Goal: Task Accomplishment & Management: Complete application form

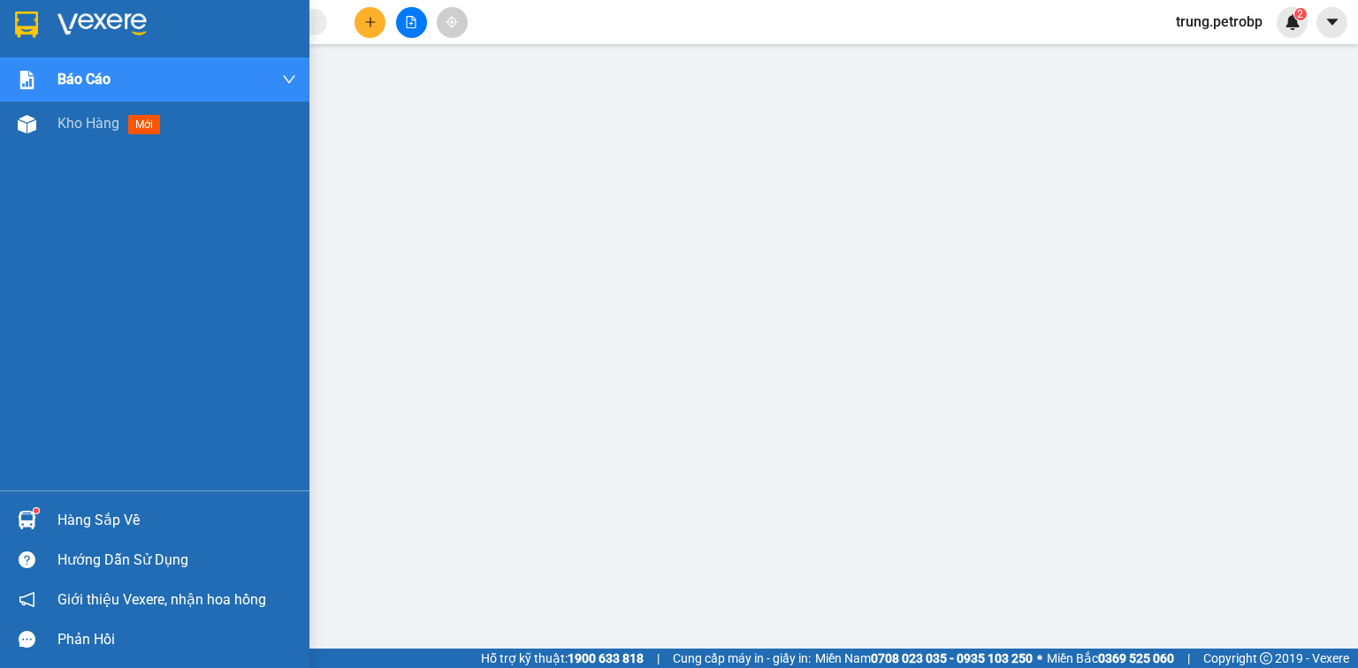
click at [81, 119] on span "Kho hàng" at bounding box center [88, 123] width 62 height 17
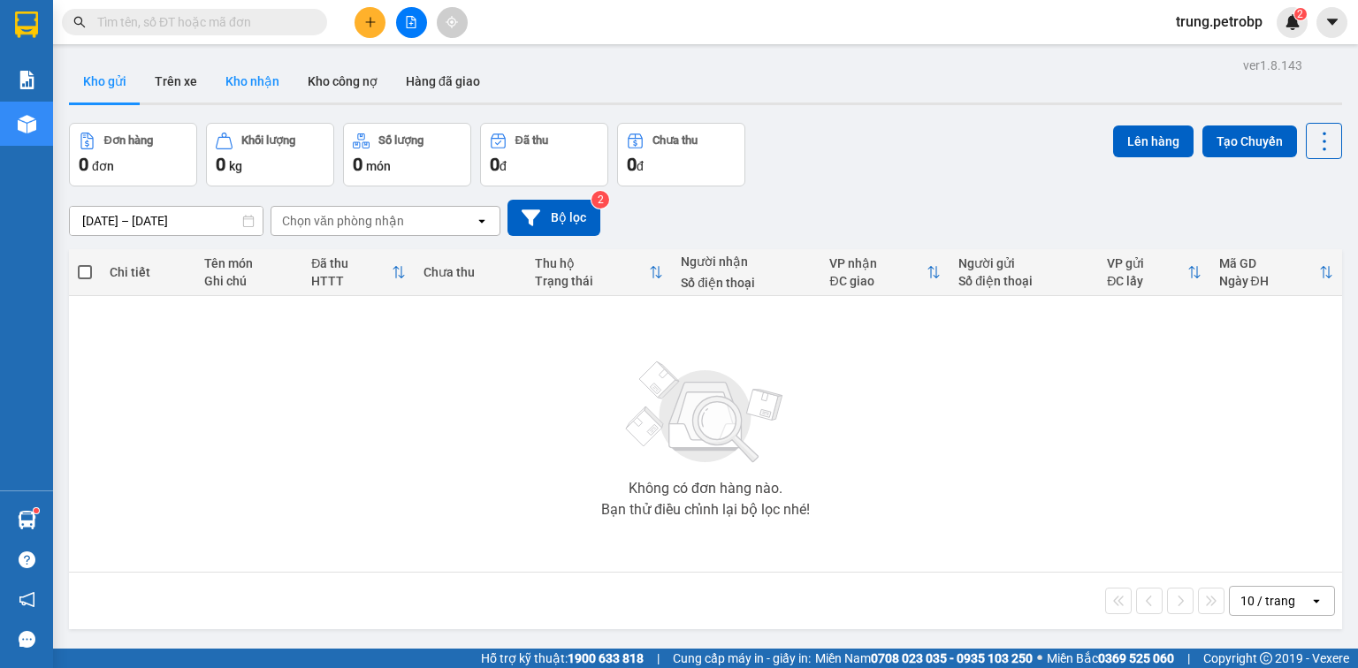
click at [273, 80] on button "Kho nhận" at bounding box center [252, 81] width 82 height 42
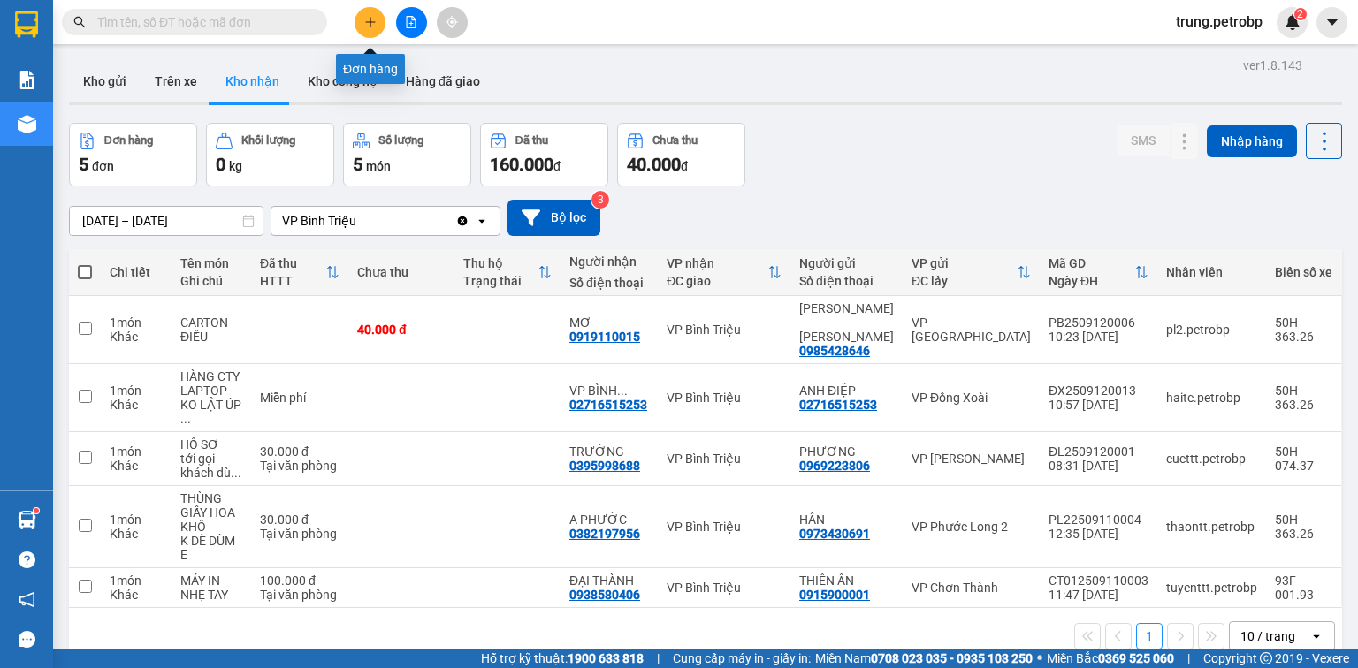
click at [365, 25] on icon "plus" at bounding box center [370, 22] width 12 height 12
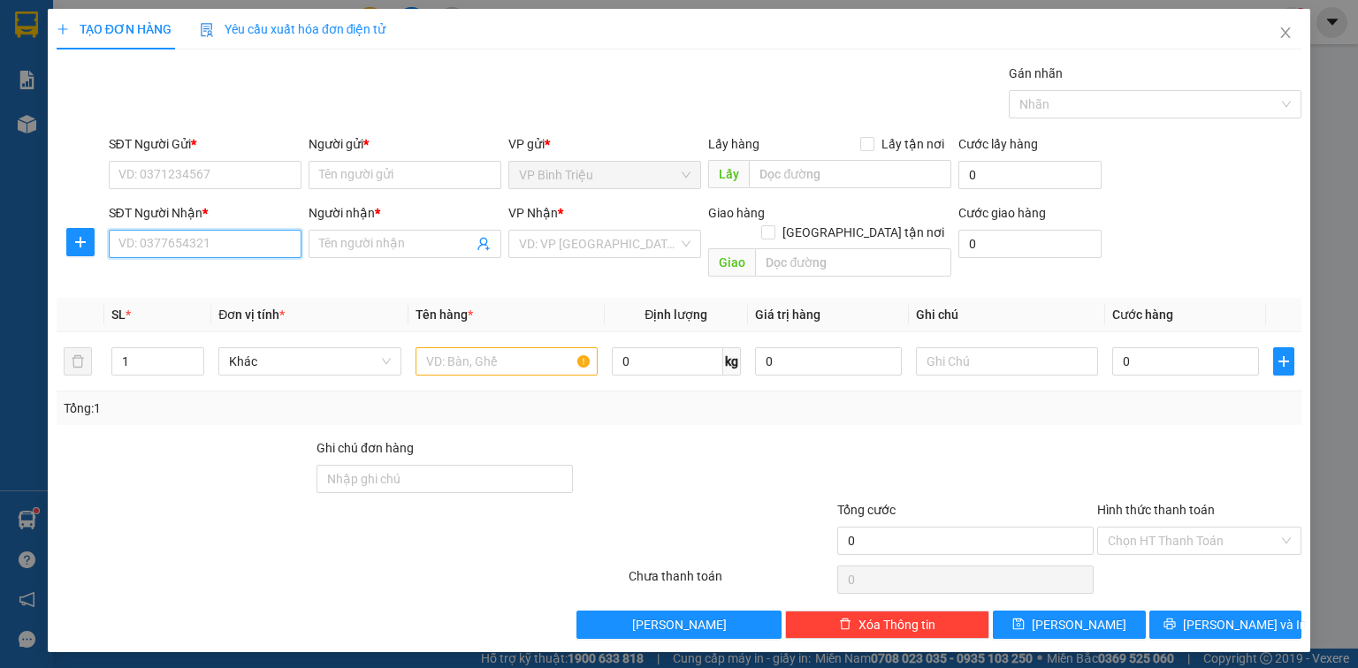
click at [196, 249] on input "SĐT Người Nhận *" at bounding box center [205, 244] width 193 height 28
click at [216, 281] on div "0909388167 - HỒNG" at bounding box center [204, 278] width 171 height 19
type input "0909388167"
type input "HỒNG"
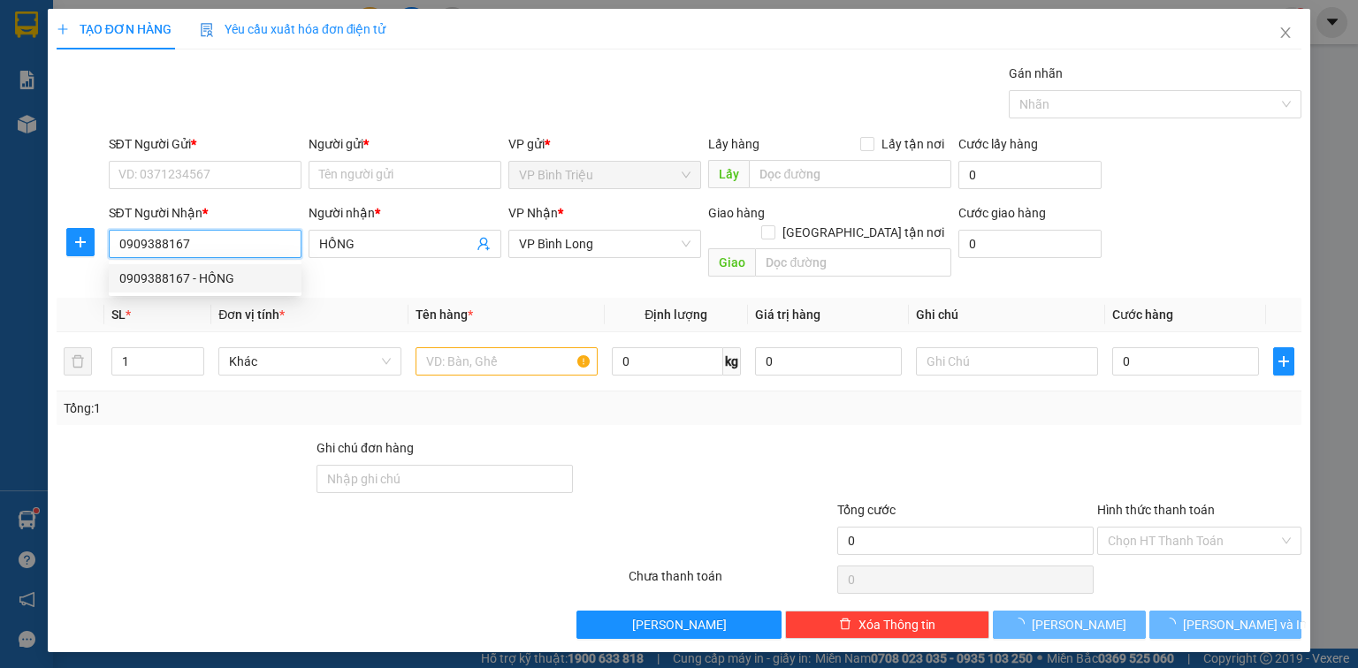
type input "60.000"
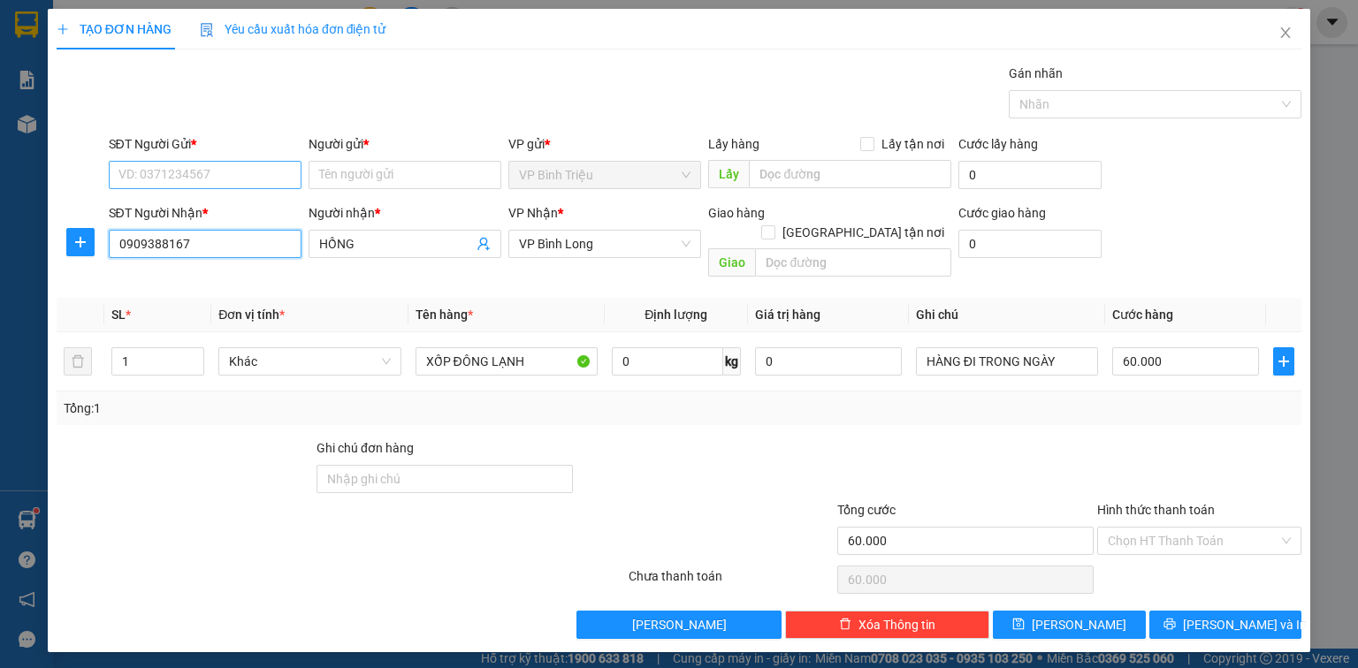
type input "0909388167"
click at [205, 171] on input "SĐT Người Gửi *" at bounding box center [205, 175] width 193 height 28
click at [216, 216] on div "0869793792 - HẢI" at bounding box center [204, 209] width 171 height 19
type input "0869793792"
type input "HẢI"
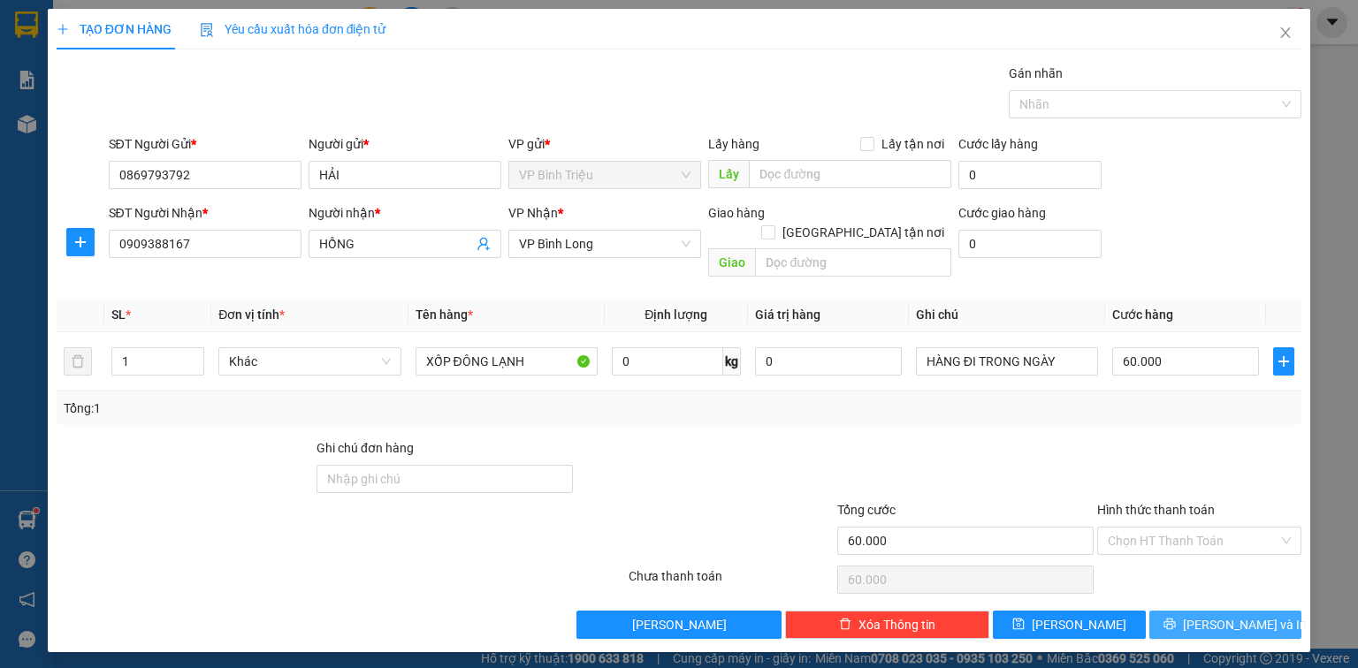
click at [1220, 615] on span "[PERSON_NAME] và In" at bounding box center [1245, 624] width 124 height 19
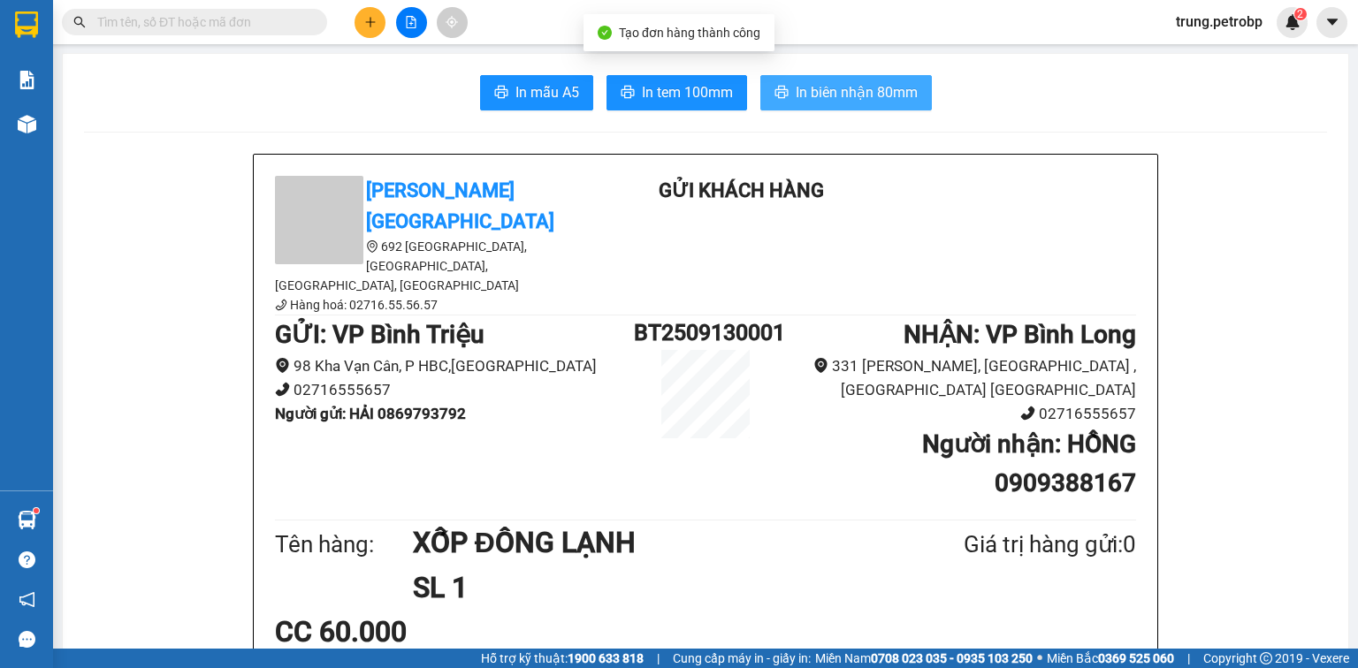
drag, startPoint x: 816, startPoint y: 98, endPoint x: 840, endPoint y: 113, distance: 28.2
click at [816, 97] on span "In biên nhận 80mm" at bounding box center [856, 92] width 122 height 22
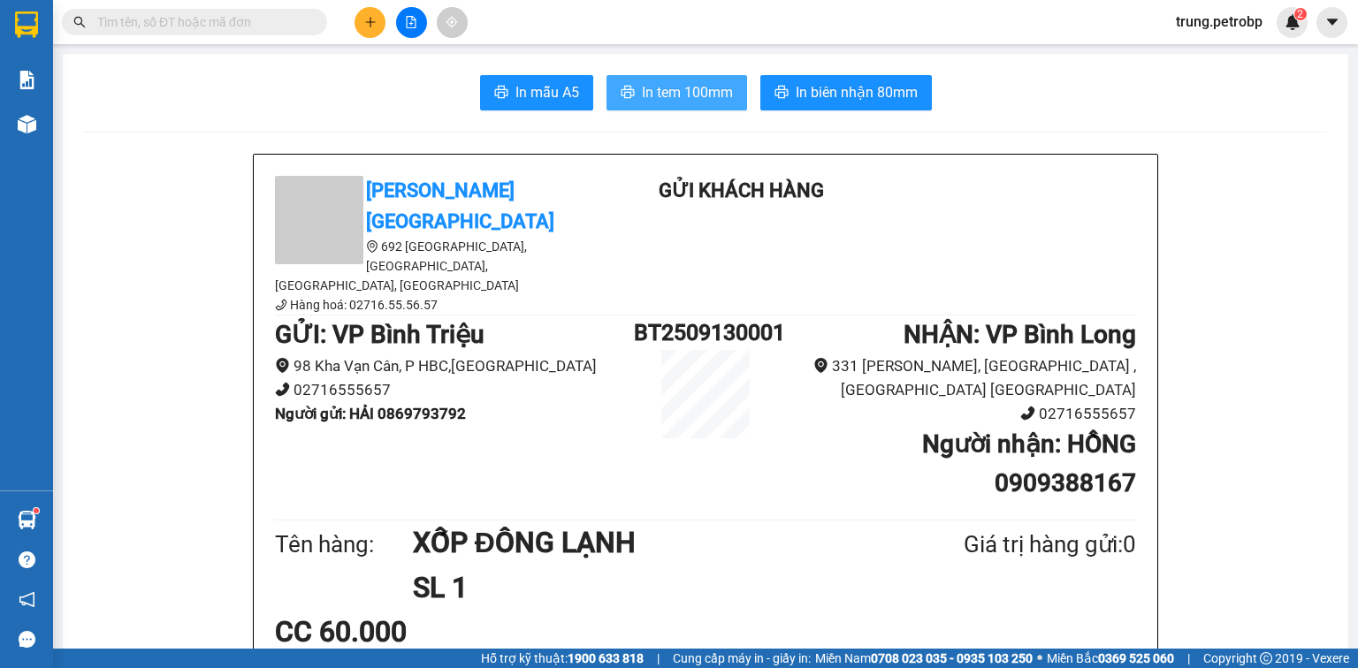
click at [693, 107] on button "In tem 100mm" at bounding box center [676, 92] width 141 height 35
click at [371, 25] on icon "plus" at bounding box center [370, 22] width 12 height 12
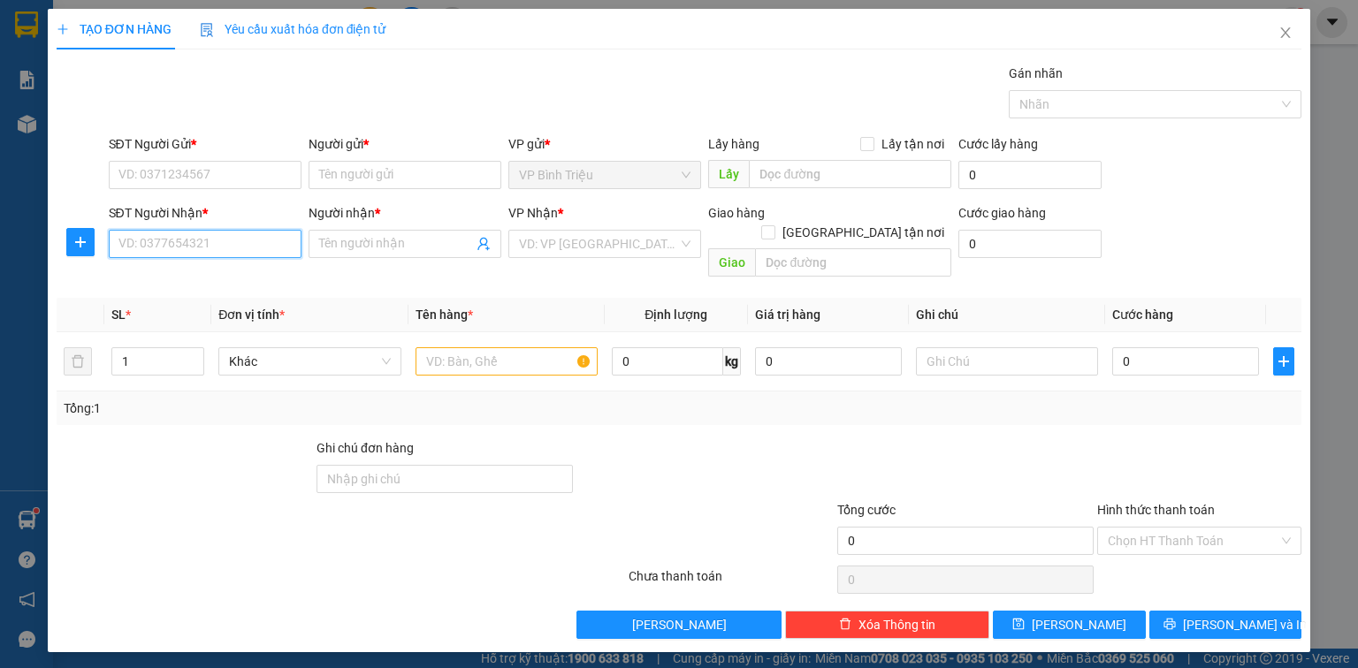
click at [180, 244] on input "SĐT Người Nhận *" at bounding box center [205, 244] width 193 height 28
click at [219, 279] on div "0985900000 - [PERSON_NAME]" at bounding box center [206, 278] width 174 height 19
type input "0985900000"
type input "[PERSON_NAME]"
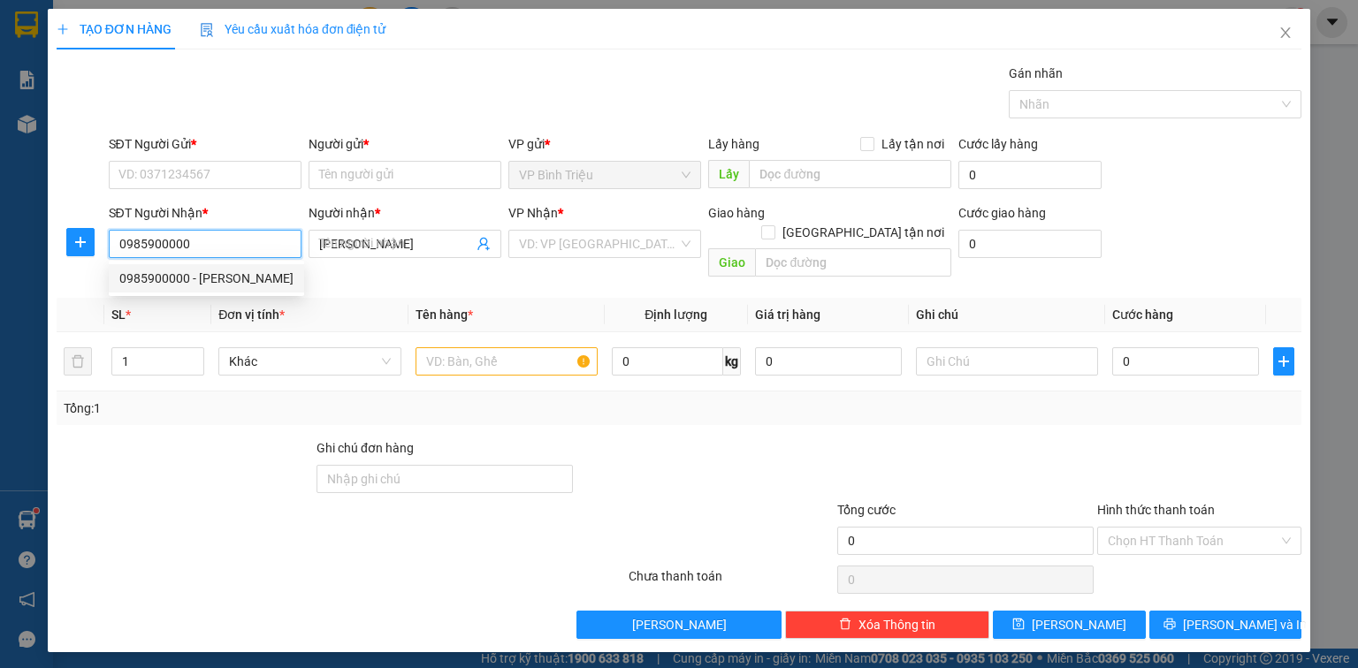
type input "50.000"
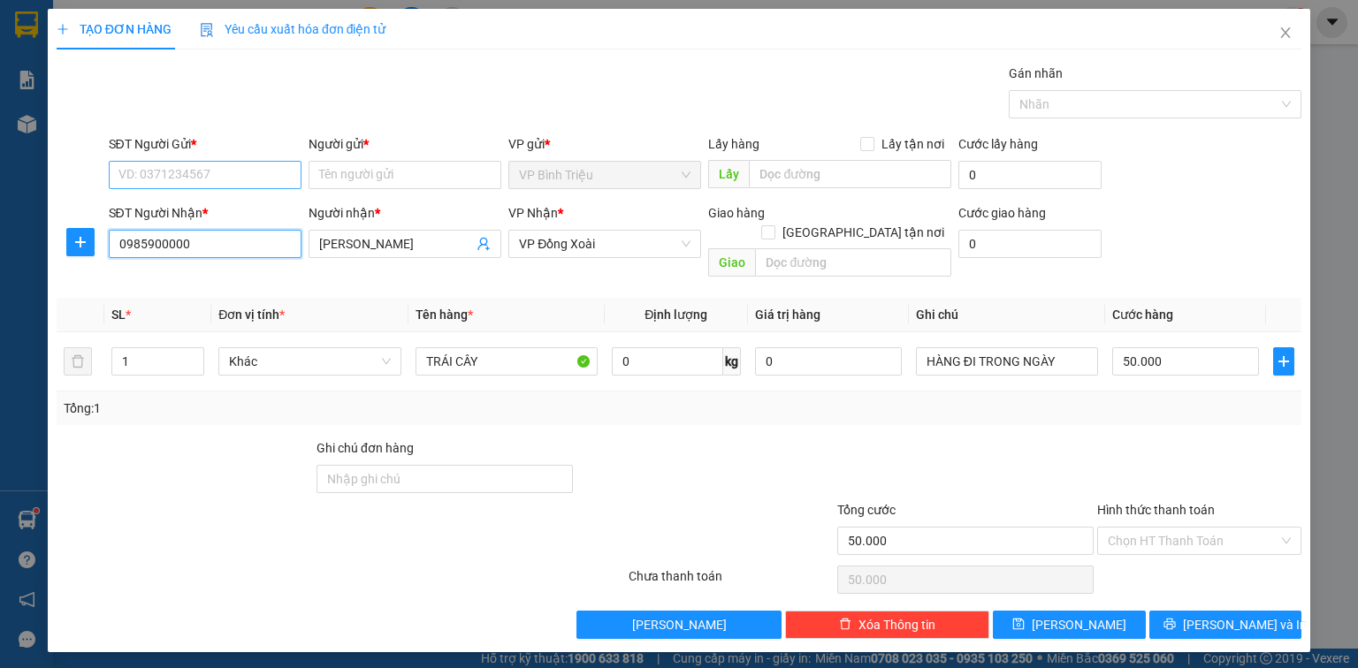
type input "0985900000"
click at [235, 174] on input "SĐT Người Gửi *" at bounding box center [205, 175] width 193 height 28
click at [212, 209] on div "0943222848 - GIANG" at bounding box center [204, 209] width 171 height 19
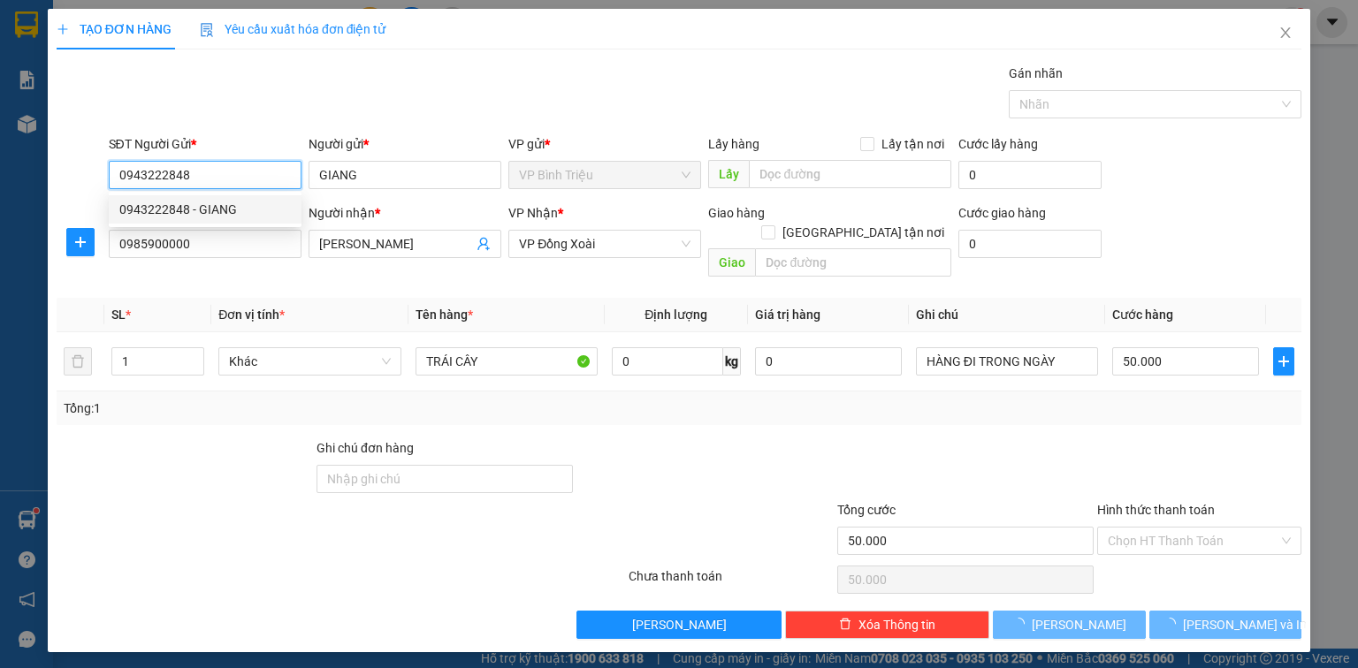
type input "0943222848"
type input "GIANG"
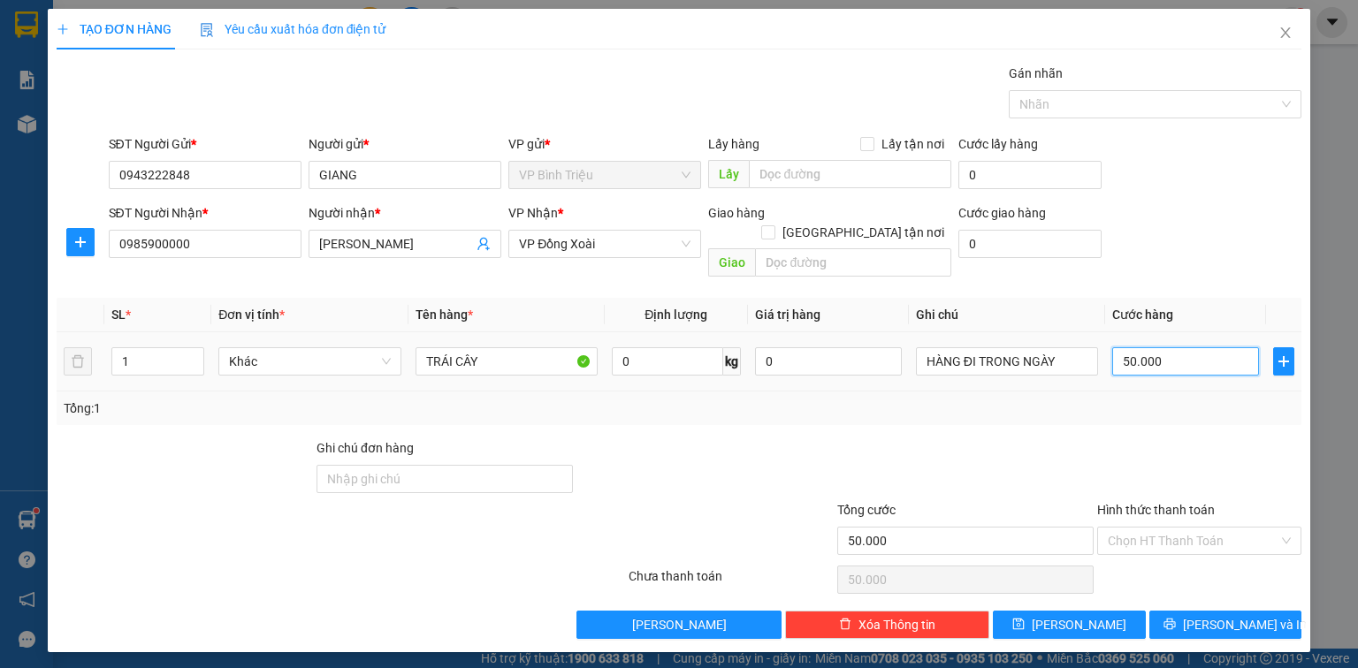
click at [1174, 347] on input "50.000" at bounding box center [1185, 361] width 147 height 28
type input "0"
type input "4"
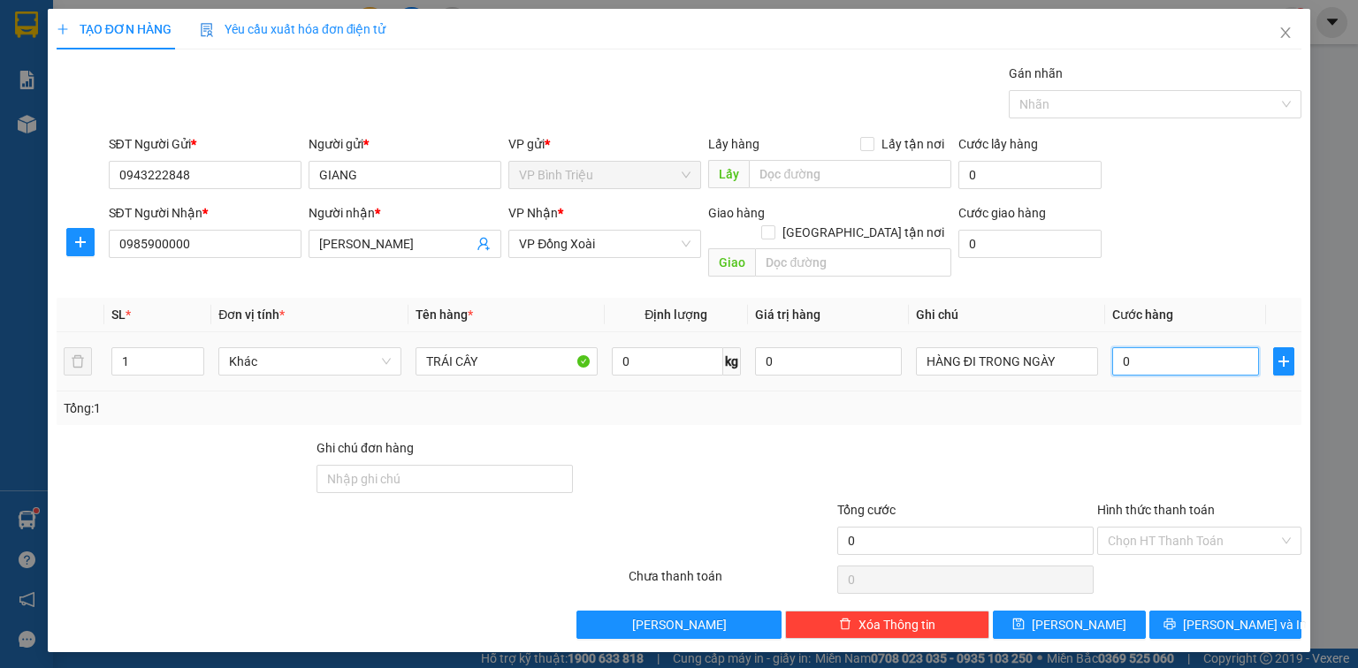
type input "4"
type input "0.401"
type input "401"
type input "40"
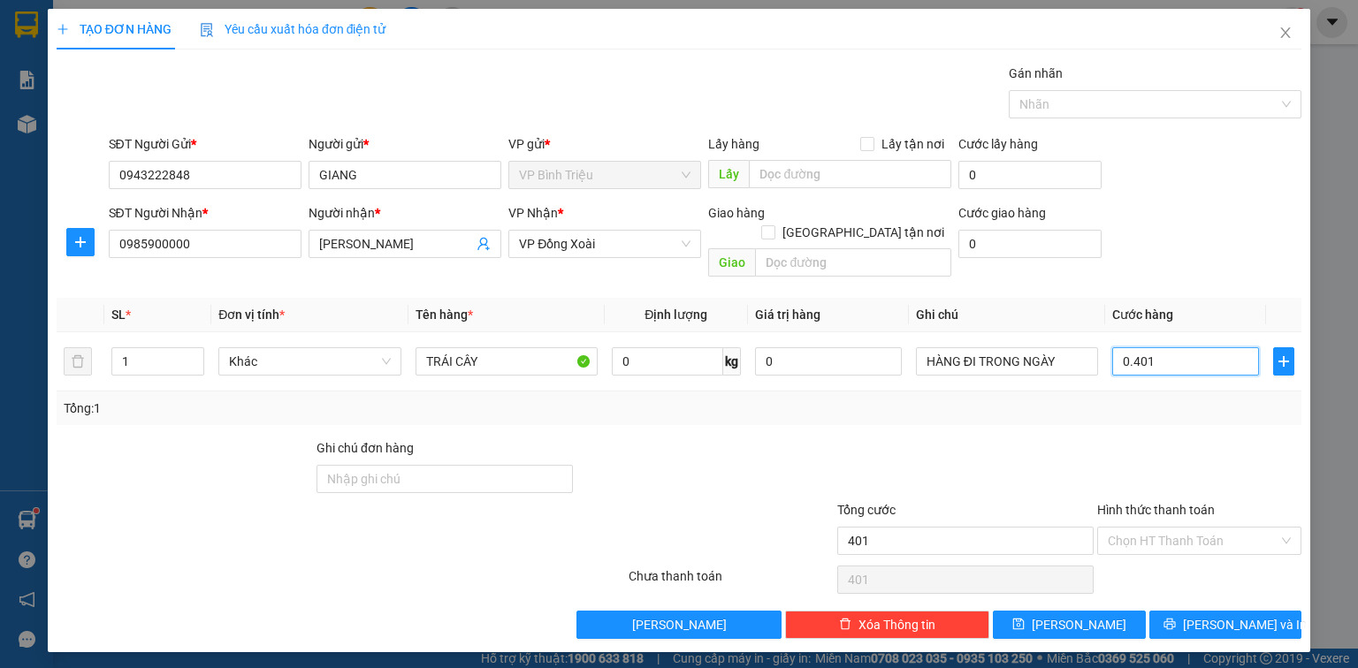
type input "40"
type input "040"
type input "40.000"
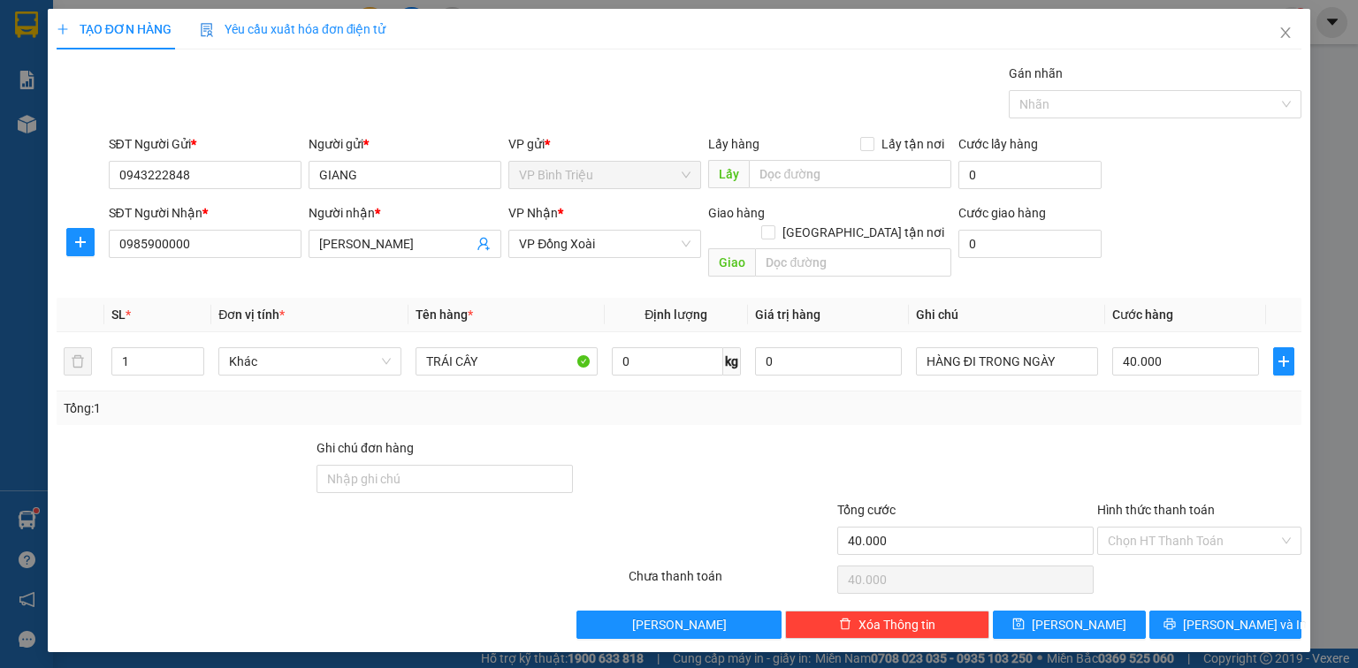
click at [1151, 438] on div at bounding box center [1199, 469] width 208 height 62
click at [1188, 611] on button "[PERSON_NAME] và In" at bounding box center [1225, 625] width 153 height 28
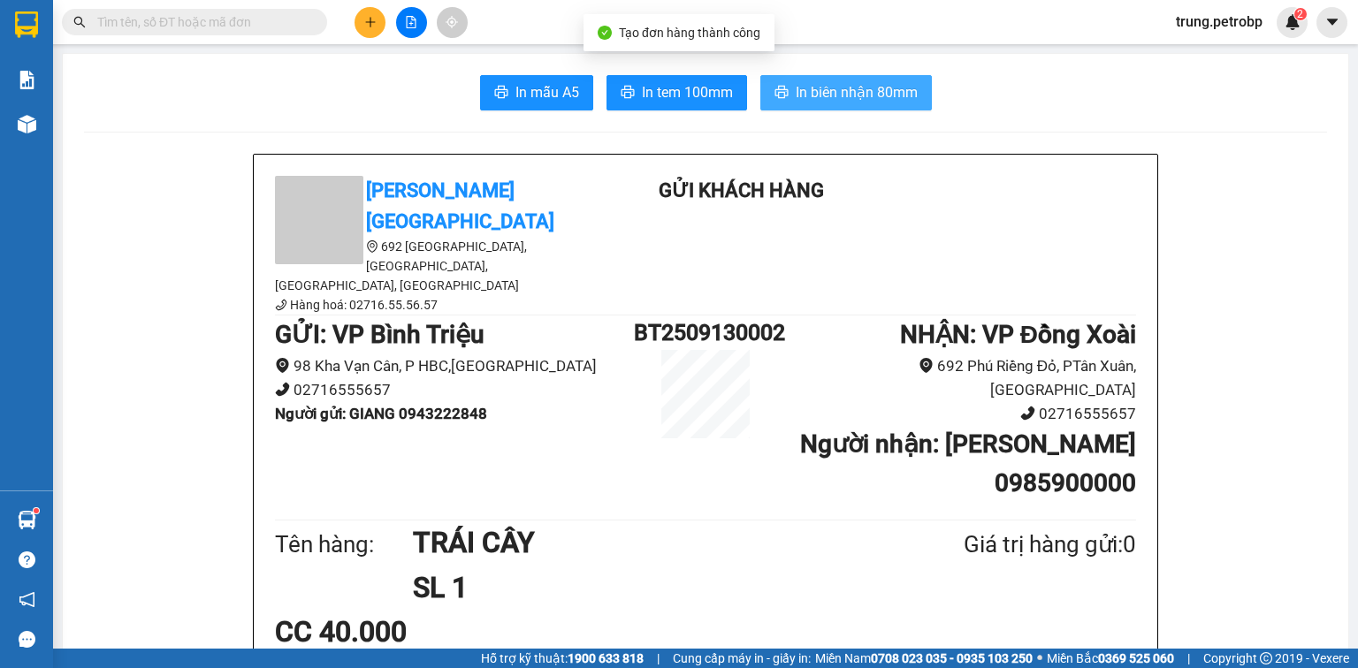
click at [857, 86] on span "In biên nhận 80mm" at bounding box center [856, 92] width 122 height 22
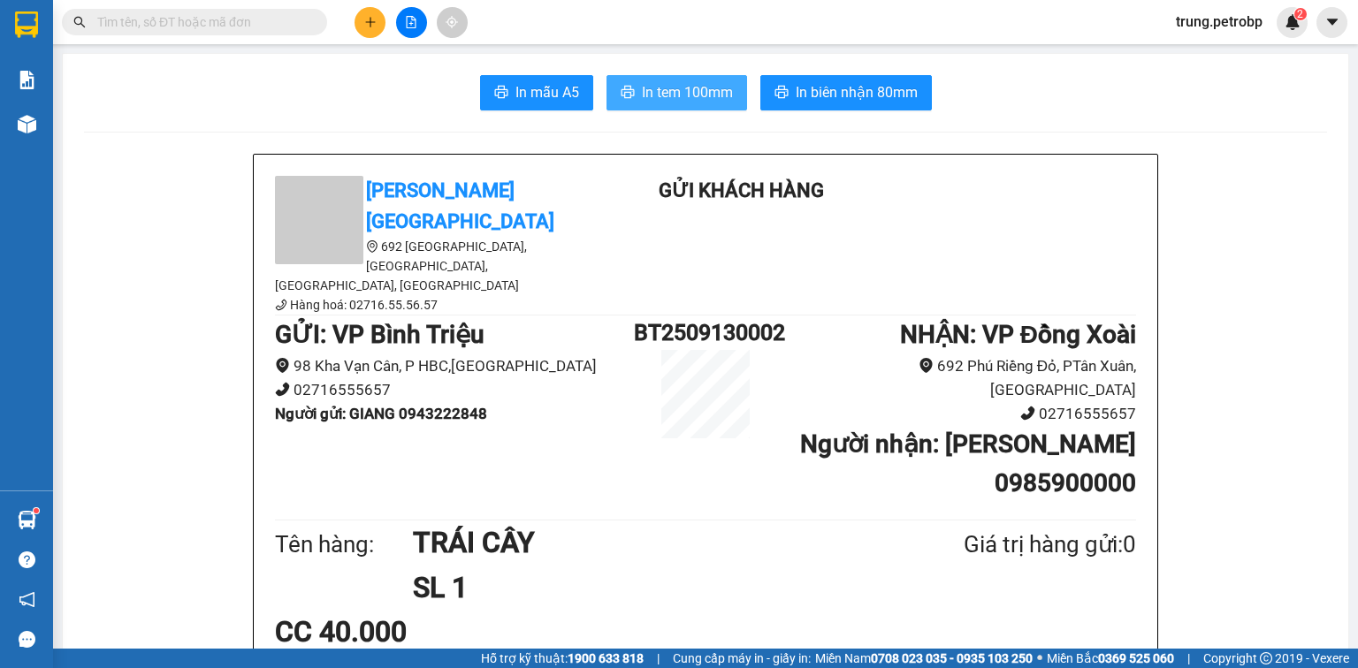
click at [654, 86] on span "In tem 100mm" at bounding box center [687, 92] width 91 height 22
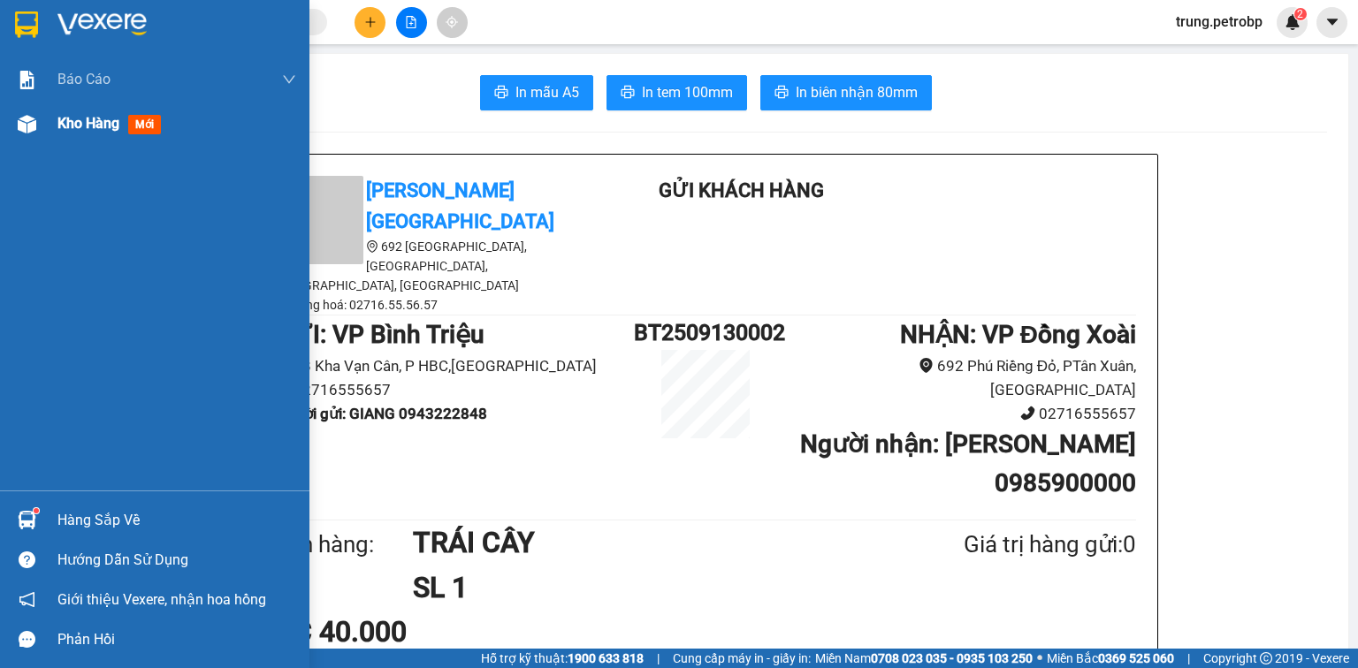
click at [42, 128] on div "Kho hàng mới" at bounding box center [154, 124] width 309 height 44
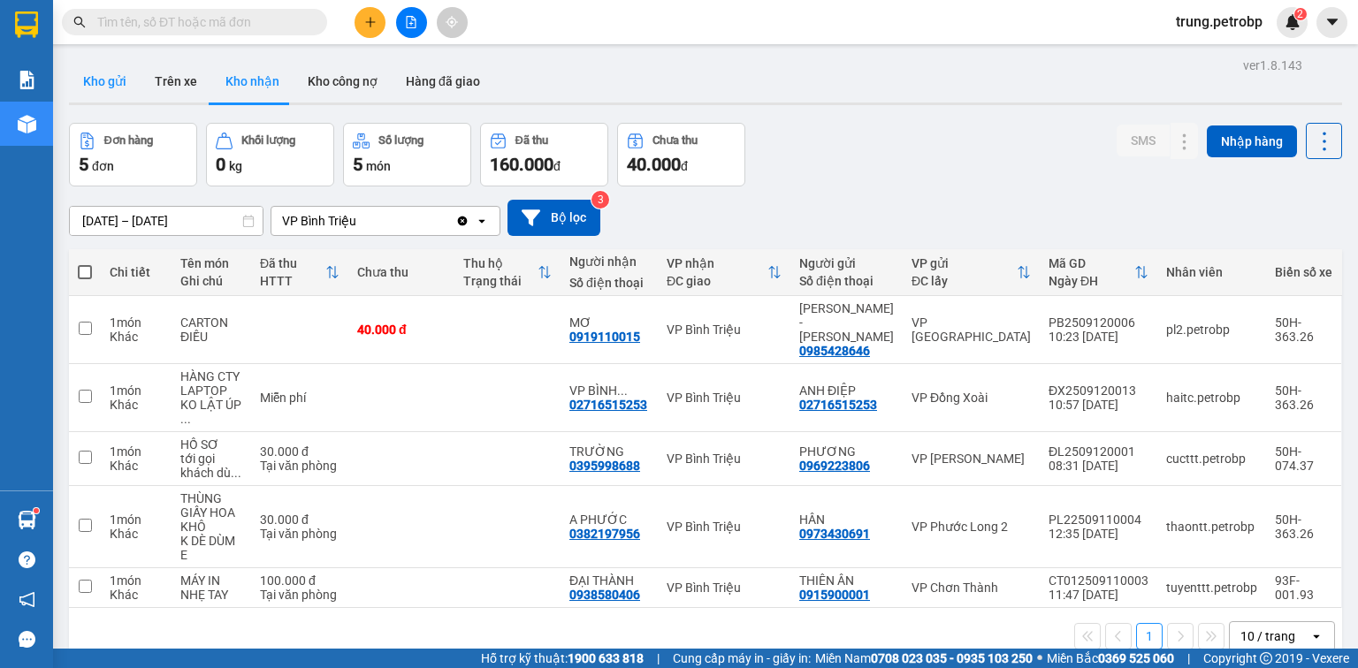
click at [106, 86] on button "Kho gửi" at bounding box center [105, 81] width 72 height 42
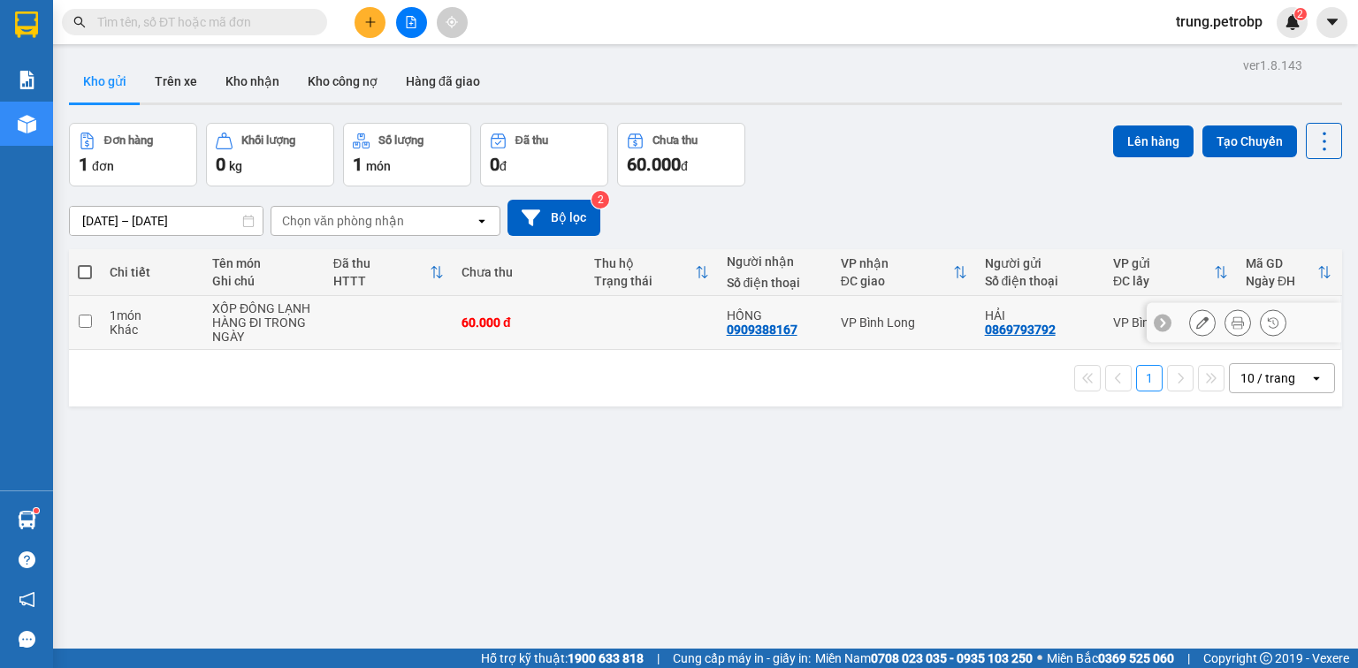
click at [79, 318] on input "checkbox" at bounding box center [85, 321] width 13 height 13
checkbox input "true"
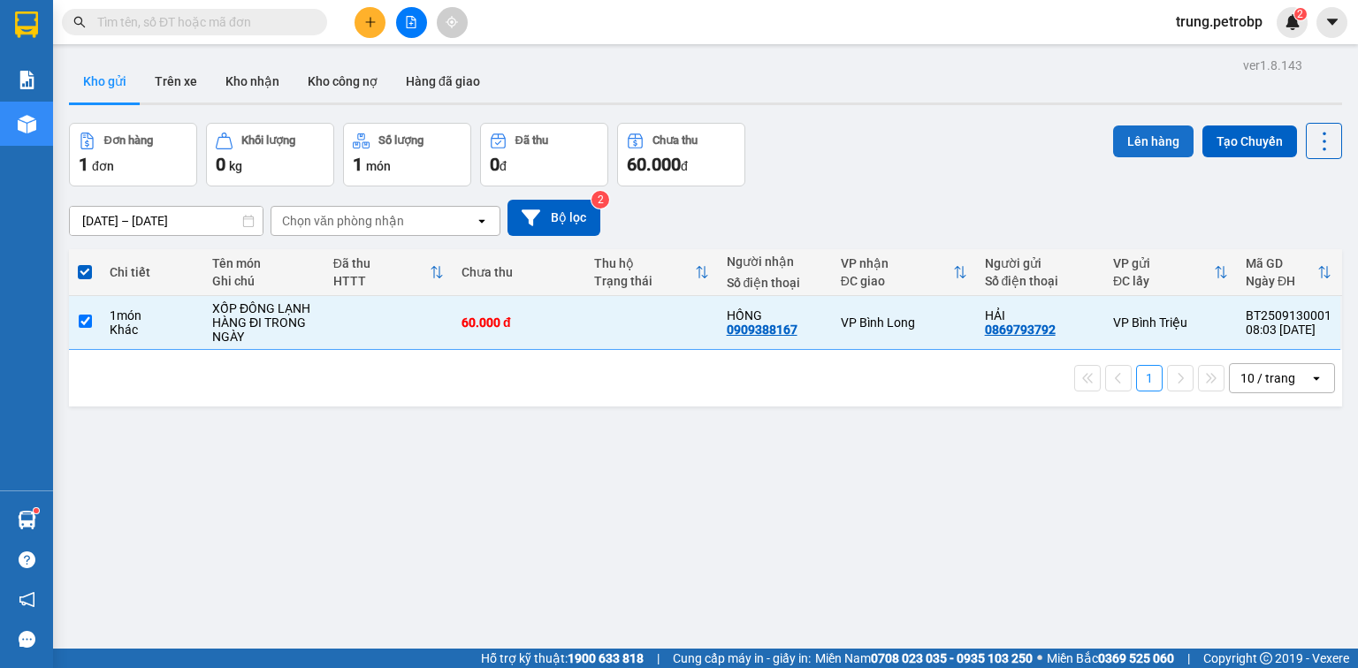
click at [1120, 141] on button "Lên hàng" at bounding box center [1153, 142] width 80 height 32
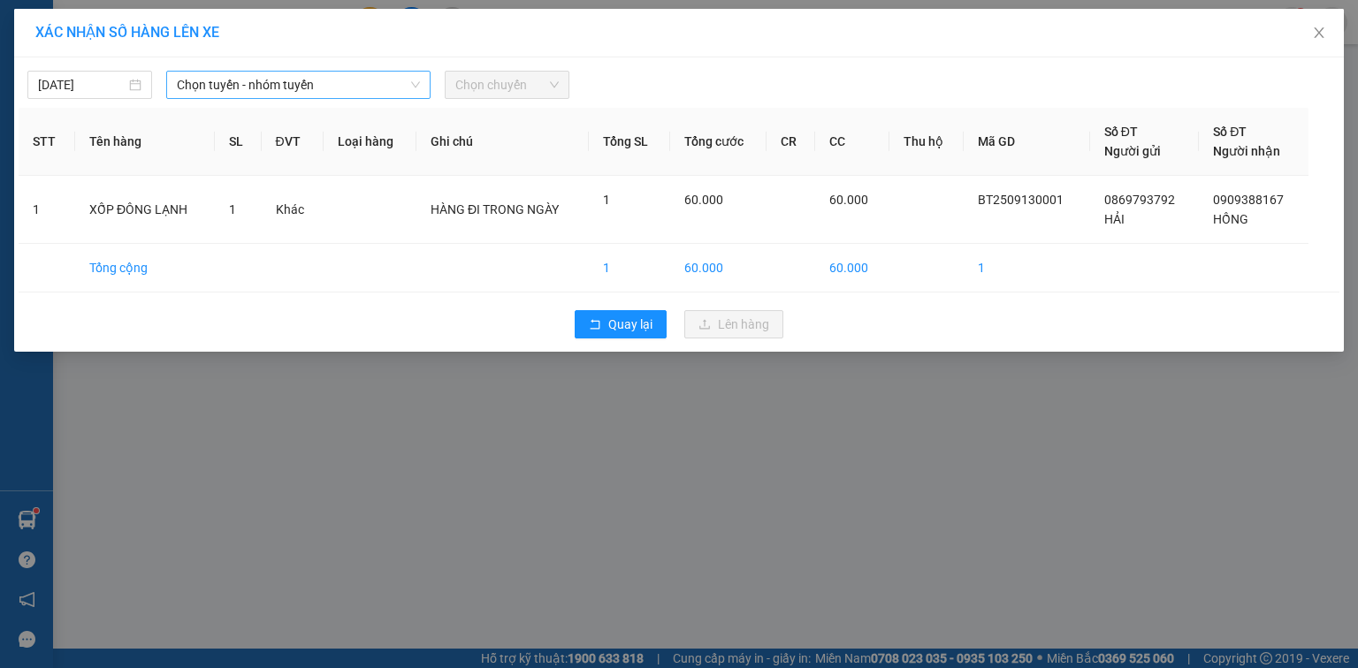
click at [199, 81] on span "Chọn tuyến - nhóm tuyến" at bounding box center [298, 85] width 243 height 27
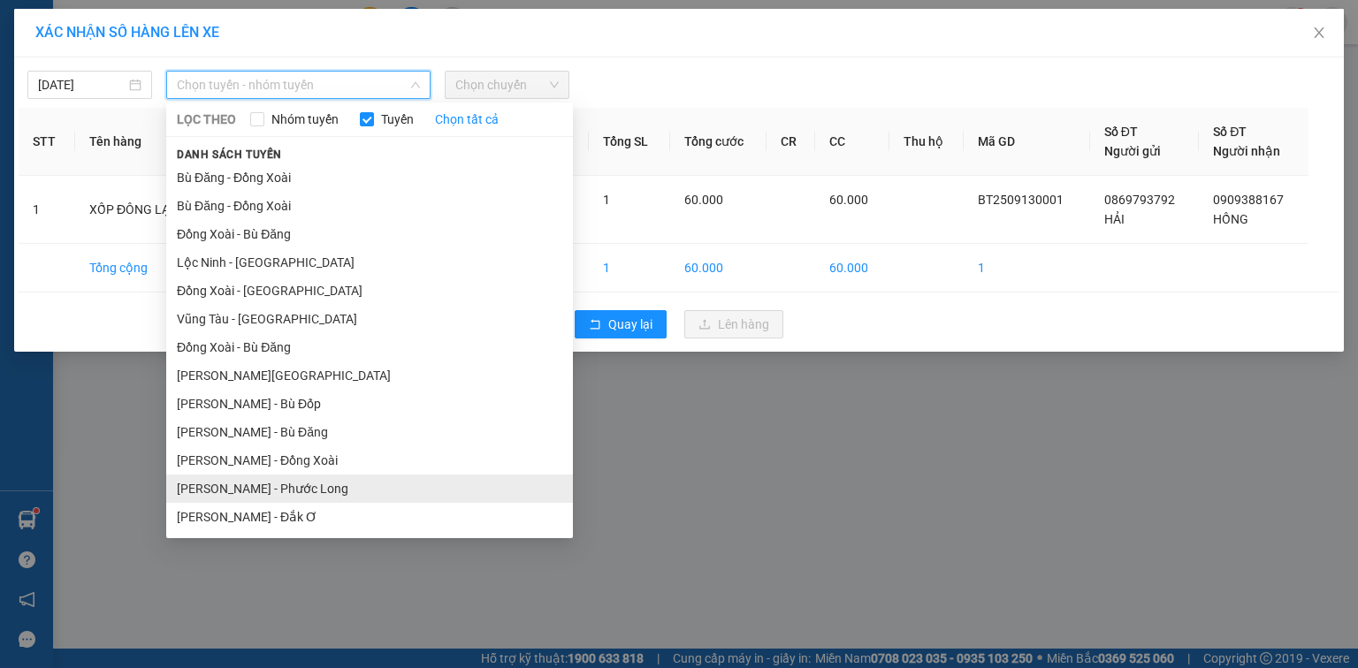
scroll to position [198, 0]
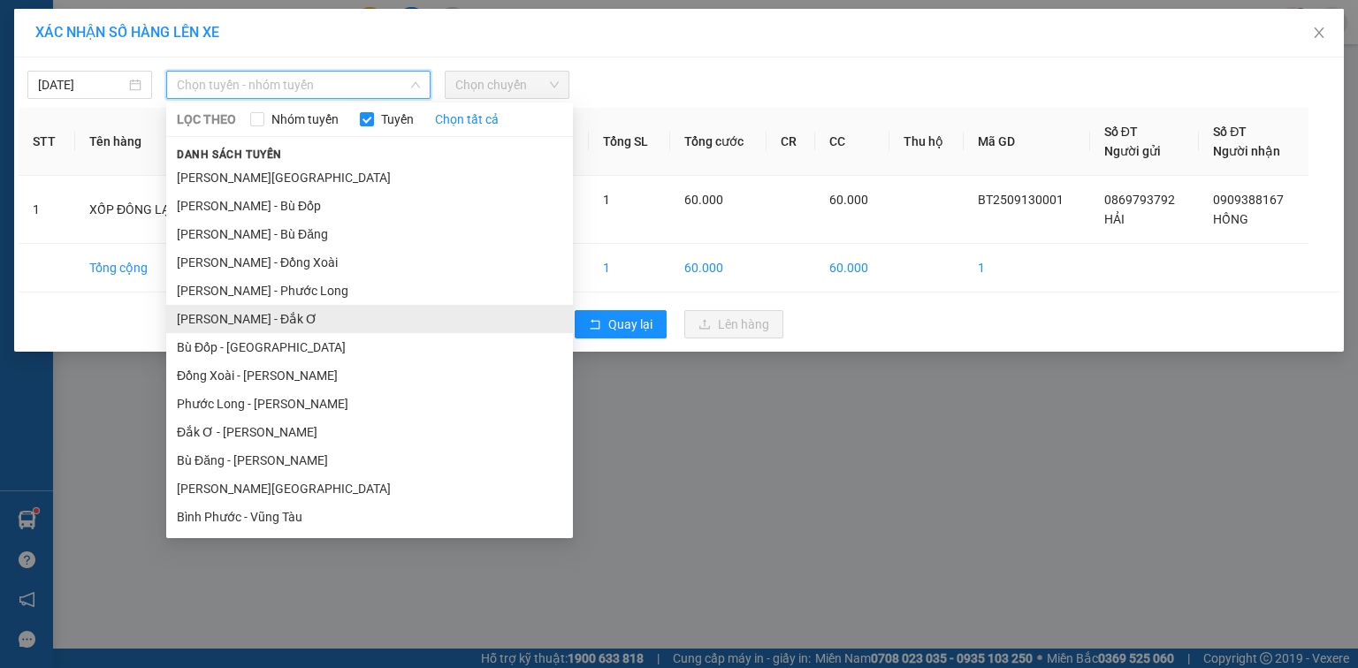
click at [291, 329] on li "[PERSON_NAME] - Đắk Ơ" at bounding box center [369, 319] width 407 height 28
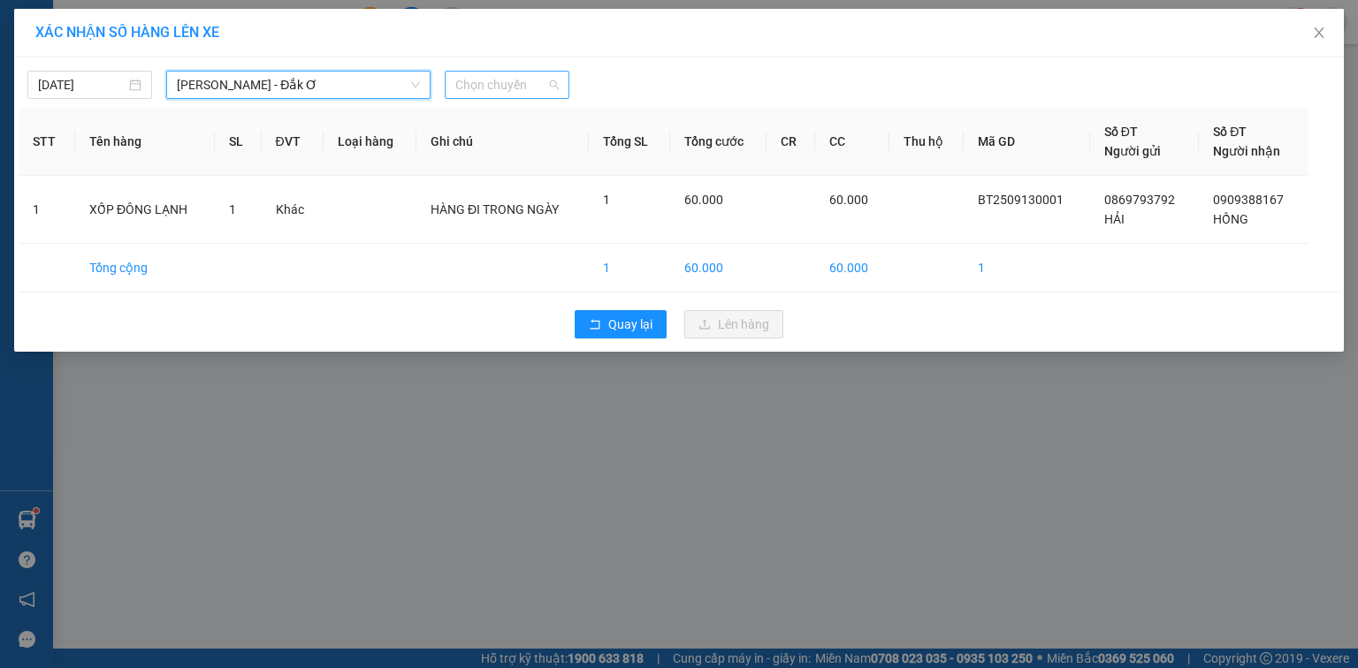
click at [493, 87] on span "Chọn chuyến" at bounding box center [506, 85] width 103 height 27
type input "531"
click at [504, 127] on div "08:00 - 29H-905.31" at bounding box center [524, 119] width 138 height 19
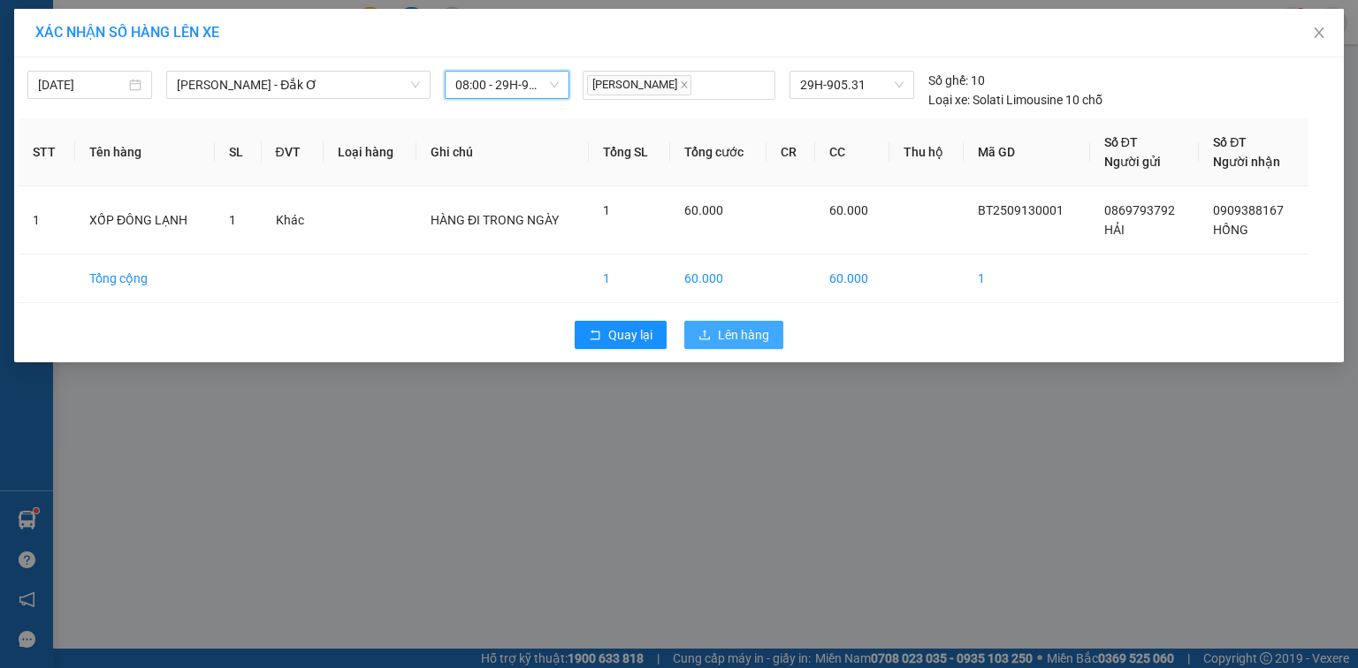
click at [757, 346] on button "Lên hàng" at bounding box center [733, 335] width 99 height 28
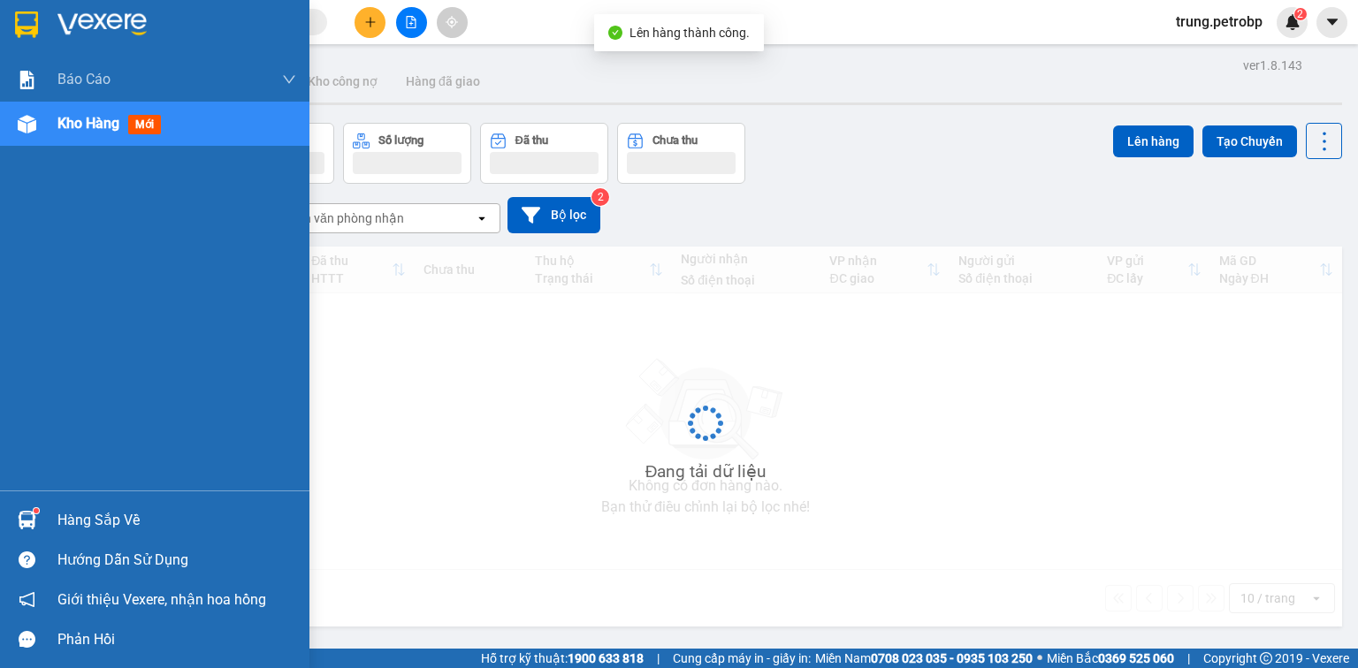
click at [30, 516] on img at bounding box center [27, 520] width 19 height 19
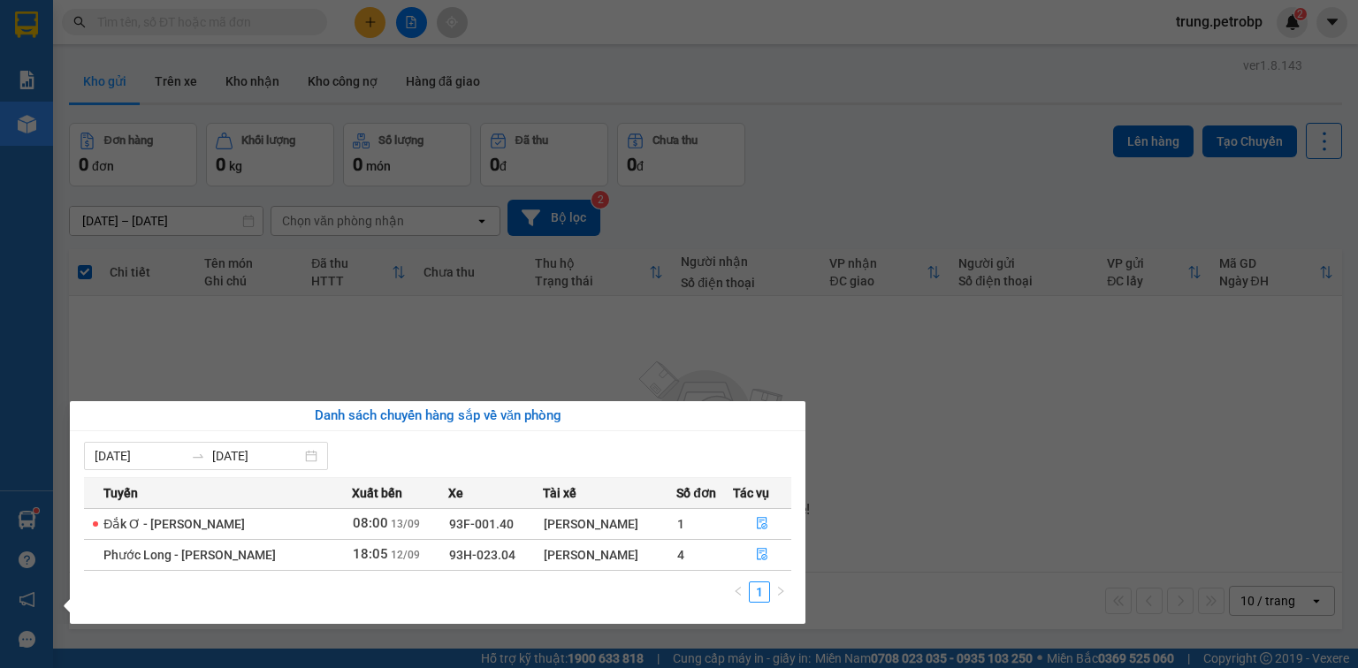
click at [888, 430] on section "Kết quả tìm kiếm ( 0 ) Bộ lọc No Data trung.petrobp 2 Báo cáo BC tiền tận nơi (…" at bounding box center [679, 334] width 1358 height 668
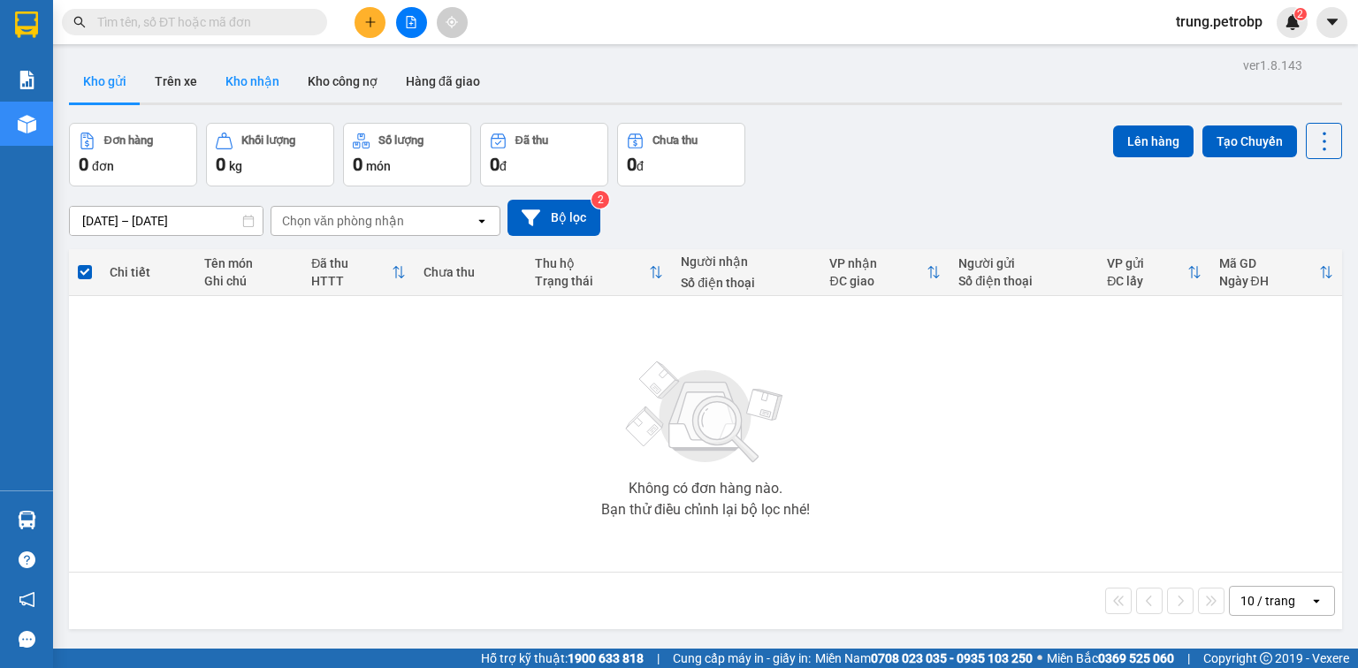
click at [244, 78] on button "Kho nhận" at bounding box center [252, 81] width 82 height 42
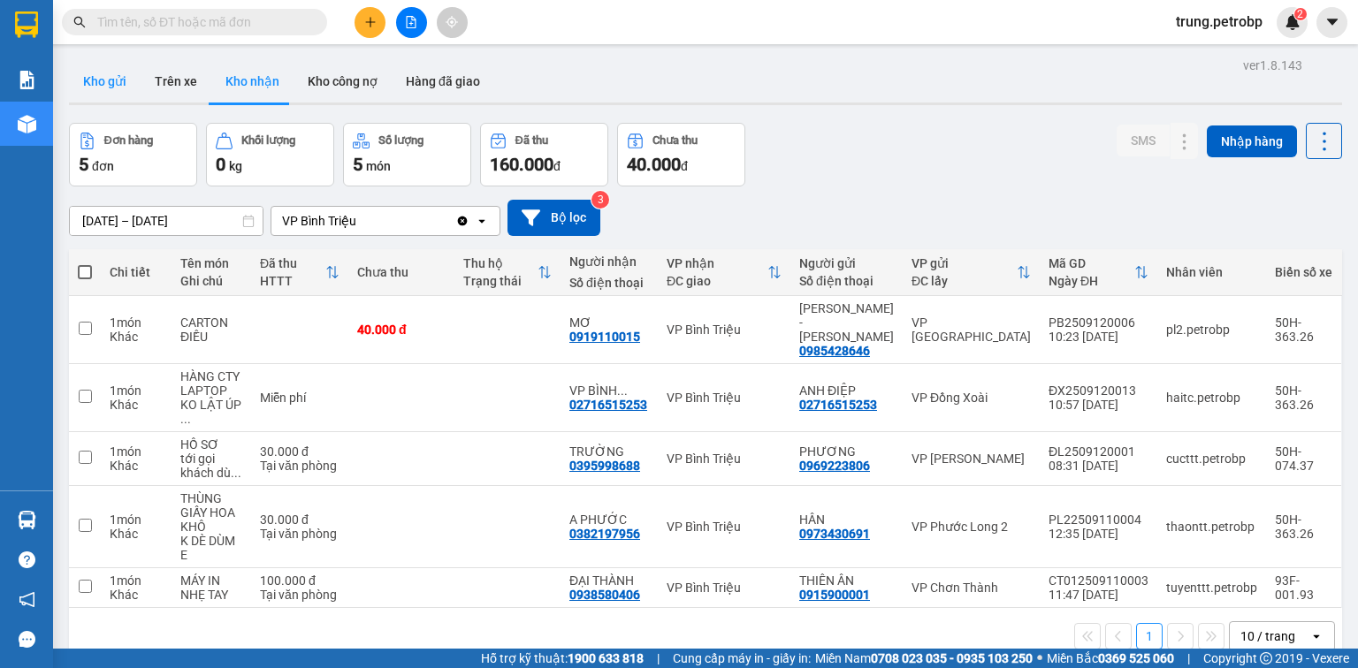
click at [104, 88] on button "Kho gửi" at bounding box center [105, 81] width 72 height 42
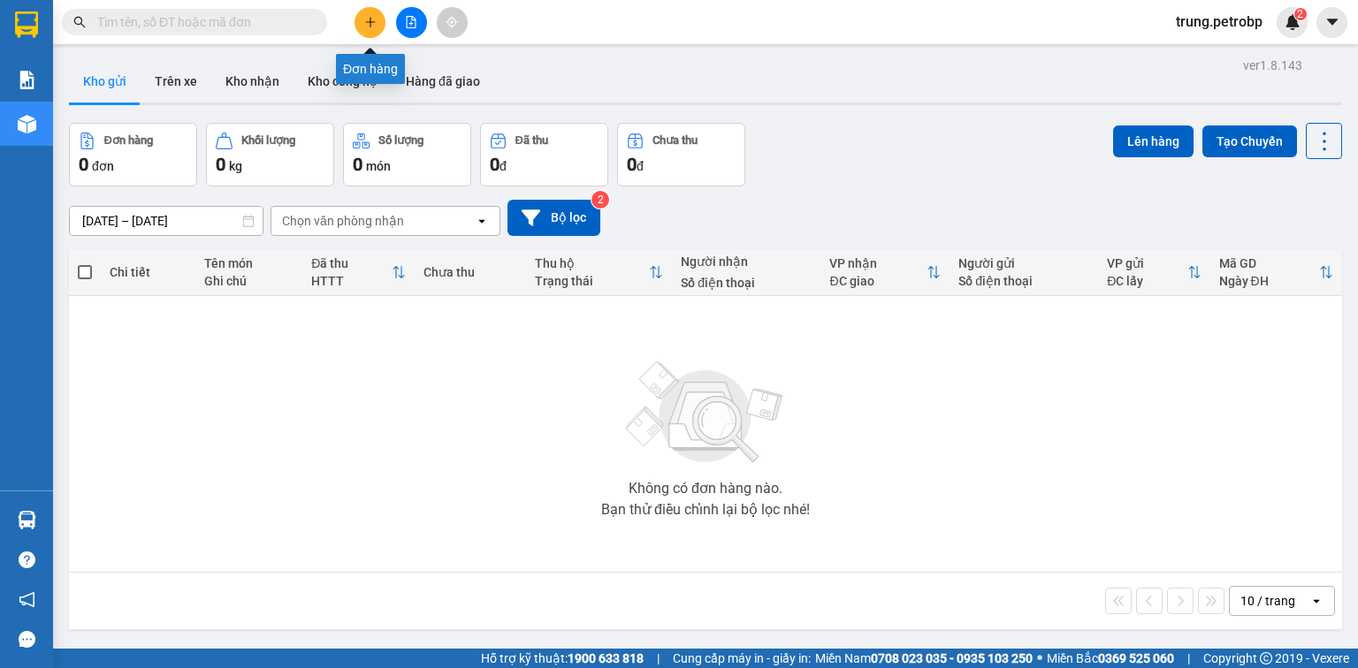
click at [374, 25] on icon "plus" at bounding box center [370, 22] width 12 height 12
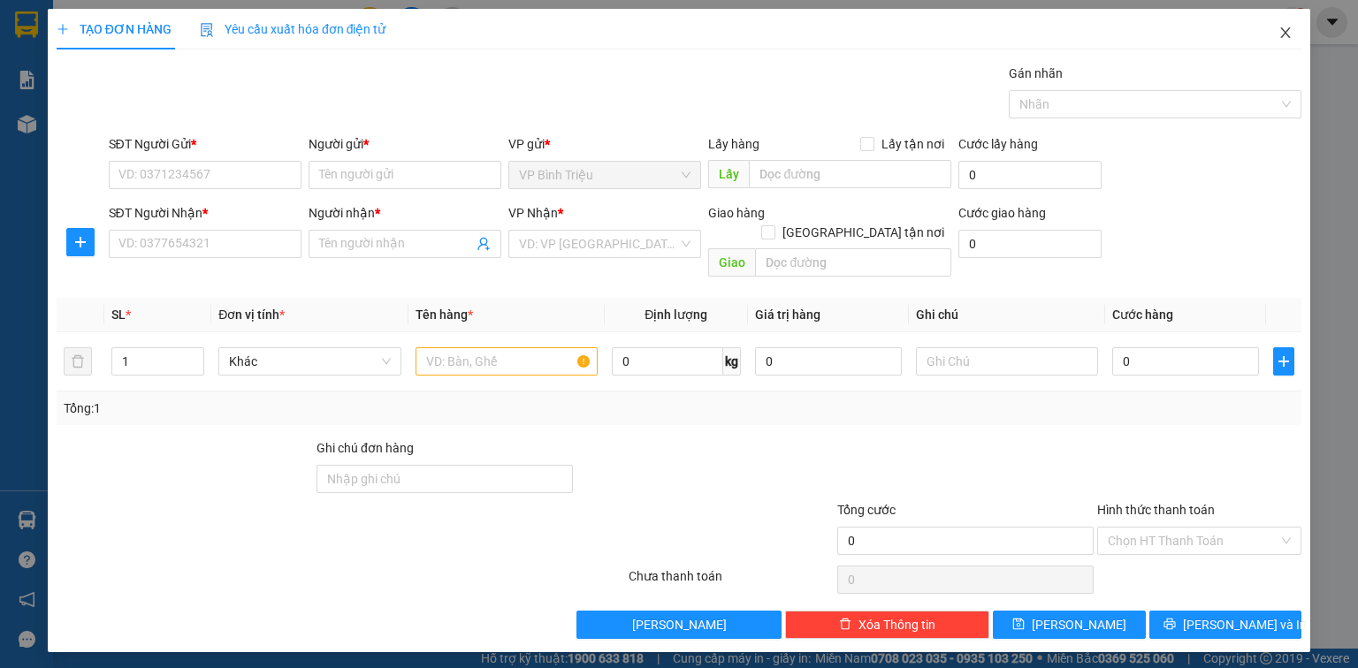
click at [1289, 39] on icon "close" at bounding box center [1285, 33] width 14 height 14
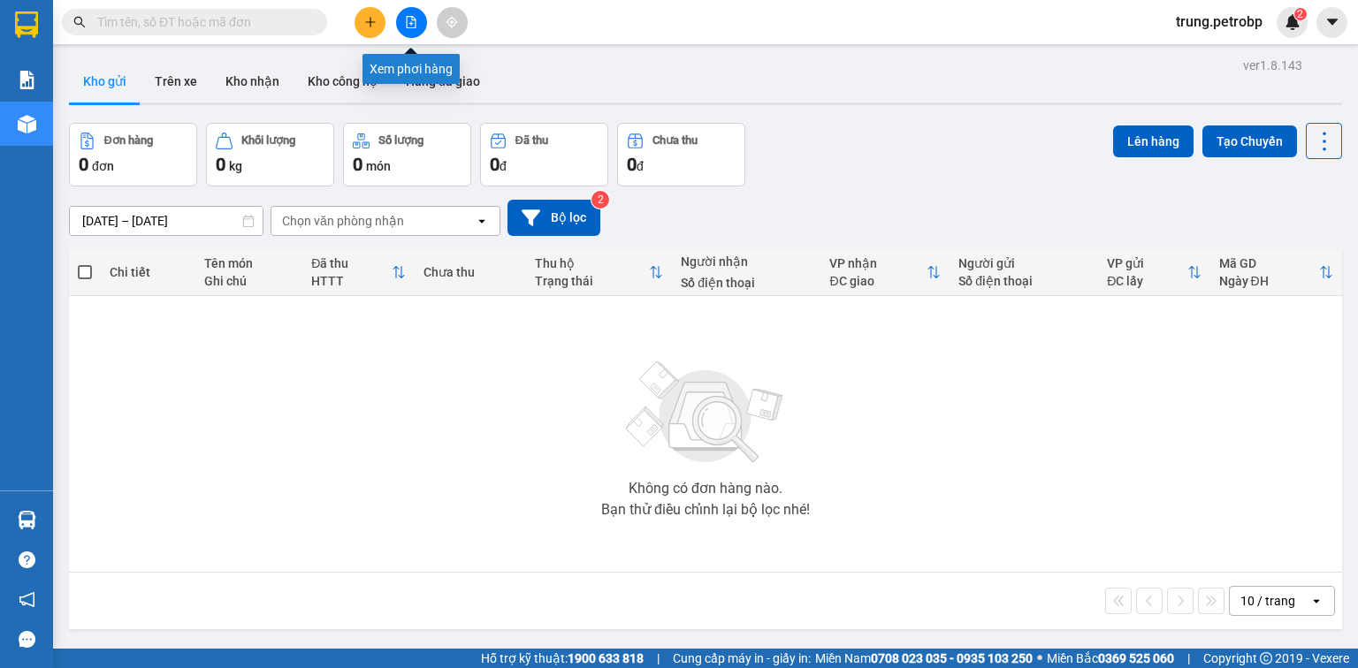
click at [406, 33] on button at bounding box center [411, 22] width 31 height 31
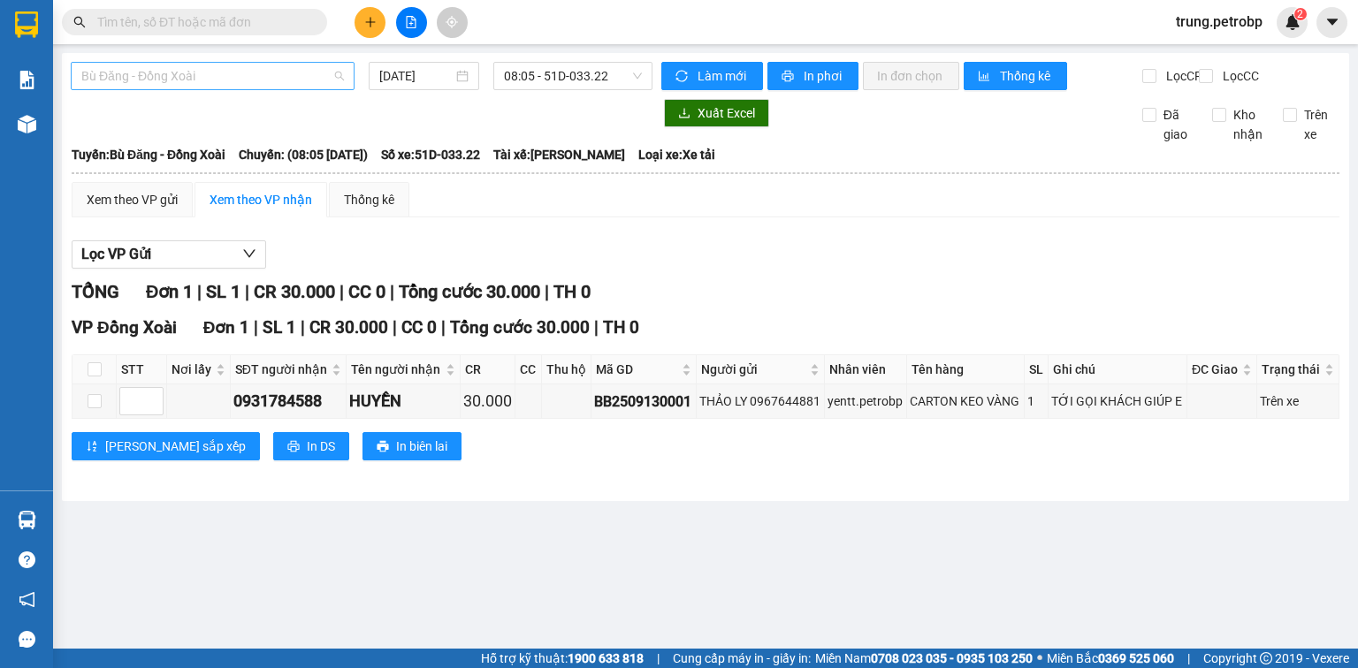
click at [191, 81] on span "Bù Đăng - Đồng Xoài" at bounding box center [212, 76] width 263 height 27
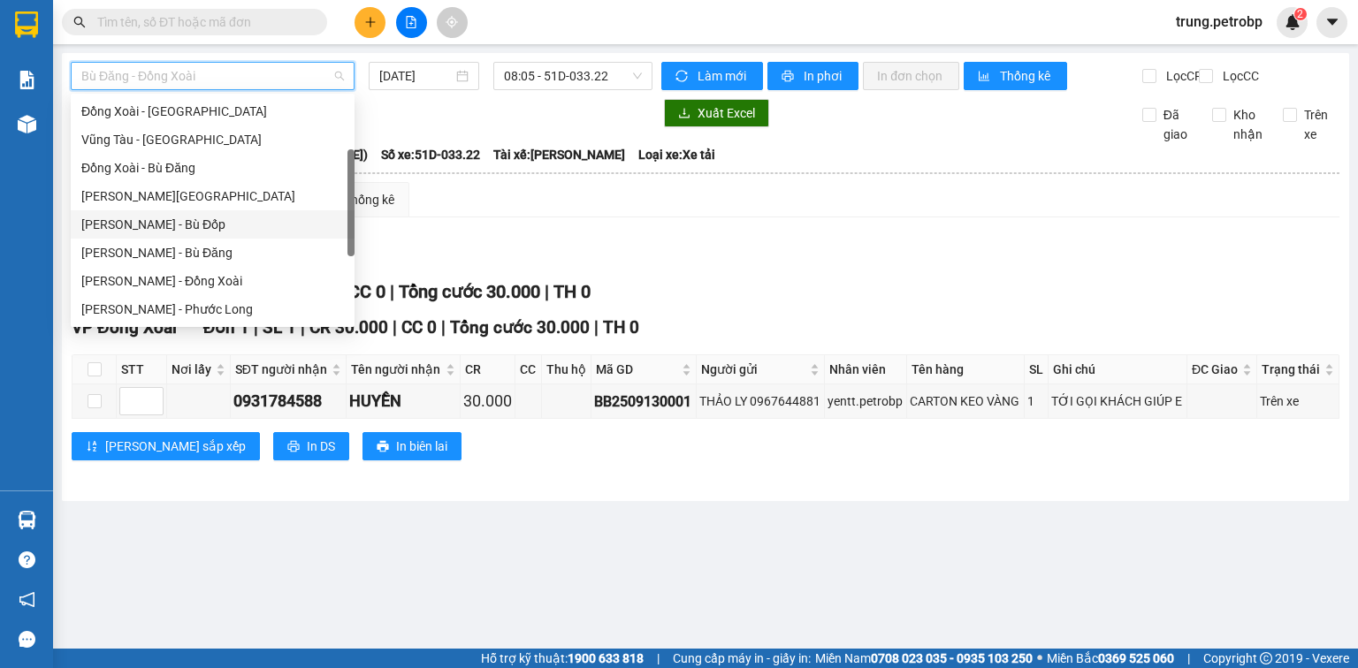
scroll to position [283, 0]
click at [193, 191] on div "[PERSON_NAME] - Đắk Ơ" at bounding box center [212, 195] width 263 height 19
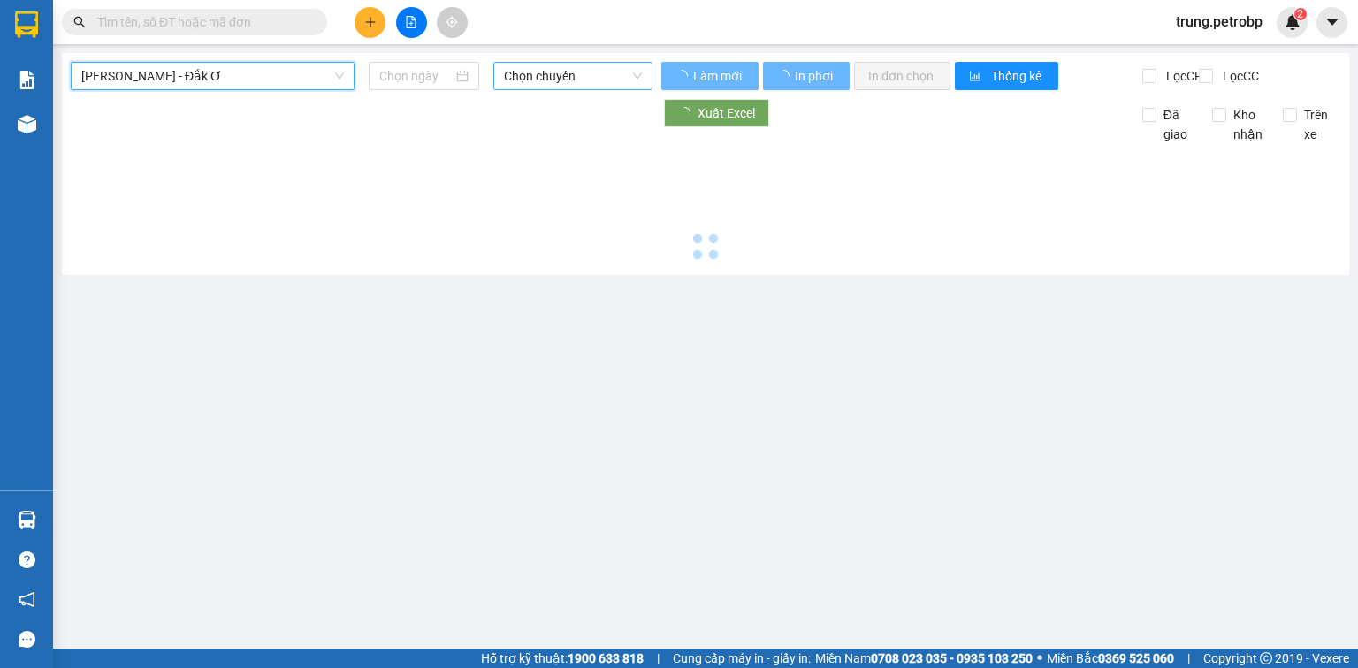
type input "[DATE]"
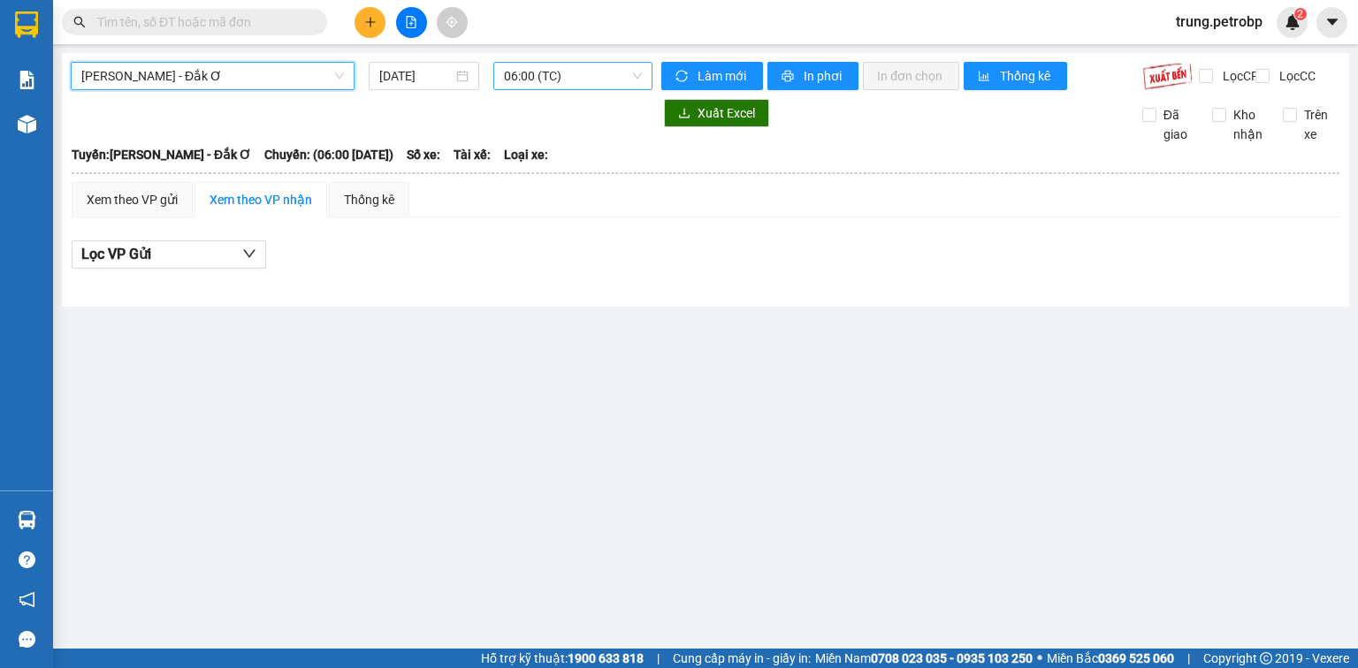
click at [579, 78] on span "06:00 (TC)" at bounding box center [573, 76] width 139 height 27
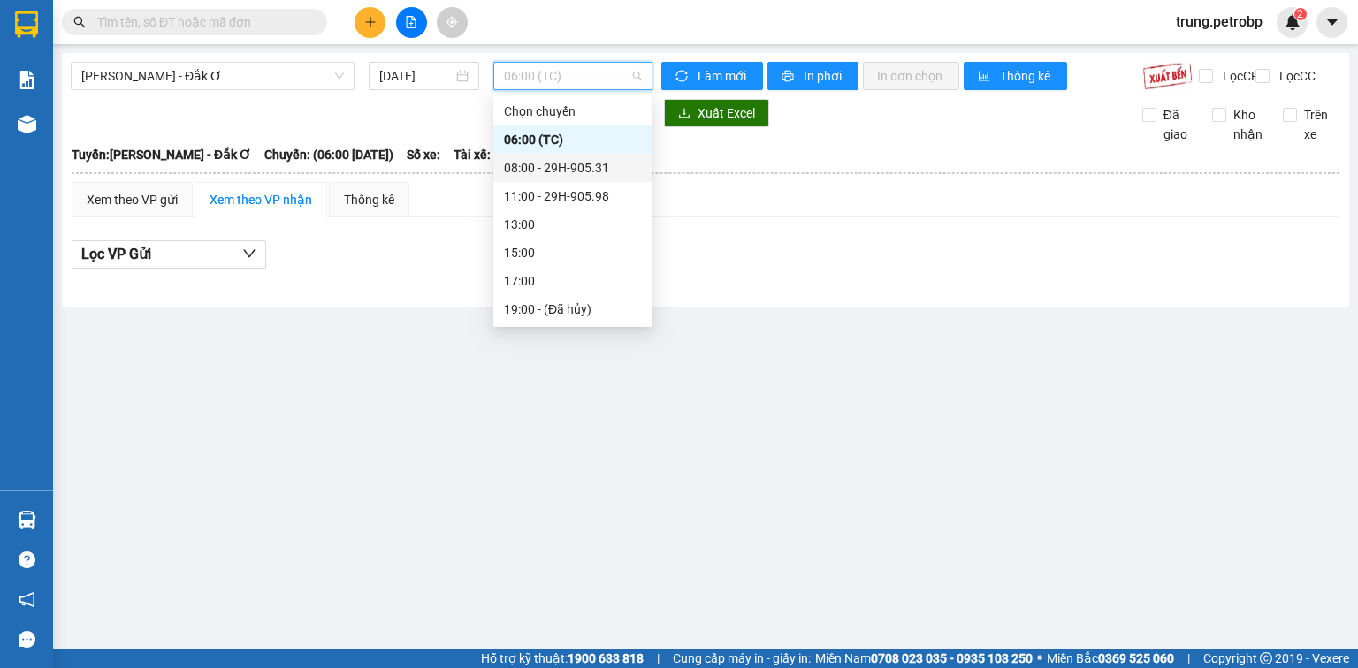
click at [587, 159] on div "08:00 - 29H-905.31" at bounding box center [573, 167] width 138 height 19
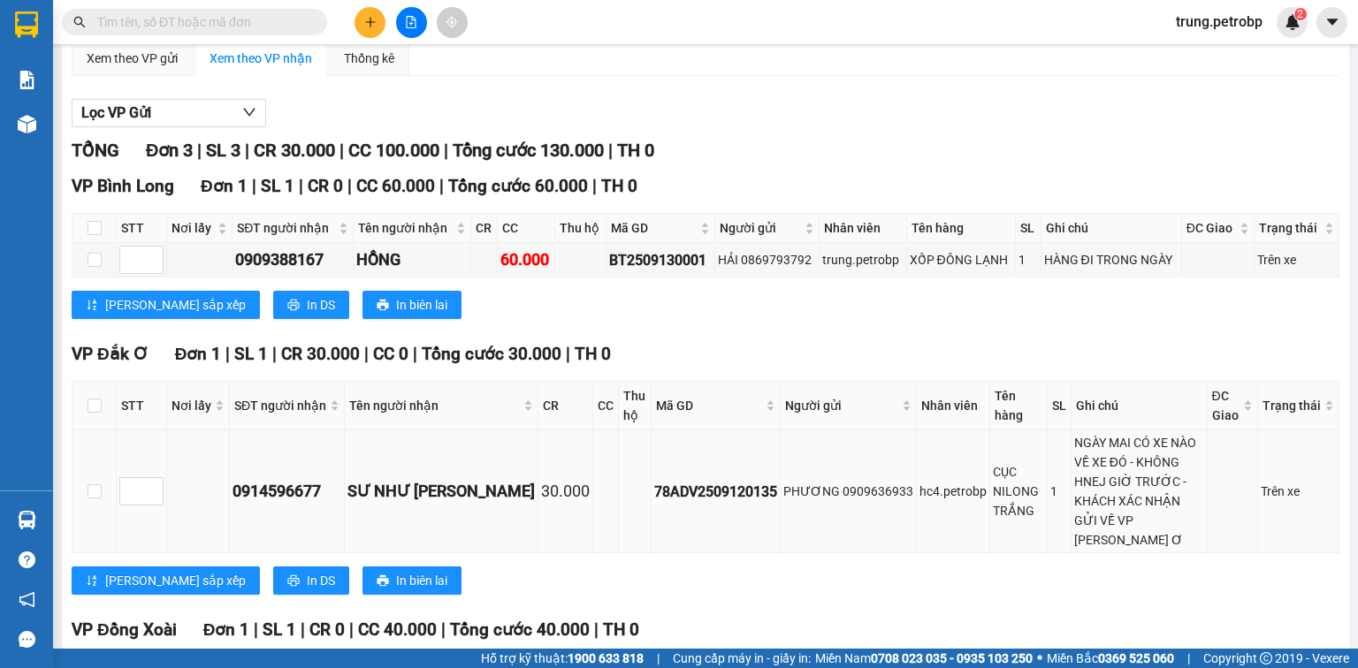
scroll to position [258, 0]
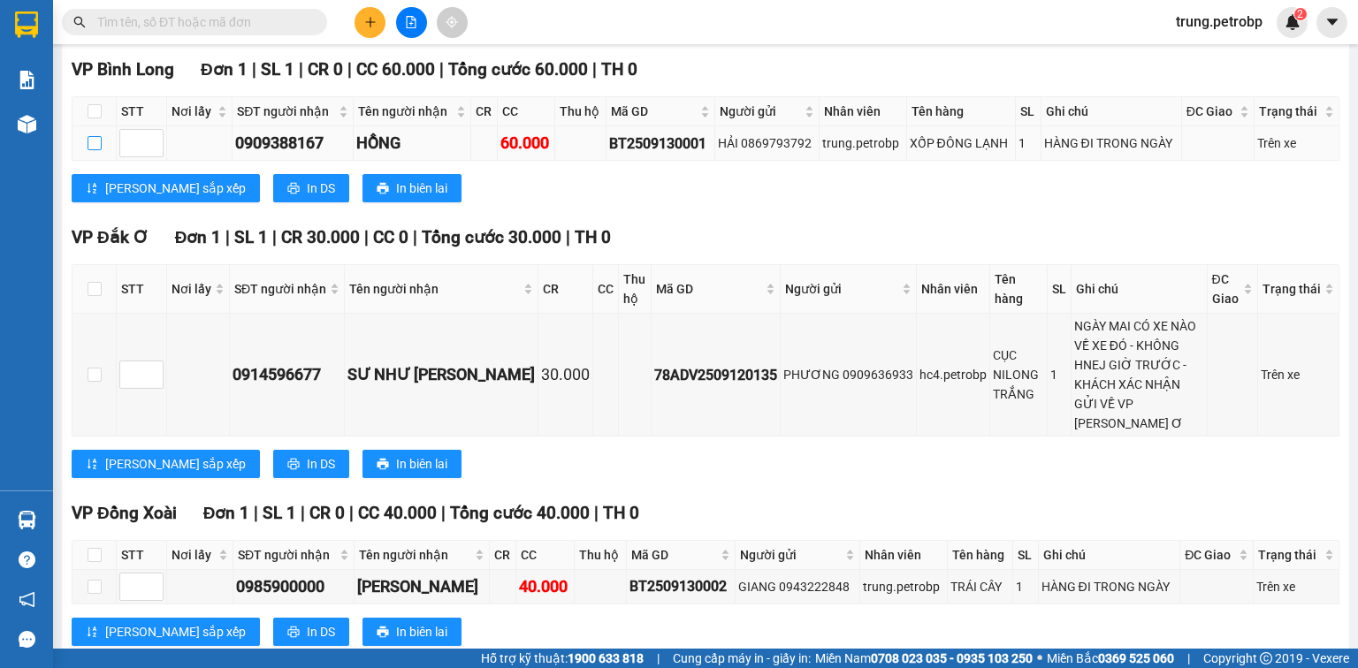
click at [93, 150] on input "checkbox" at bounding box center [95, 143] width 14 height 14
checkbox input "true"
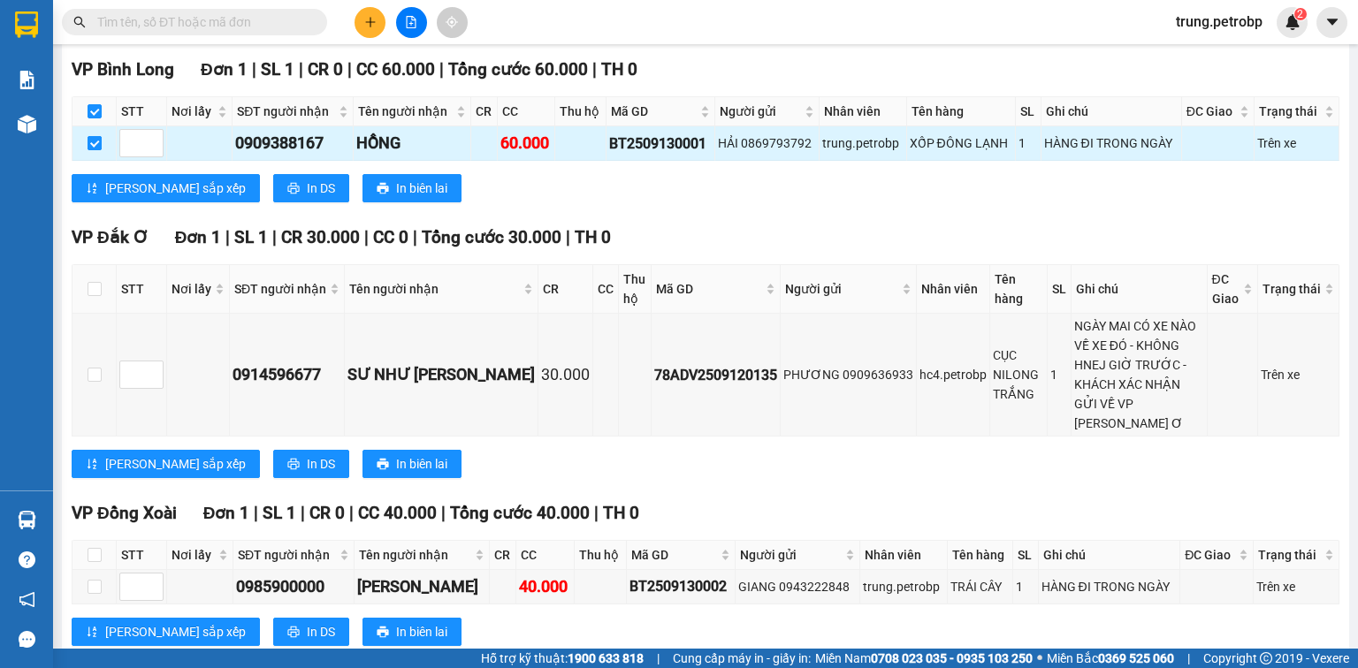
checkbox input "true"
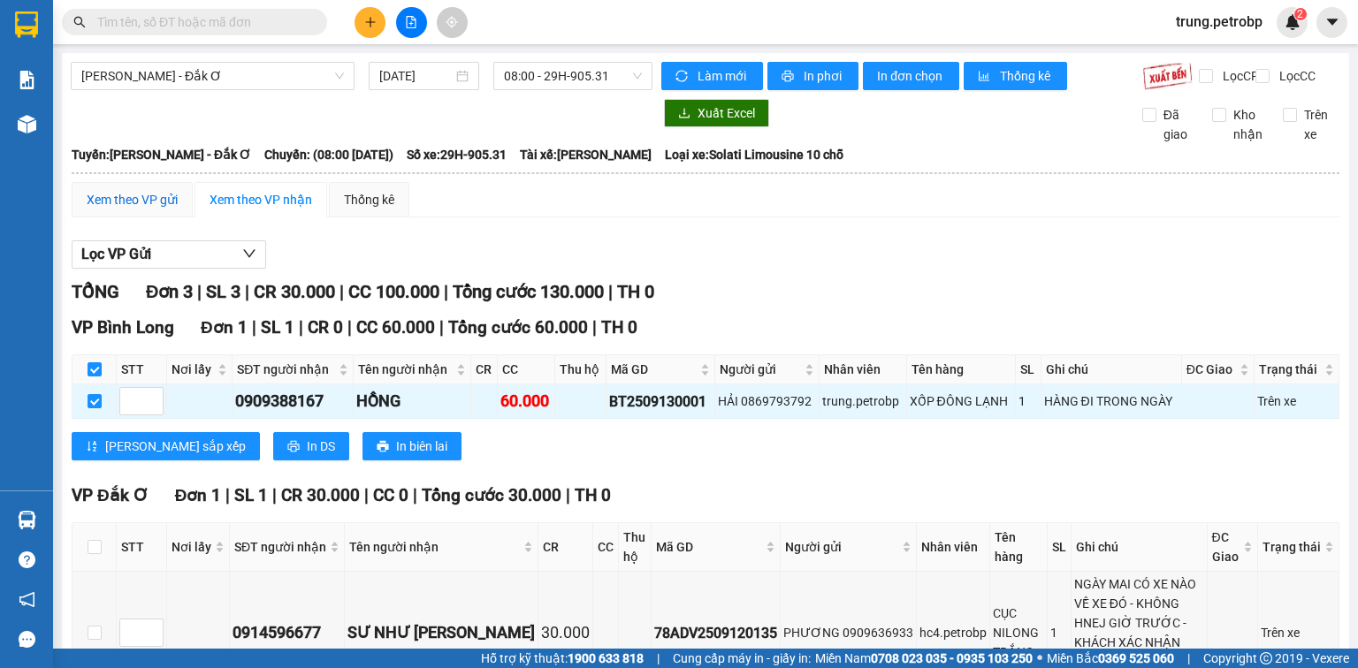
click at [126, 209] on div "Xem theo VP gửi" at bounding box center [132, 199] width 91 height 19
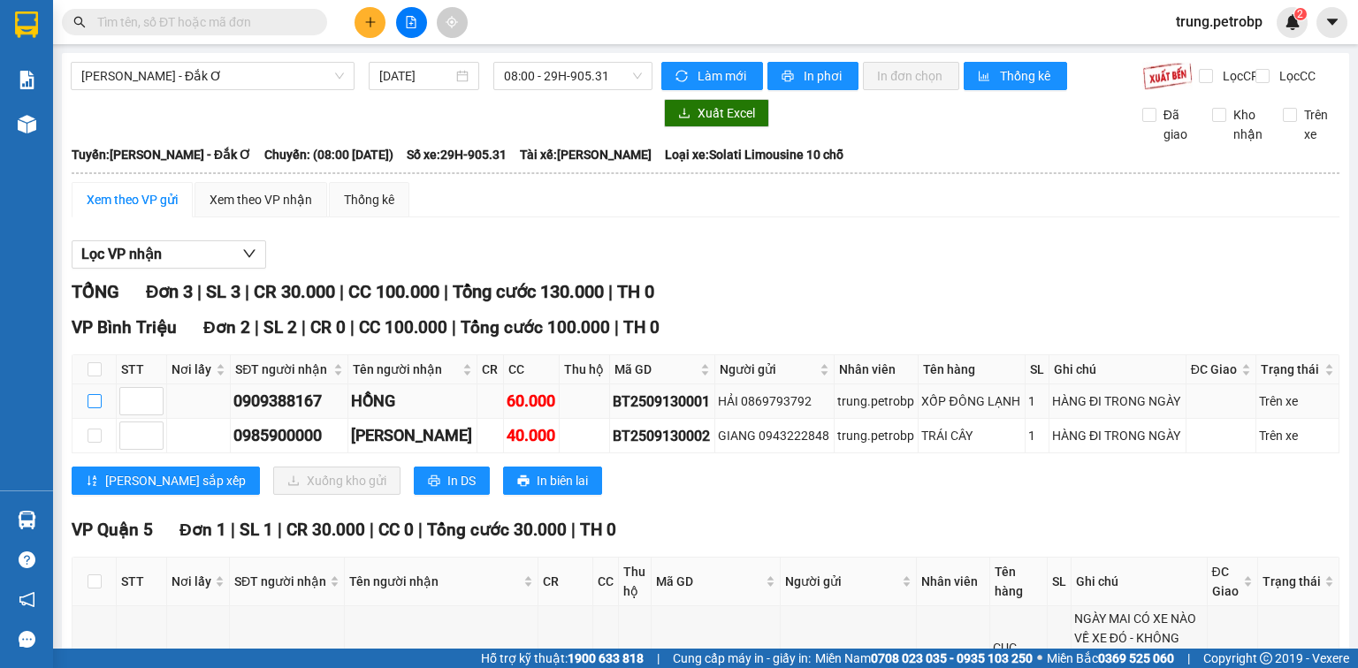
click at [99, 408] on input "checkbox" at bounding box center [95, 401] width 14 height 14
checkbox input "true"
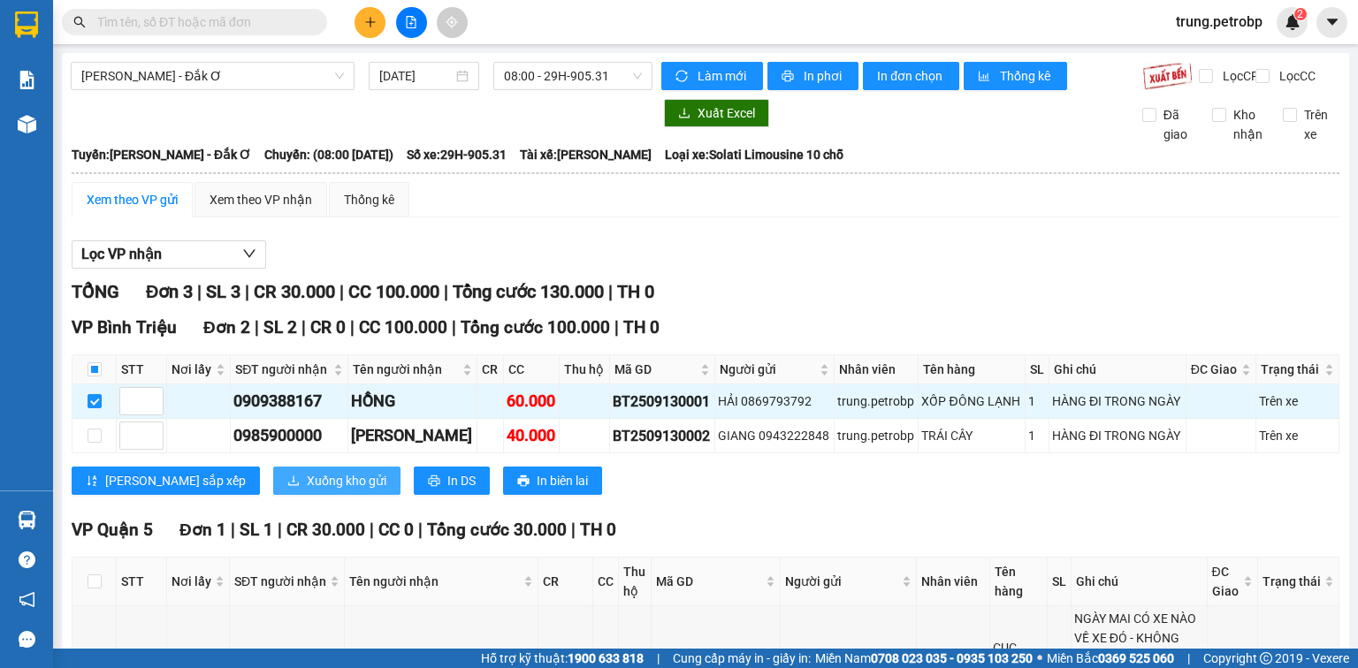
click at [307, 491] on span "Xuống kho gửi" at bounding box center [347, 480] width 80 height 19
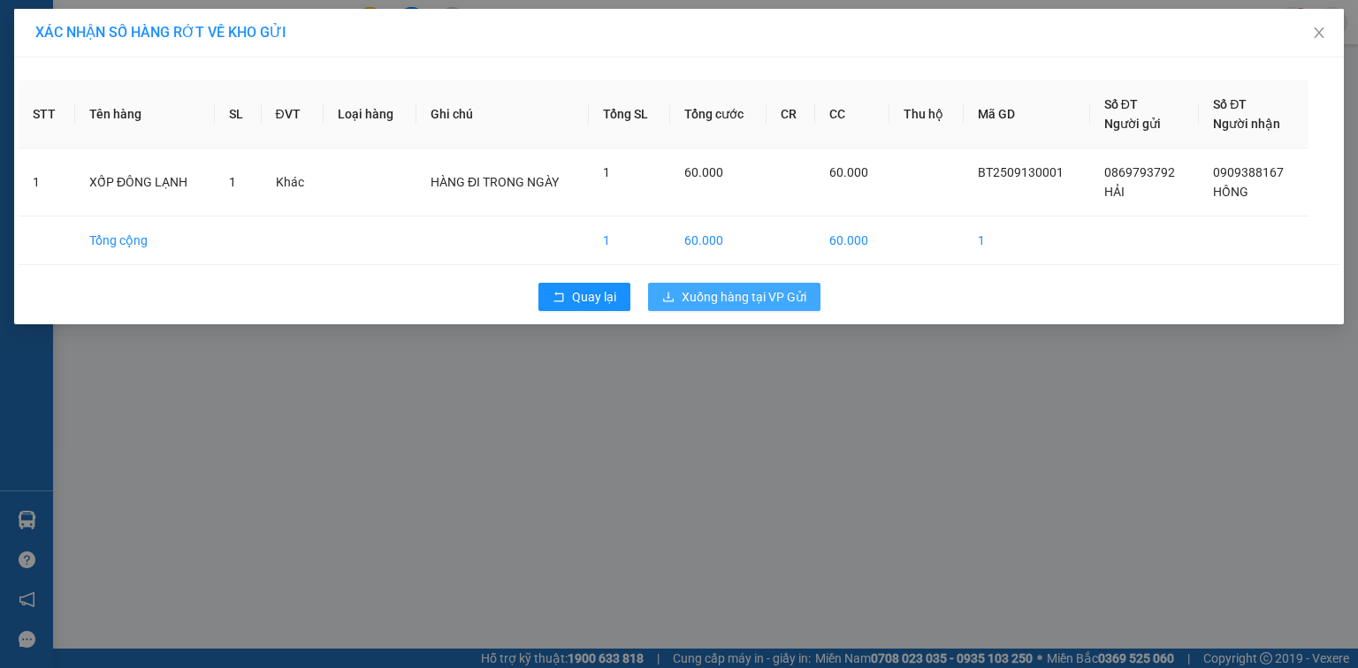
click at [772, 294] on span "Xuống hàng tại VP Gửi" at bounding box center [743, 296] width 125 height 19
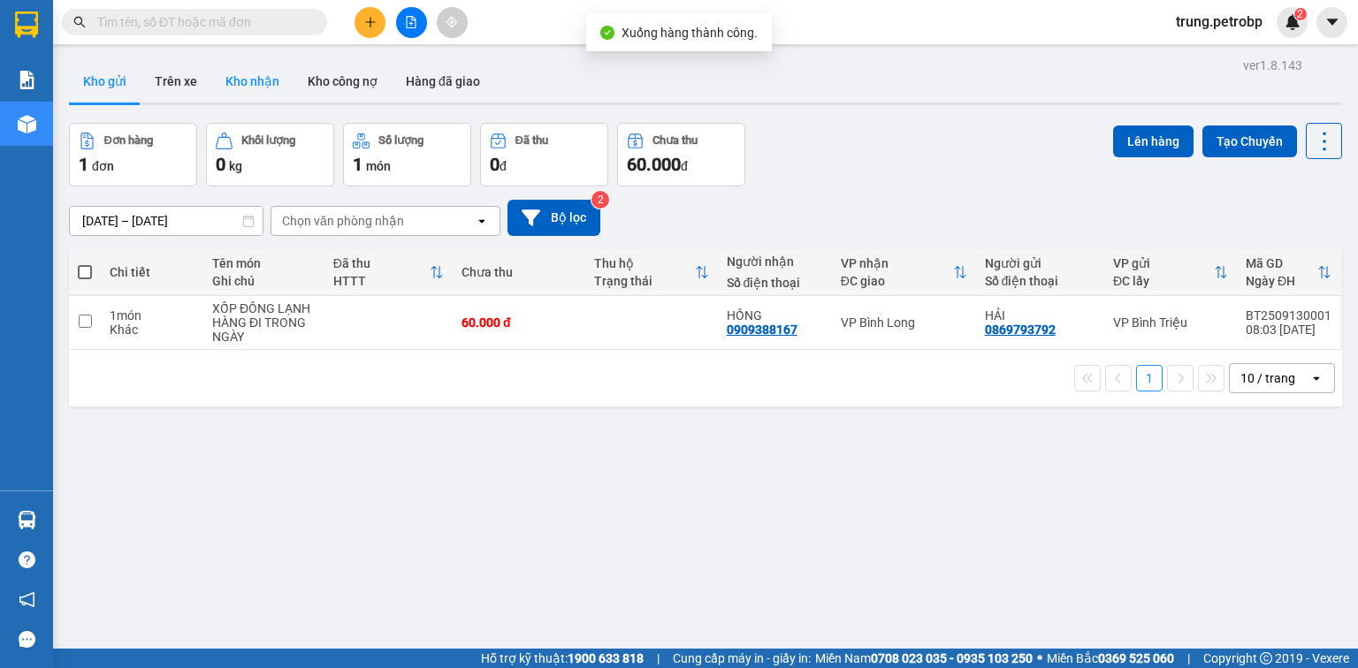
click at [250, 74] on button "Kho nhận" at bounding box center [252, 81] width 82 height 42
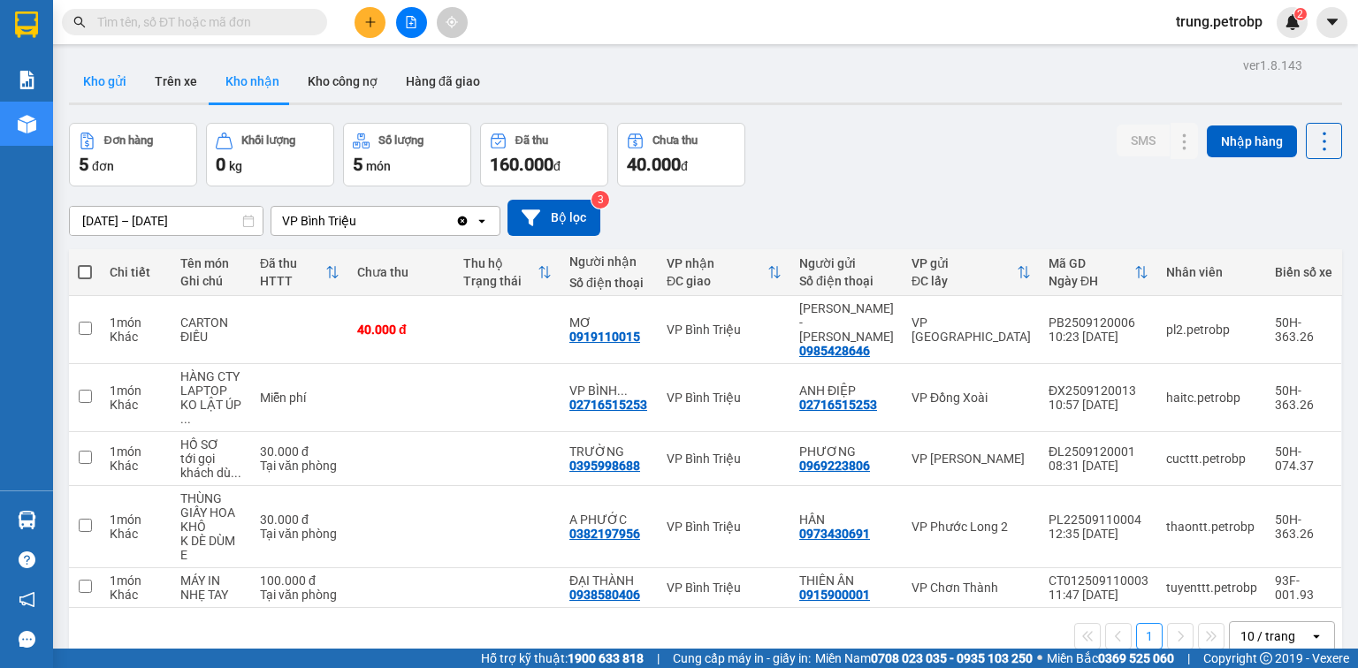
click at [110, 90] on button "Kho gửi" at bounding box center [105, 81] width 72 height 42
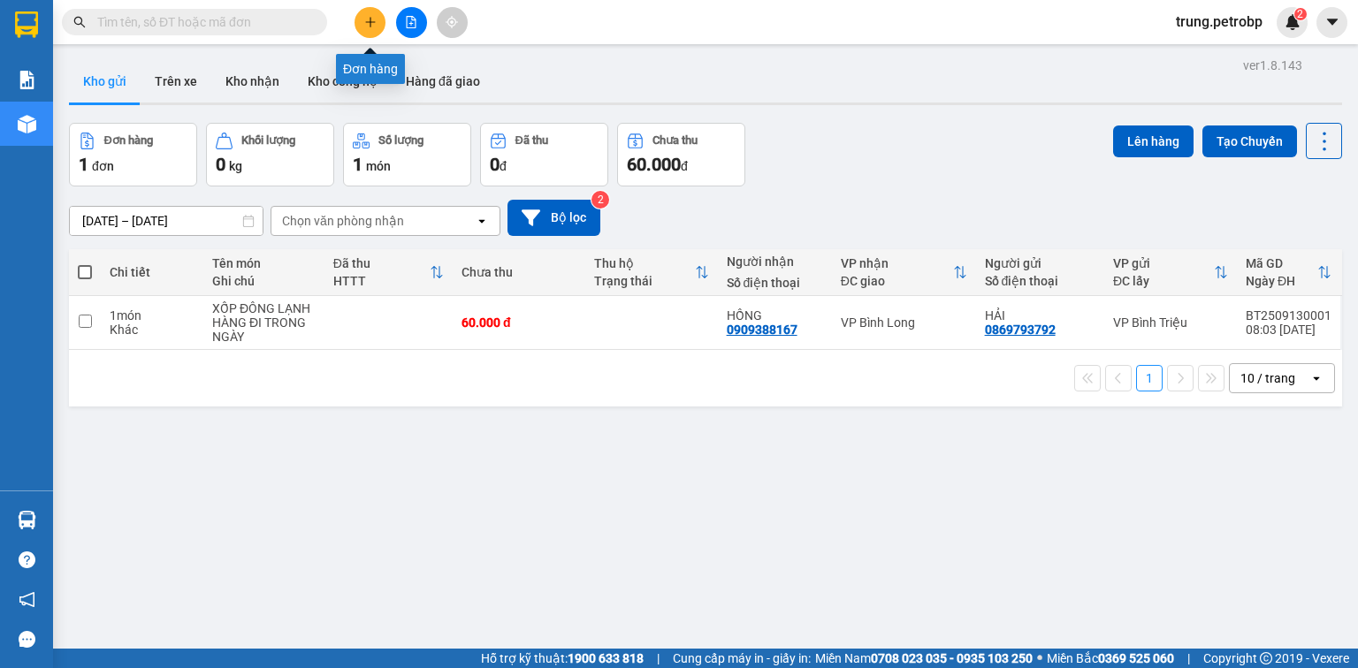
click at [369, 18] on icon "plus" at bounding box center [370, 22] width 12 height 12
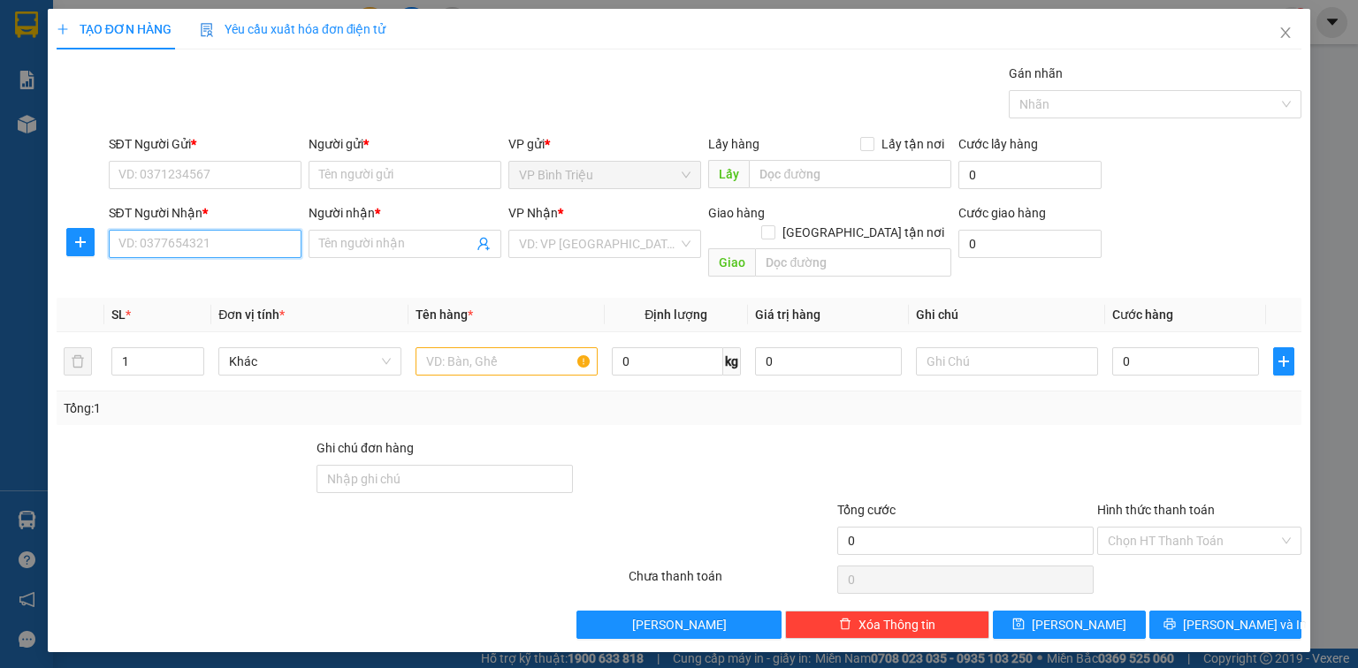
click at [167, 236] on input "SĐT Người Nhận *" at bounding box center [205, 244] width 193 height 28
click at [179, 272] on div "0901811188 - BÌNH" at bounding box center [204, 278] width 171 height 19
type input "0901811188"
type input "BÌNH"
type input "30.000"
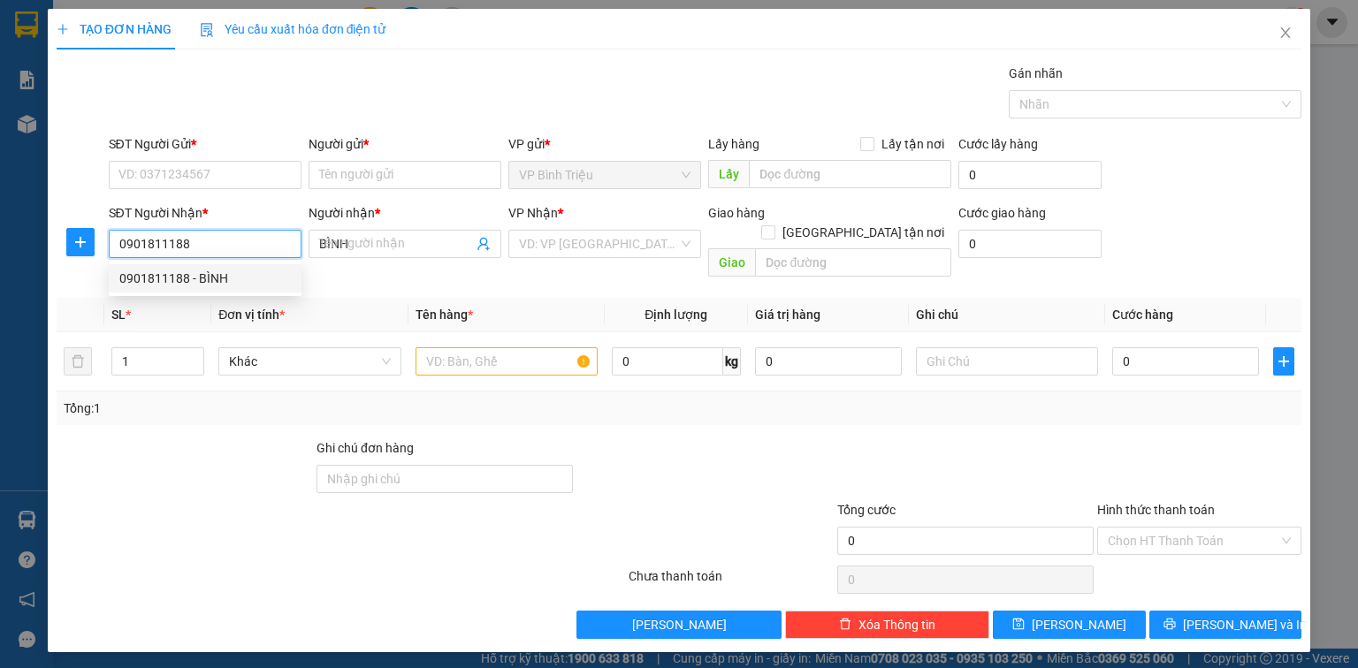
type input "30.000"
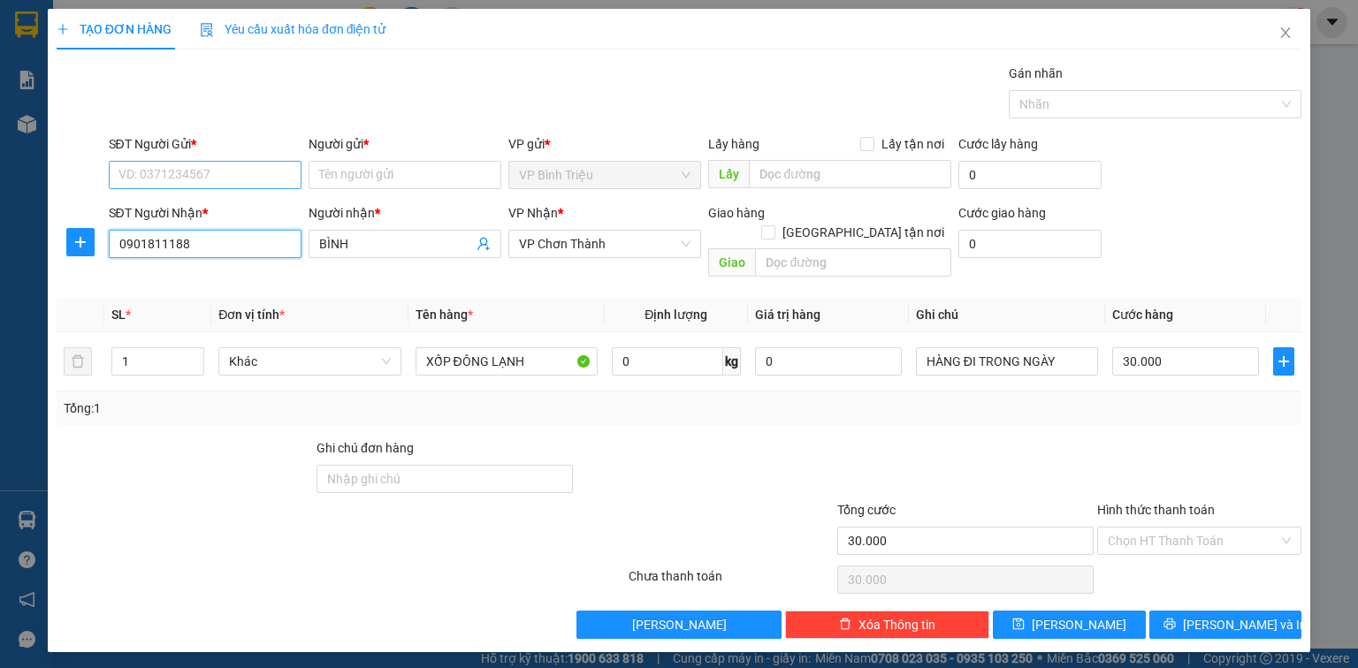
type input "0901811188"
click at [258, 180] on input "SĐT Người Gửi *" at bounding box center [205, 175] width 193 height 28
click at [251, 211] on div "0918075311 - BÌNH" at bounding box center [204, 209] width 171 height 19
type input "0918075311"
type input "BÌNH"
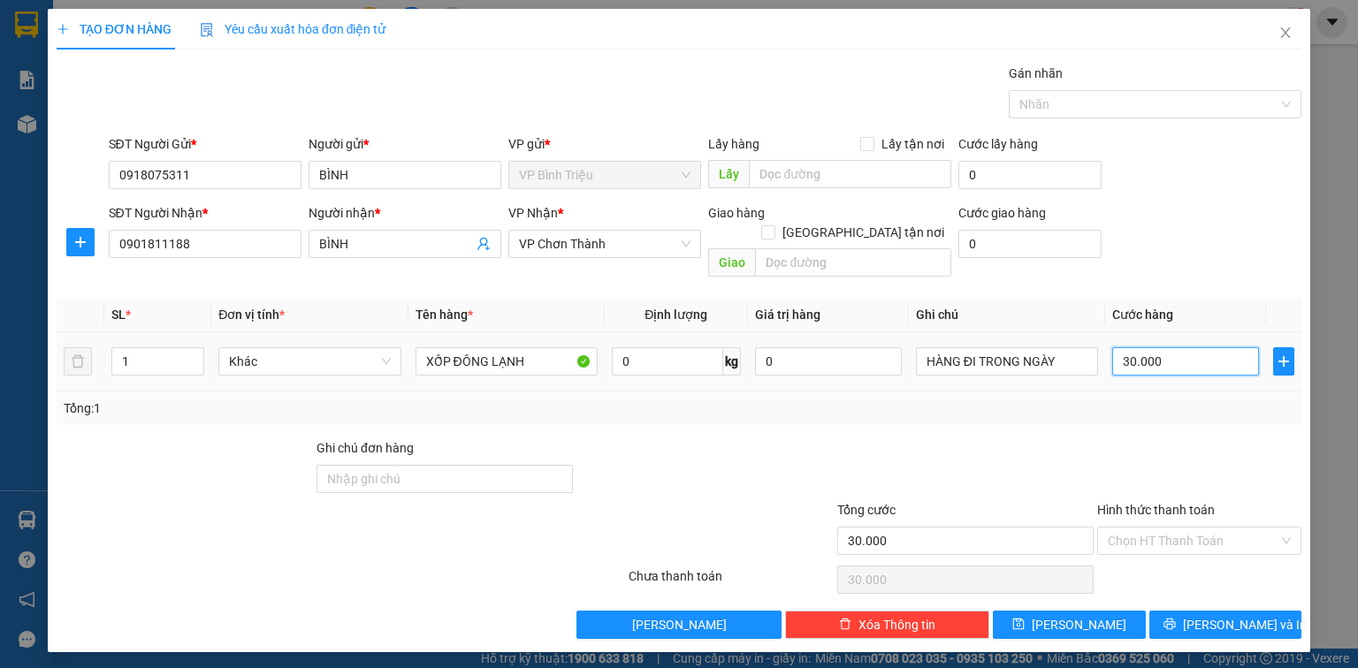
click at [1170, 347] on input "30.000" at bounding box center [1185, 361] width 147 height 28
type input "0"
type input "1"
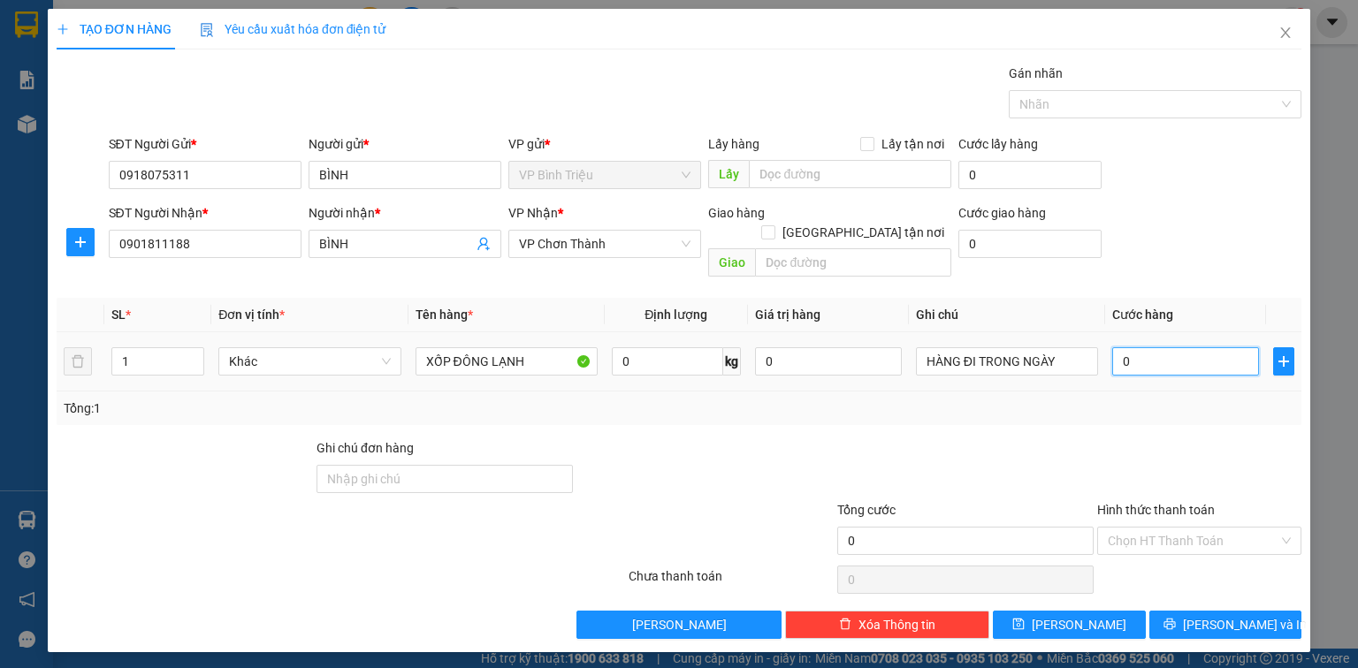
type input "1"
type input "01"
type input "10"
type input "010"
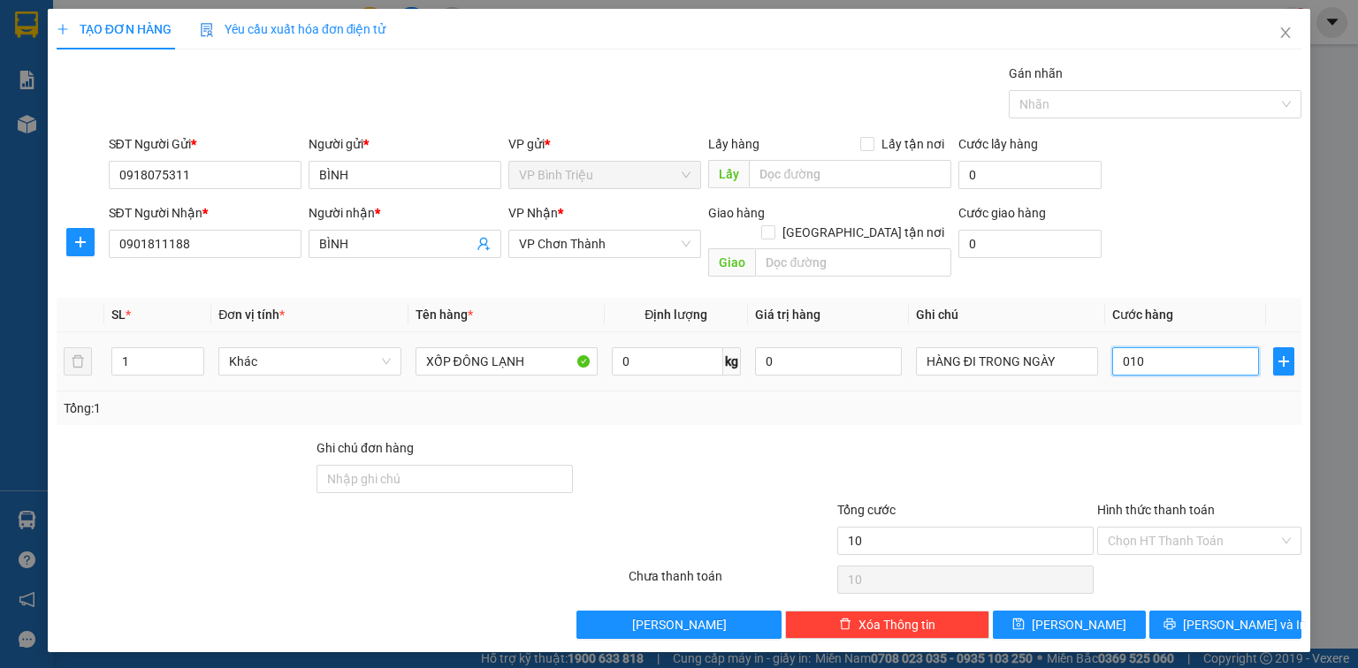
type input "100"
type input "0.100"
type input "100.000"
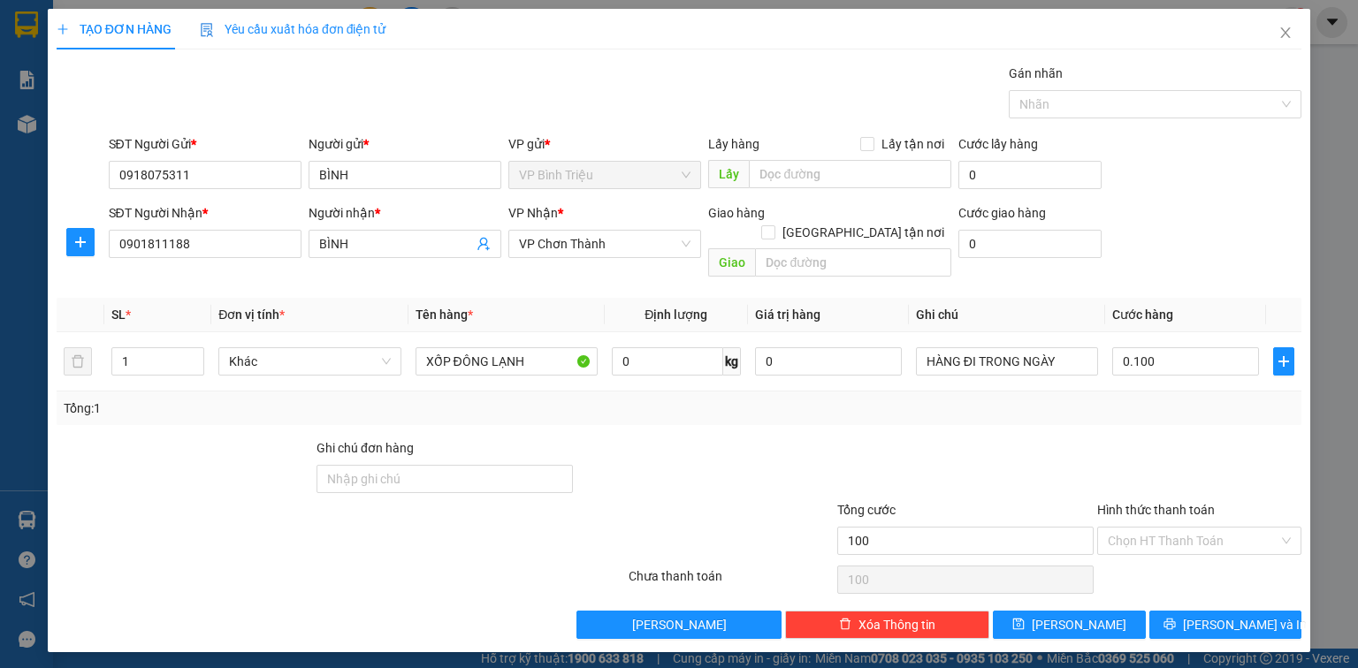
type input "100.000"
click at [1135, 439] on div at bounding box center [1199, 469] width 208 height 62
click at [1223, 615] on span "[PERSON_NAME] và In" at bounding box center [1245, 624] width 124 height 19
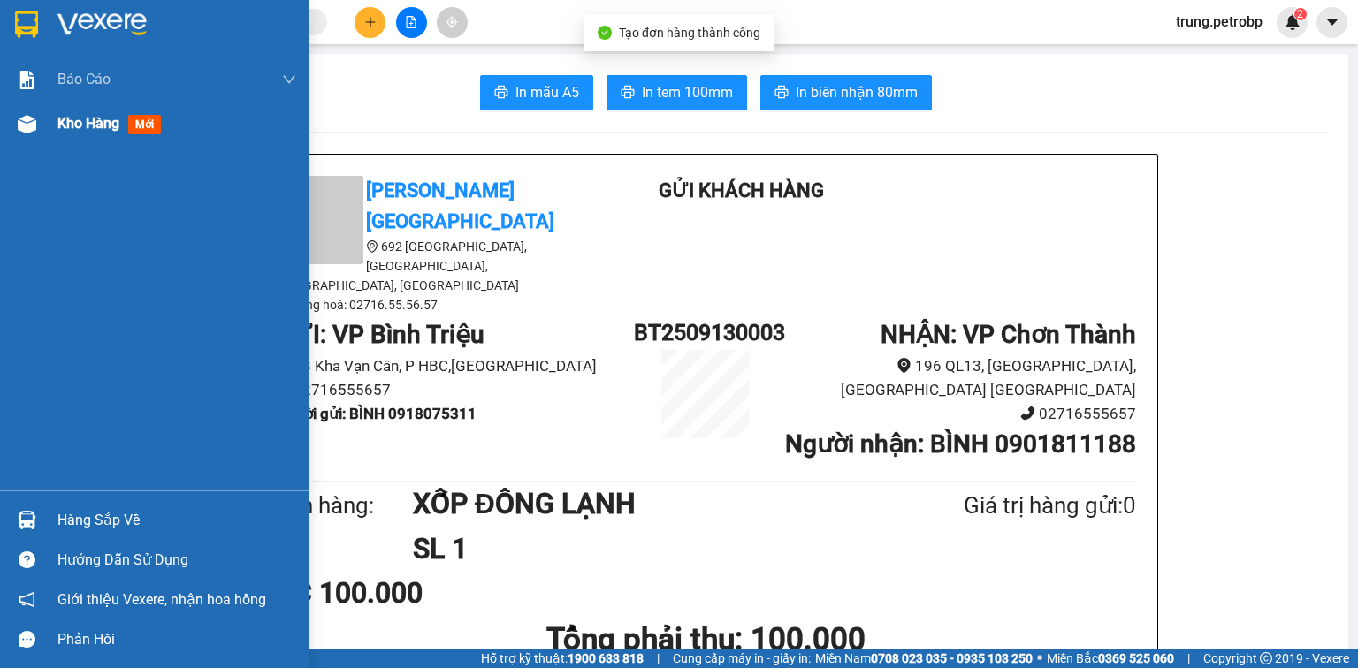
drag, startPoint x: 49, startPoint y: 120, endPoint x: 139, endPoint y: 162, distance: 98.5
click at [49, 120] on div "Kho hàng mới" at bounding box center [154, 124] width 309 height 44
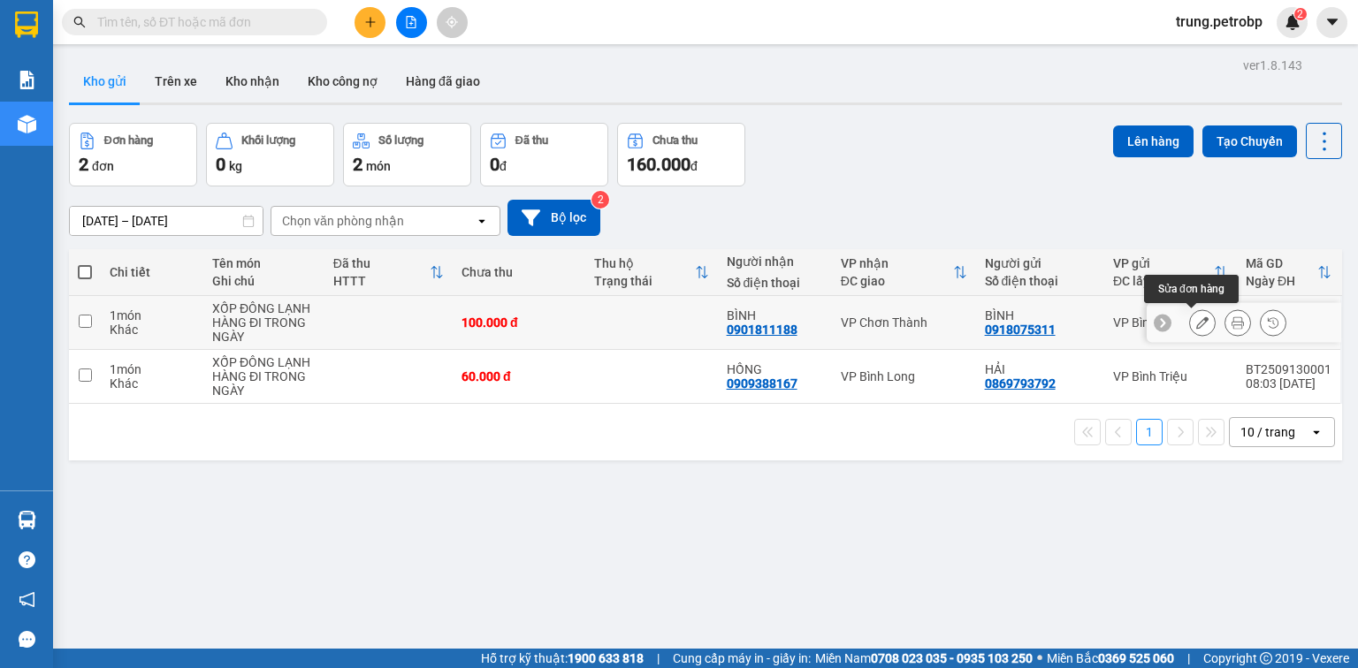
click at [1196, 325] on icon at bounding box center [1202, 322] width 12 height 12
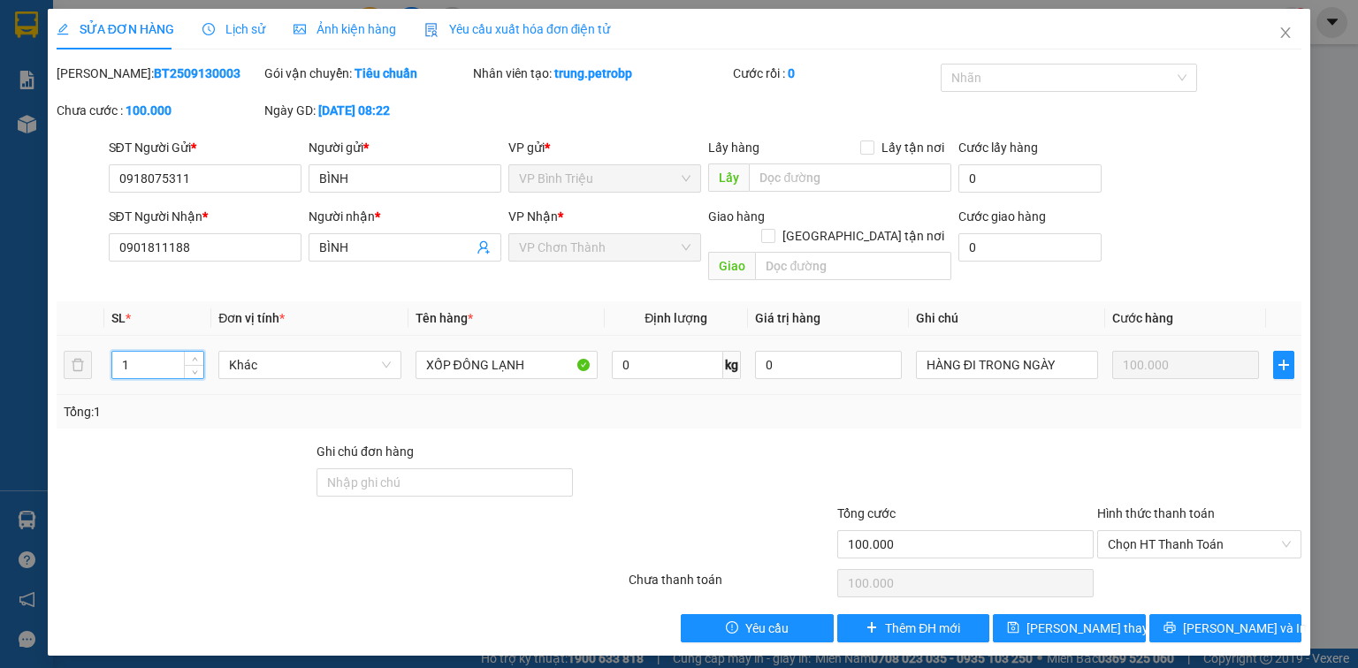
click at [144, 352] on input "1" at bounding box center [157, 365] width 91 height 27
type input "2"
click at [1246, 619] on span "[PERSON_NAME] và In" at bounding box center [1245, 628] width 124 height 19
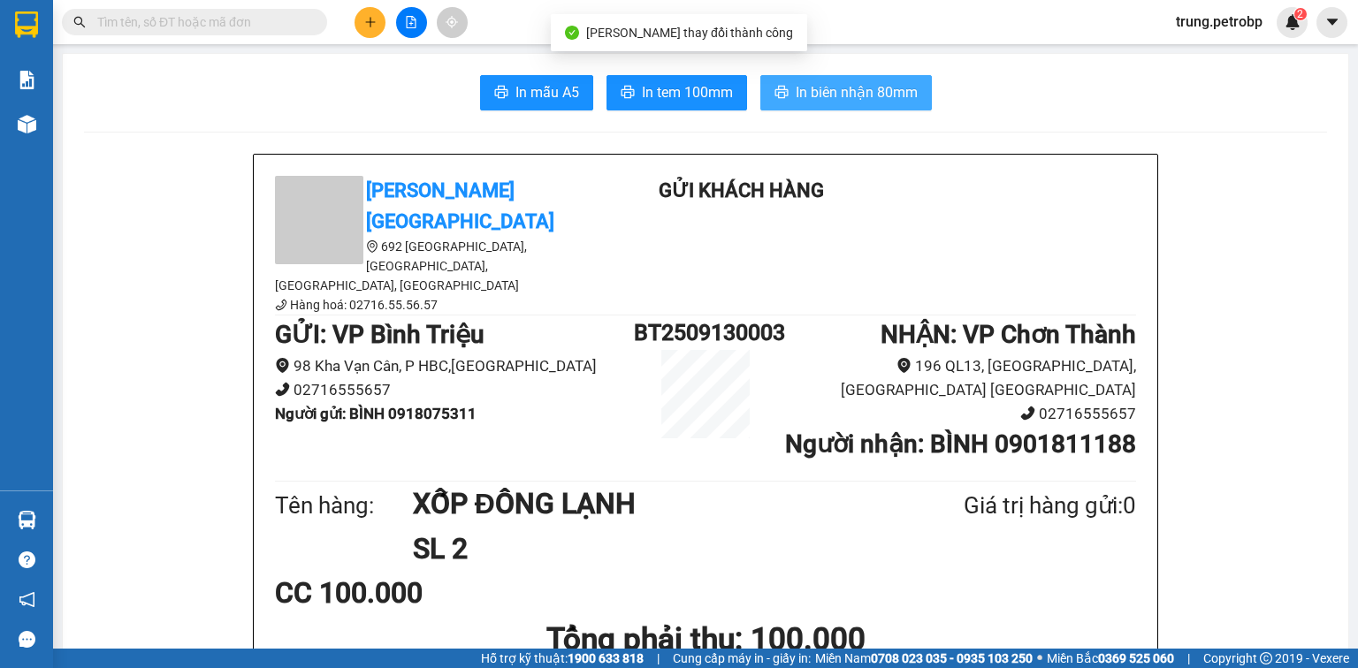
click at [813, 92] on span "In biên nhận 80mm" at bounding box center [856, 92] width 122 height 22
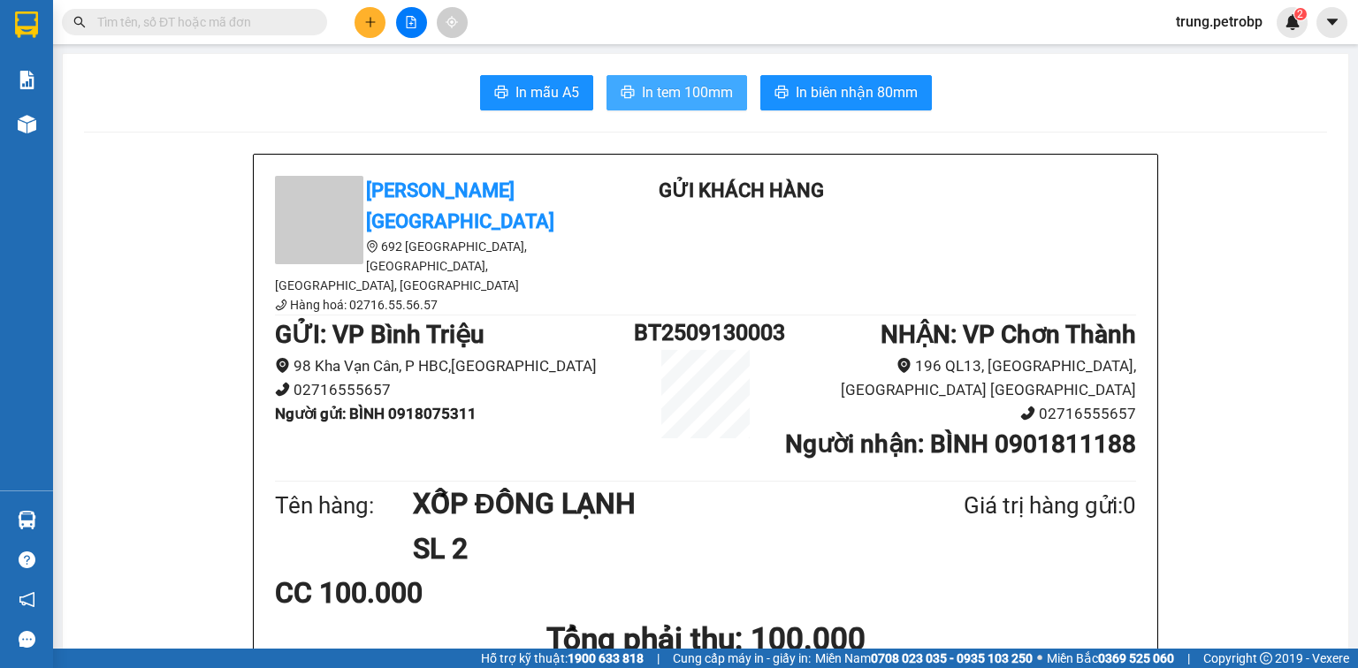
click at [671, 92] on span "In tem 100mm" at bounding box center [687, 92] width 91 height 22
click at [371, 30] on button at bounding box center [369, 22] width 31 height 31
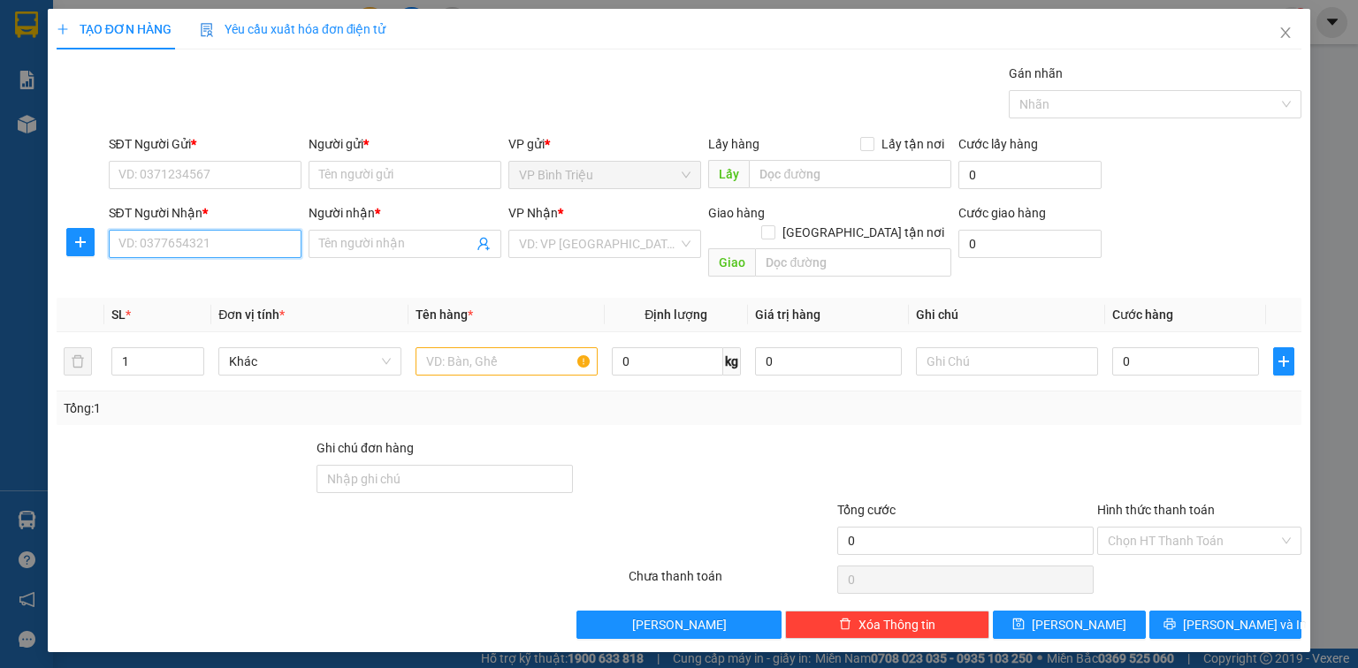
click at [196, 250] on input "SĐT Người Nhận *" at bounding box center [205, 244] width 193 height 28
click at [269, 275] on div "0965500608 - ONLY YOU" at bounding box center [204, 278] width 171 height 19
type input "0965500608"
type input "ONLY YOU"
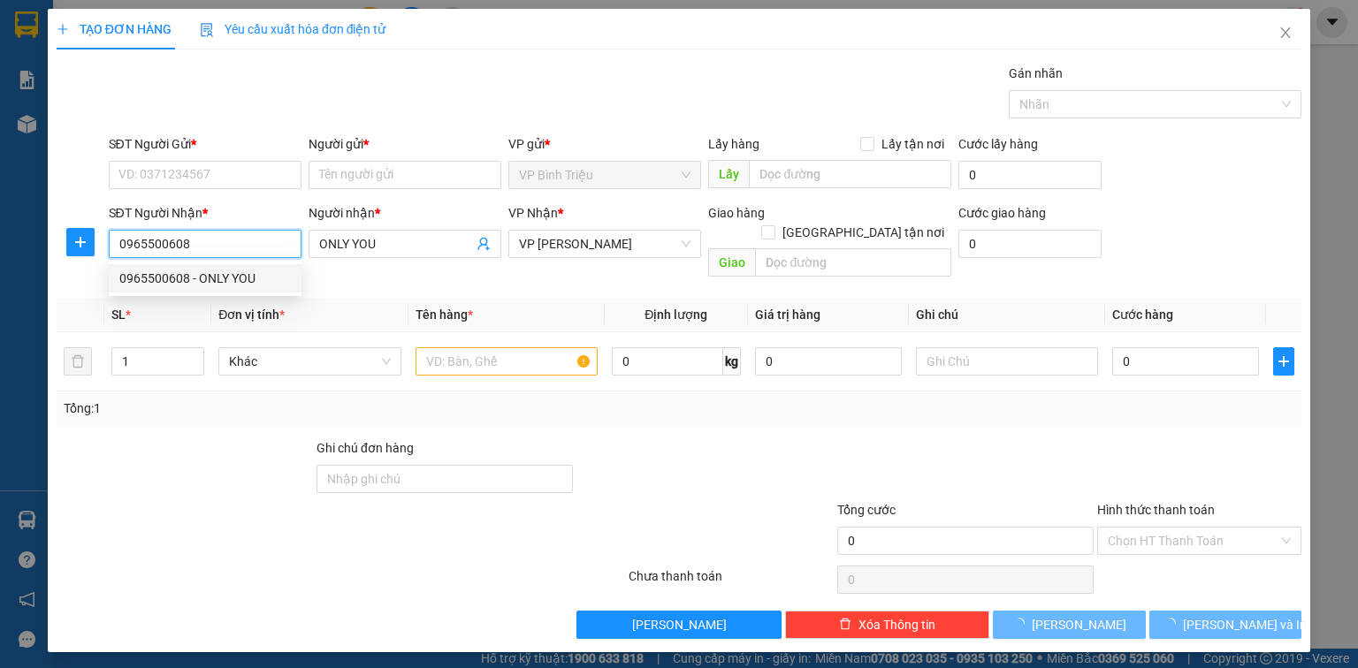
type input "30.000"
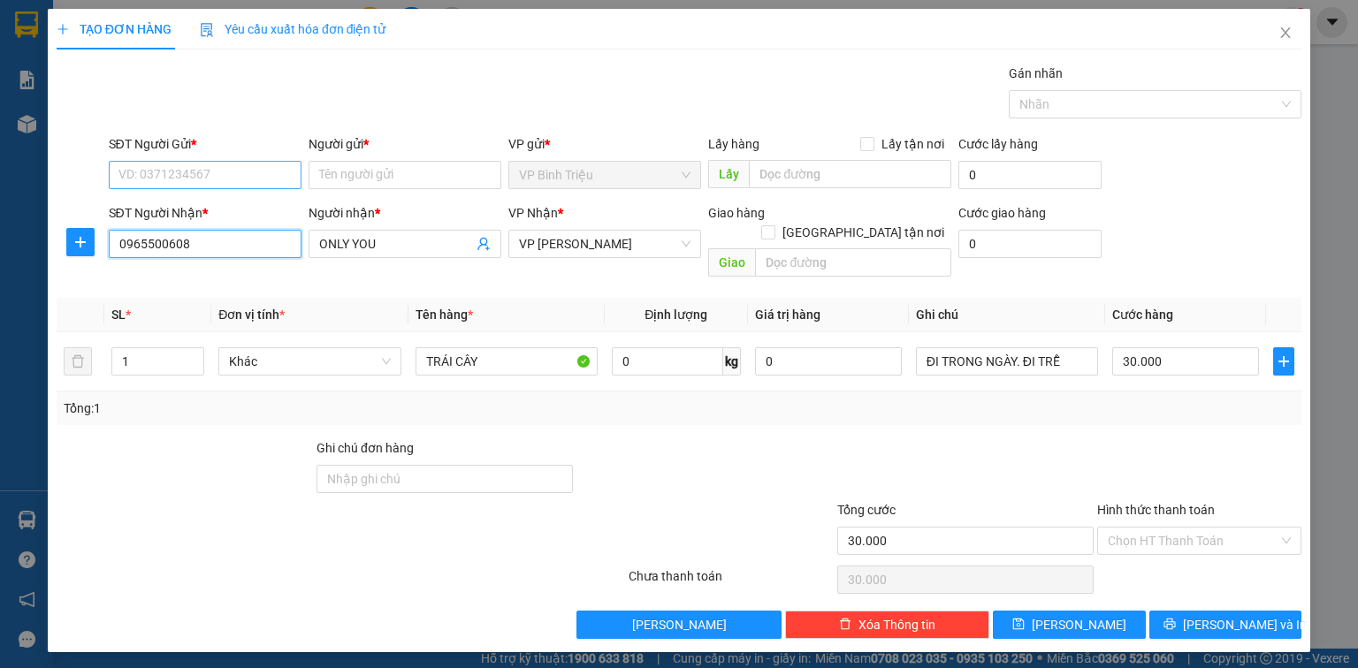
type input "0965500608"
click at [244, 180] on input "SĐT Người Gửi *" at bounding box center [205, 175] width 193 height 28
click at [242, 211] on div "0825291291 - LUYỆN" at bounding box center [204, 209] width 171 height 19
type input "0825291291"
type input "LUYỆN"
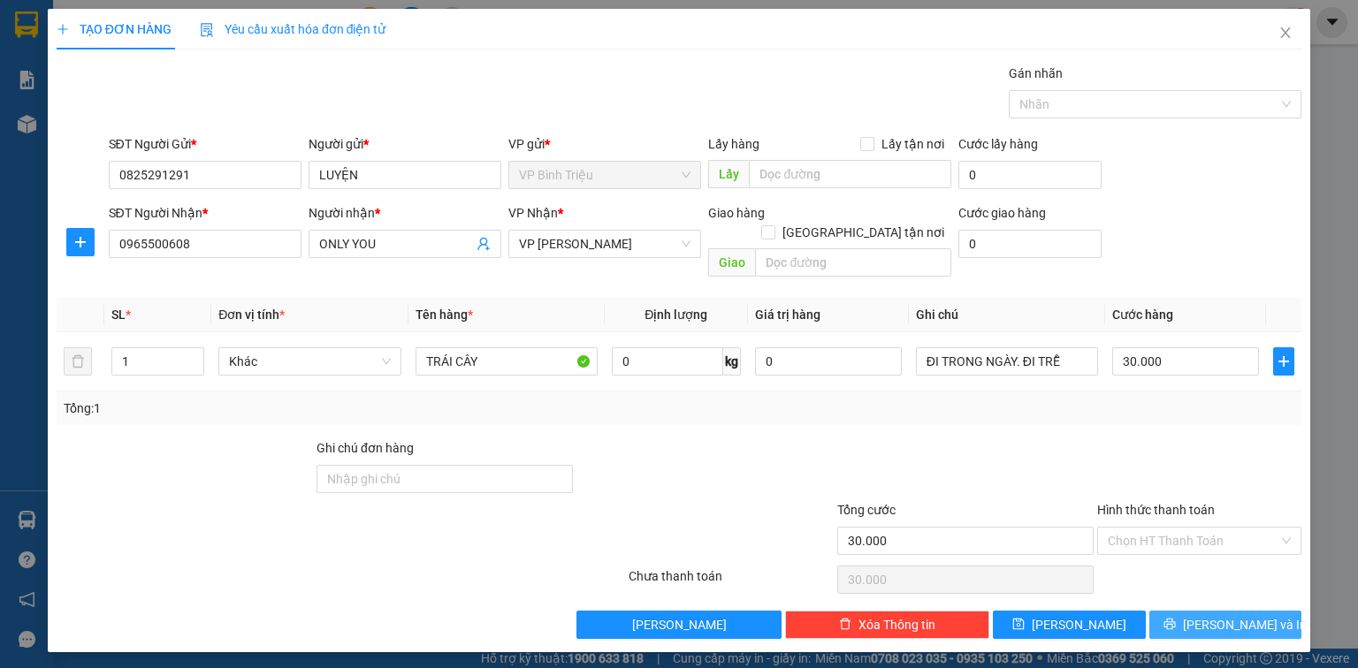
click at [1219, 615] on span "[PERSON_NAME] và In" at bounding box center [1245, 624] width 124 height 19
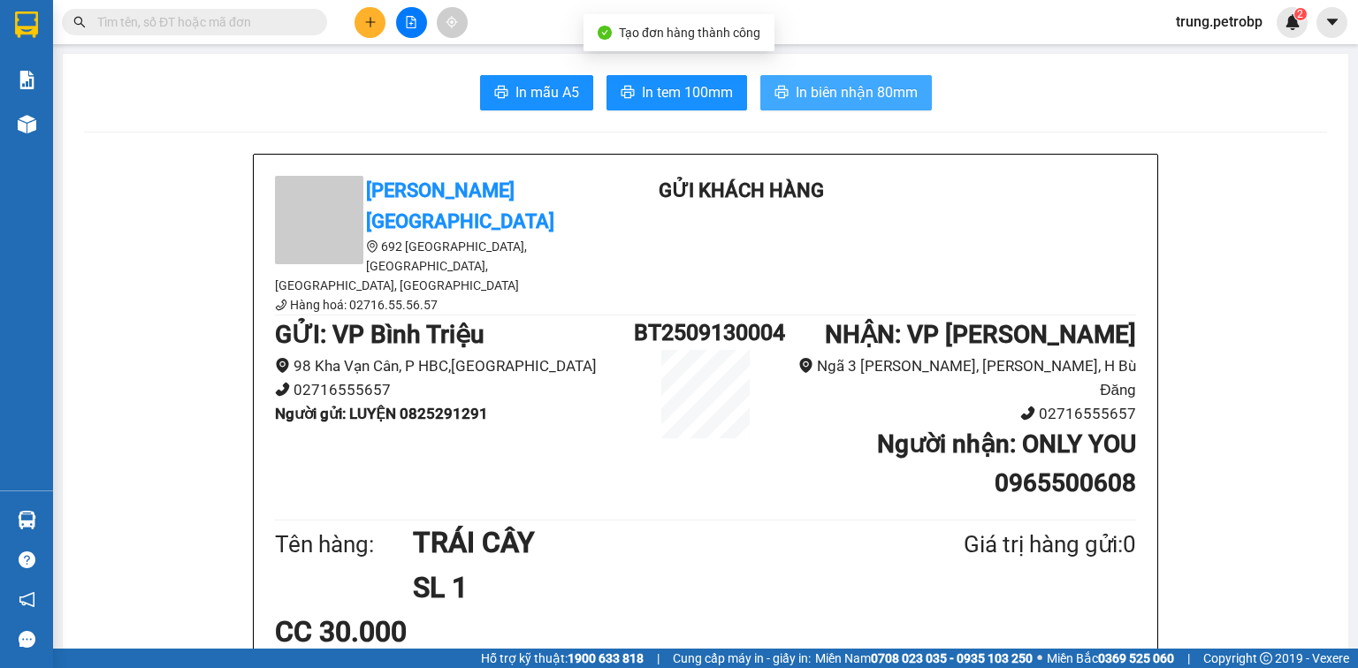
click at [841, 91] on span "In biên nhận 80mm" at bounding box center [856, 92] width 122 height 22
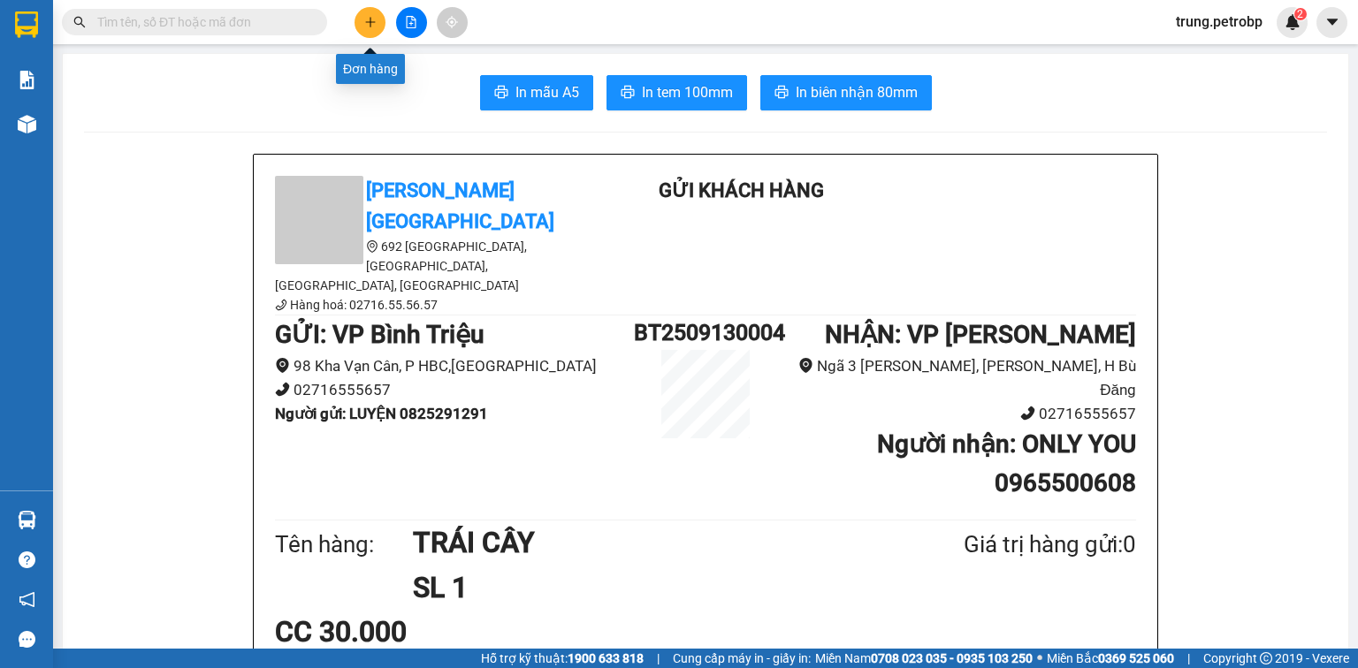
click at [366, 29] on button at bounding box center [369, 22] width 31 height 31
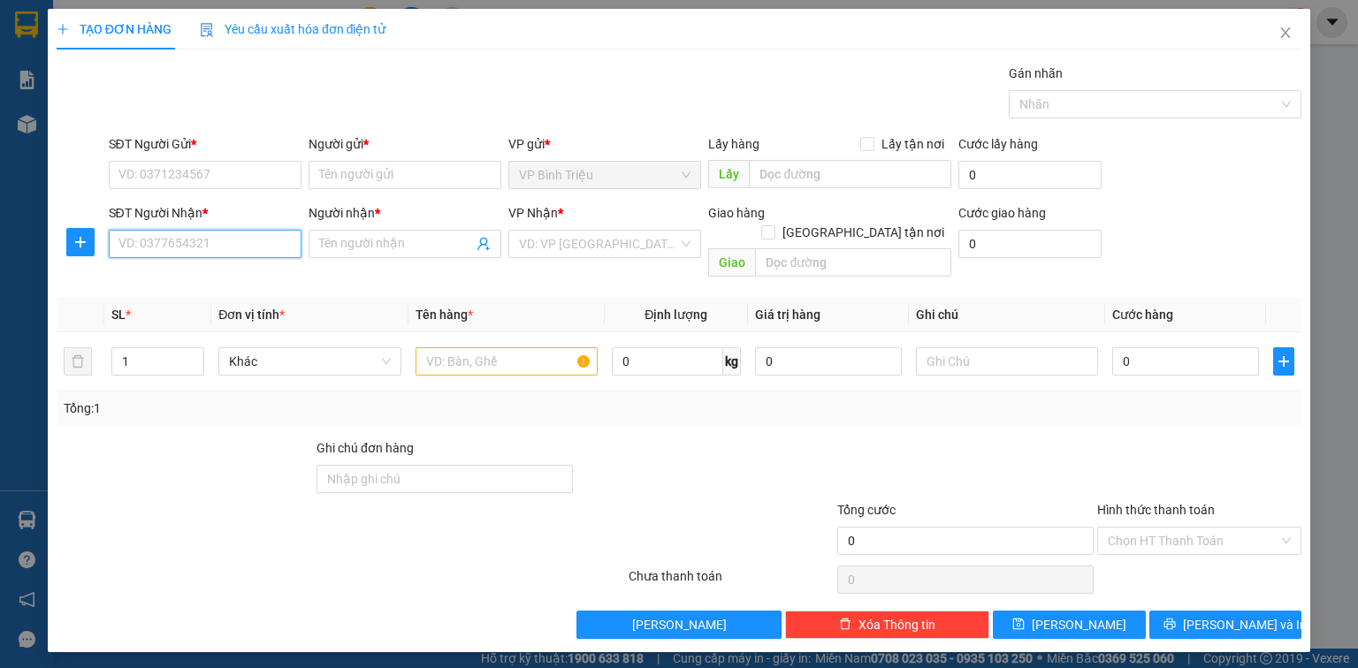
click at [174, 237] on input "SĐT Người Nhận *" at bounding box center [205, 244] width 193 height 28
type input "5"
click at [224, 275] on div "0363345579 - DIÊN" at bounding box center [204, 278] width 171 height 19
type input "0363345579"
type input "DIÊN"
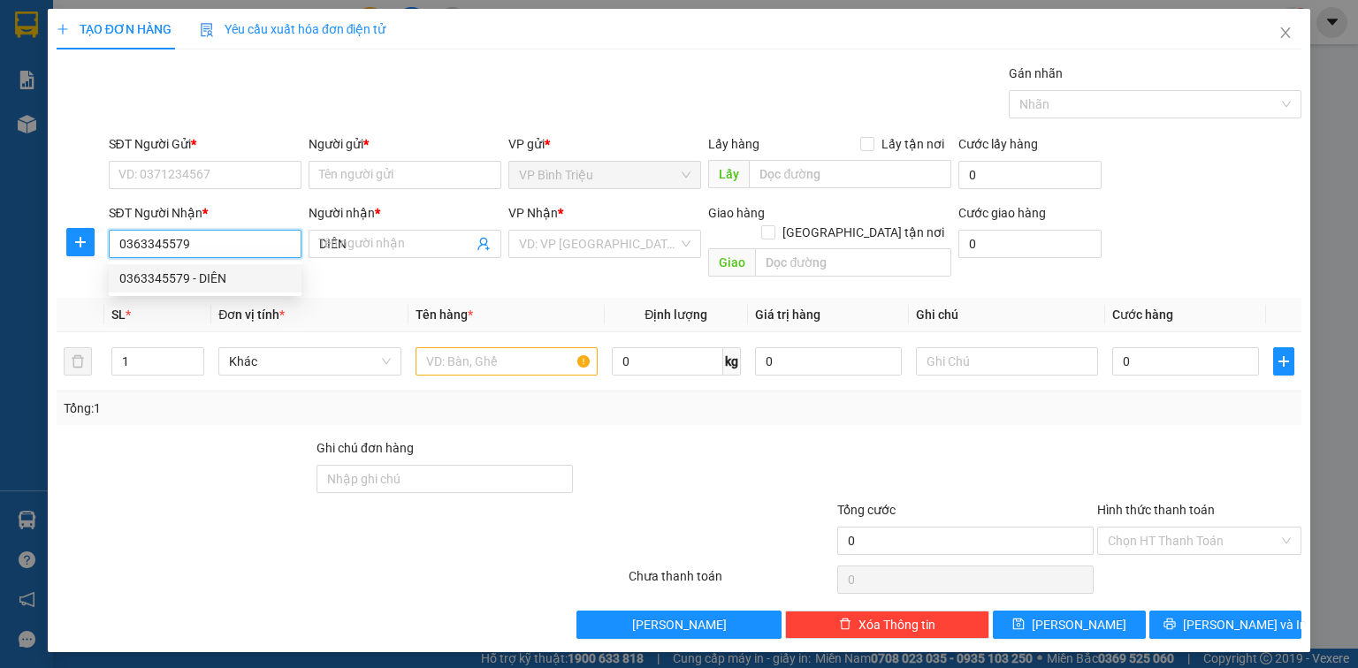
type input "40.000"
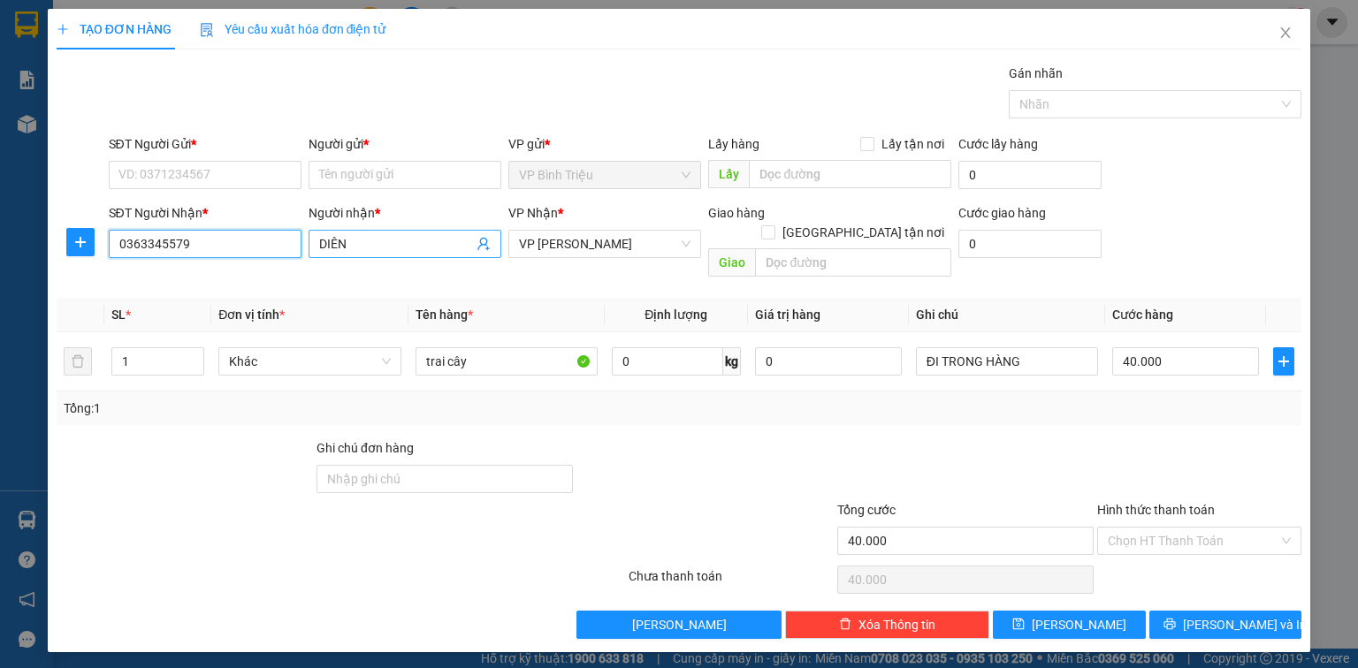
type input "0363345579"
click at [409, 249] on input "DIÊN" at bounding box center [396, 243] width 154 height 19
type input "D"
type input "a"
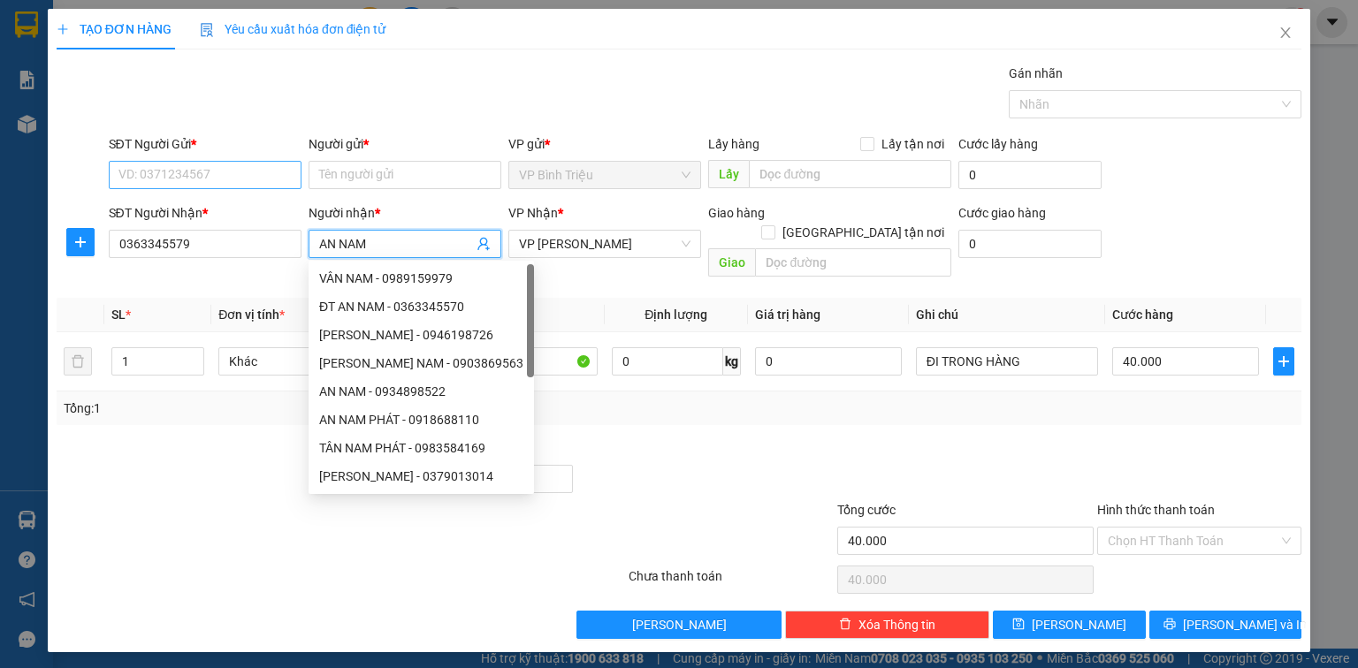
type input "AN NAM"
click at [173, 170] on input "SĐT Người Gửi *" at bounding box center [205, 175] width 193 height 28
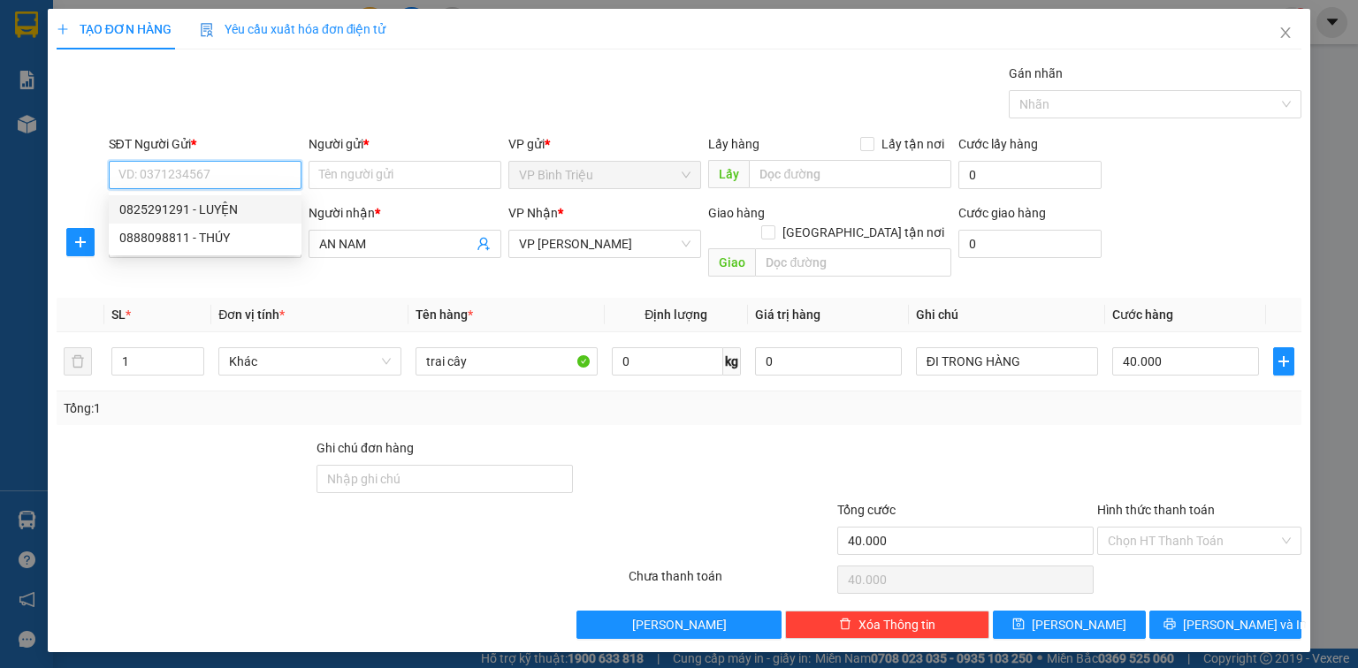
click at [222, 209] on div "0825291291 - LUYỆN" at bounding box center [204, 209] width 171 height 19
type input "0825291291"
type input "LUYỆN"
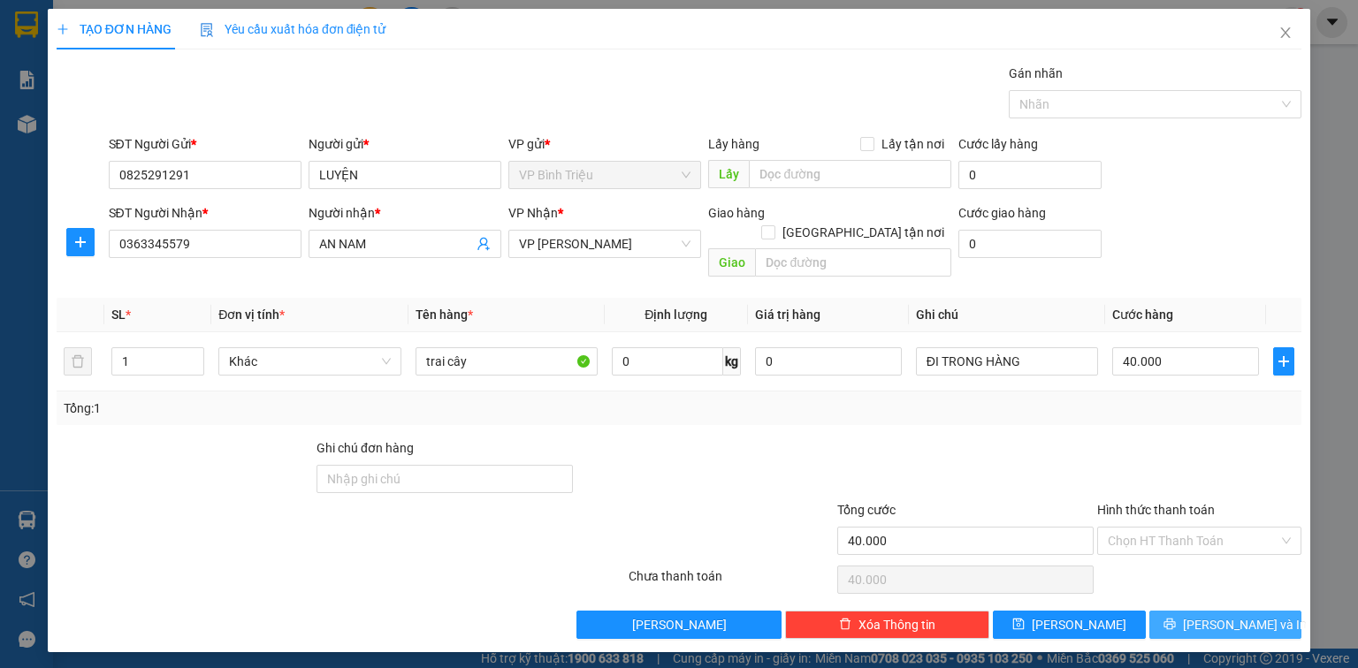
click at [1272, 611] on button "[PERSON_NAME] và In" at bounding box center [1225, 625] width 153 height 28
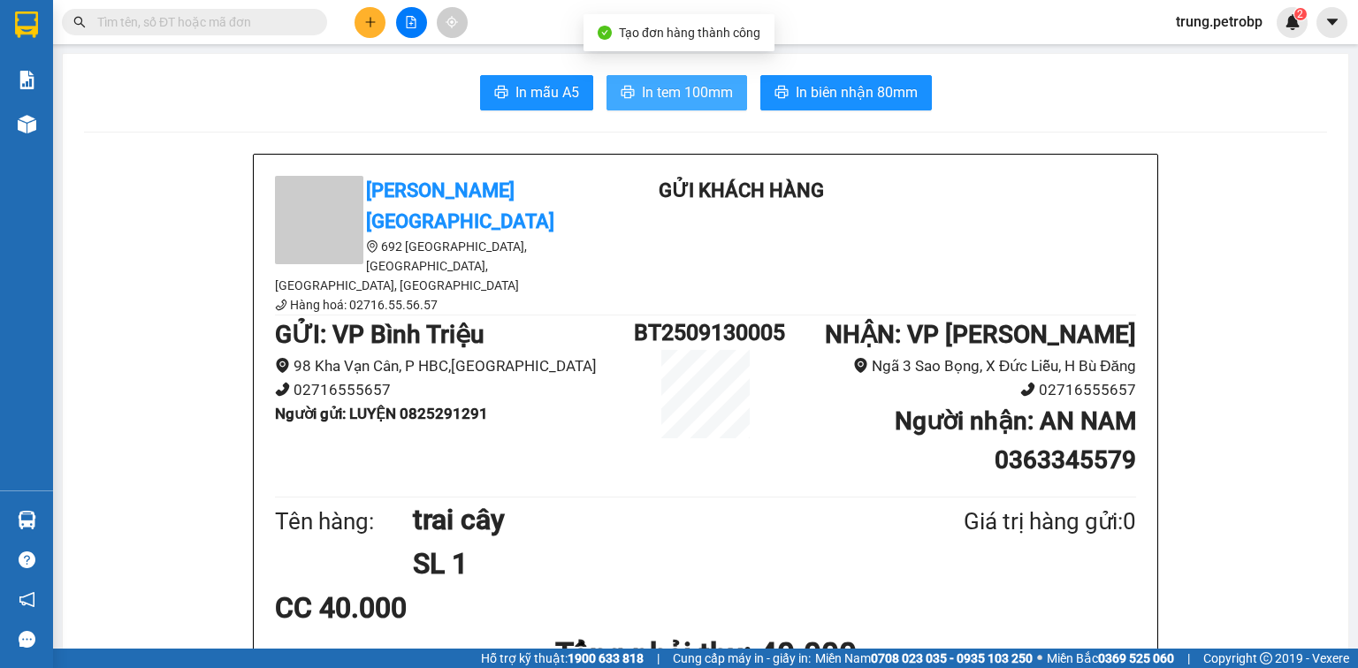
click at [674, 80] on button "In tem 100mm" at bounding box center [676, 92] width 141 height 35
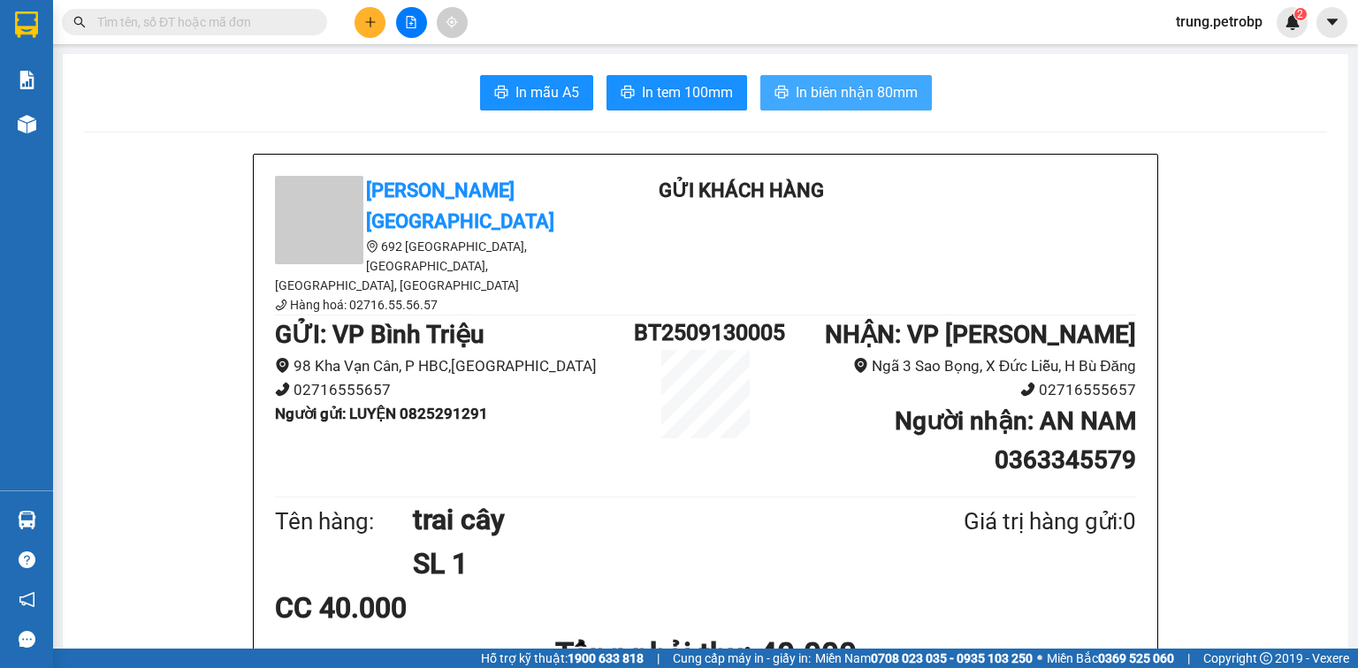
click at [859, 90] on span "In biên nhận 80mm" at bounding box center [856, 92] width 122 height 22
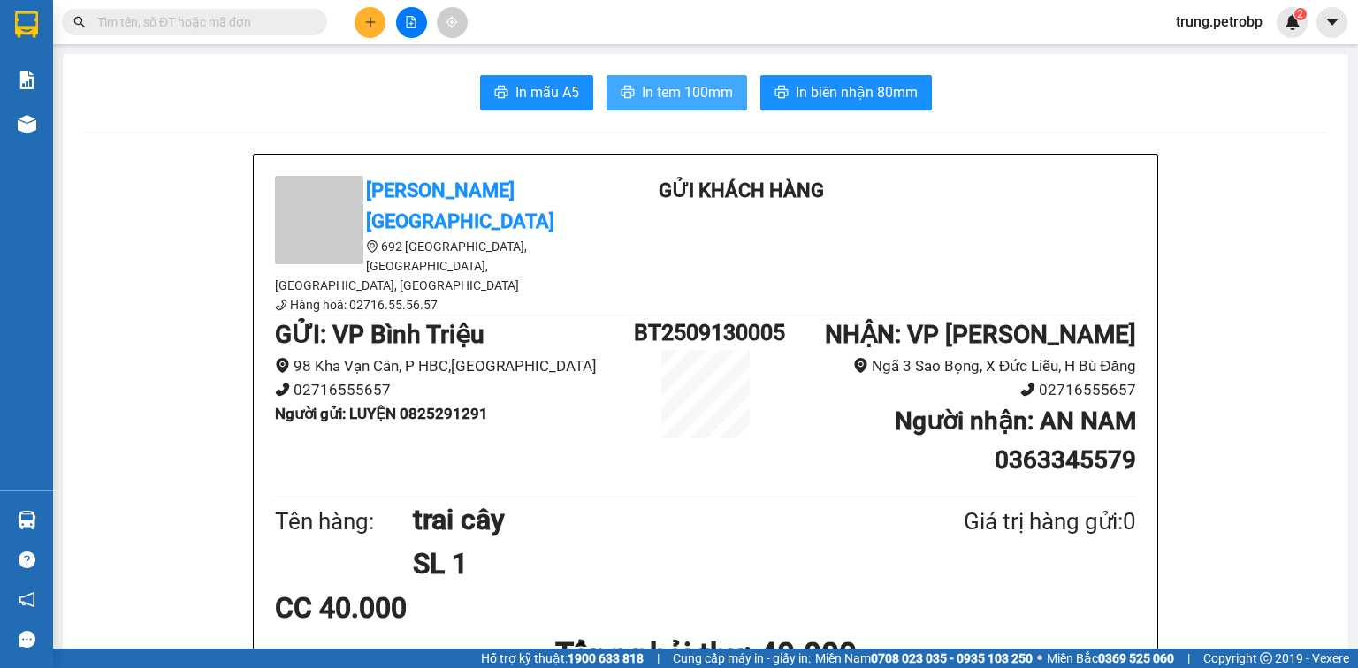
click at [673, 99] on span "In tem 100mm" at bounding box center [687, 92] width 91 height 22
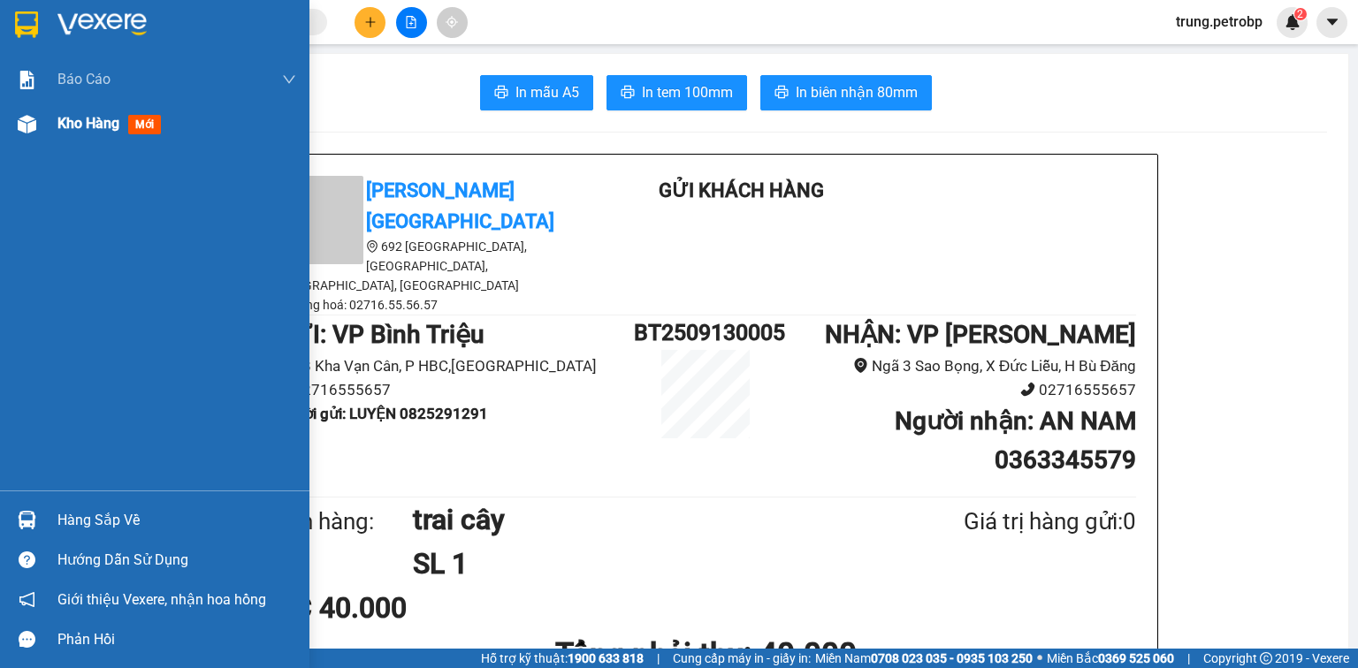
click at [103, 133] on div "Kho hàng mới" at bounding box center [112, 123] width 110 height 22
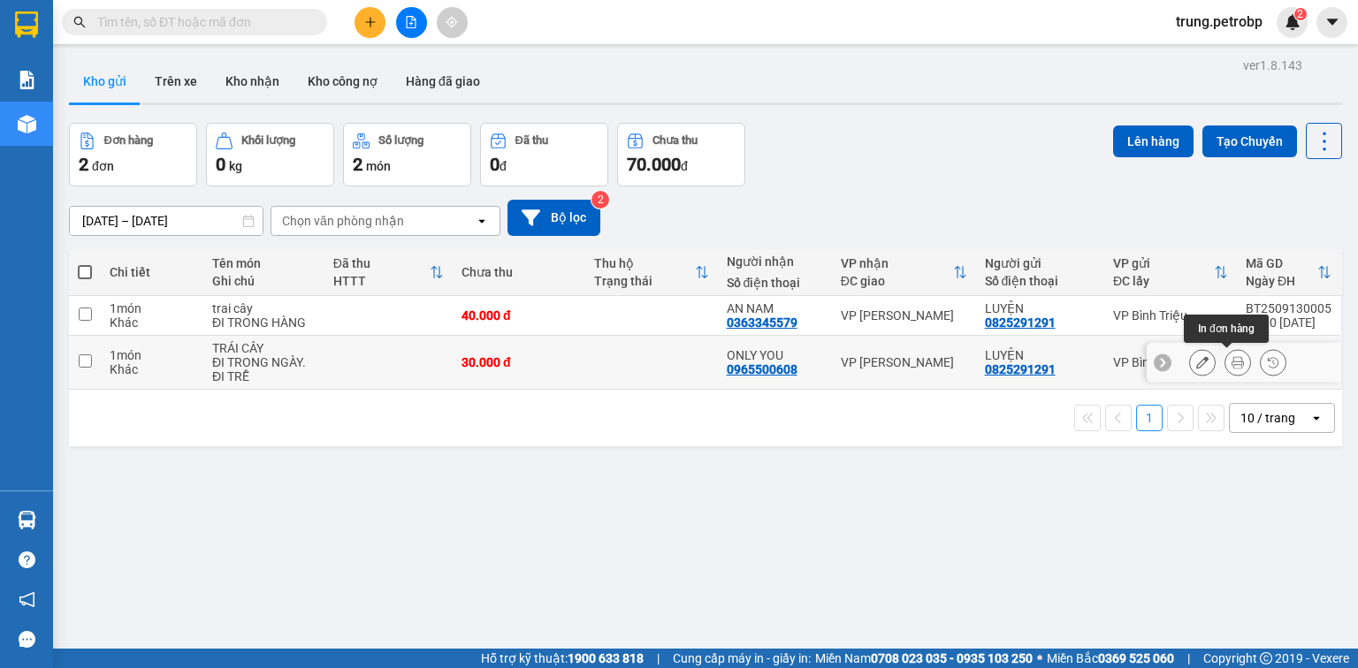
click at [1225, 369] on button at bounding box center [1237, 362] width 25 height 31
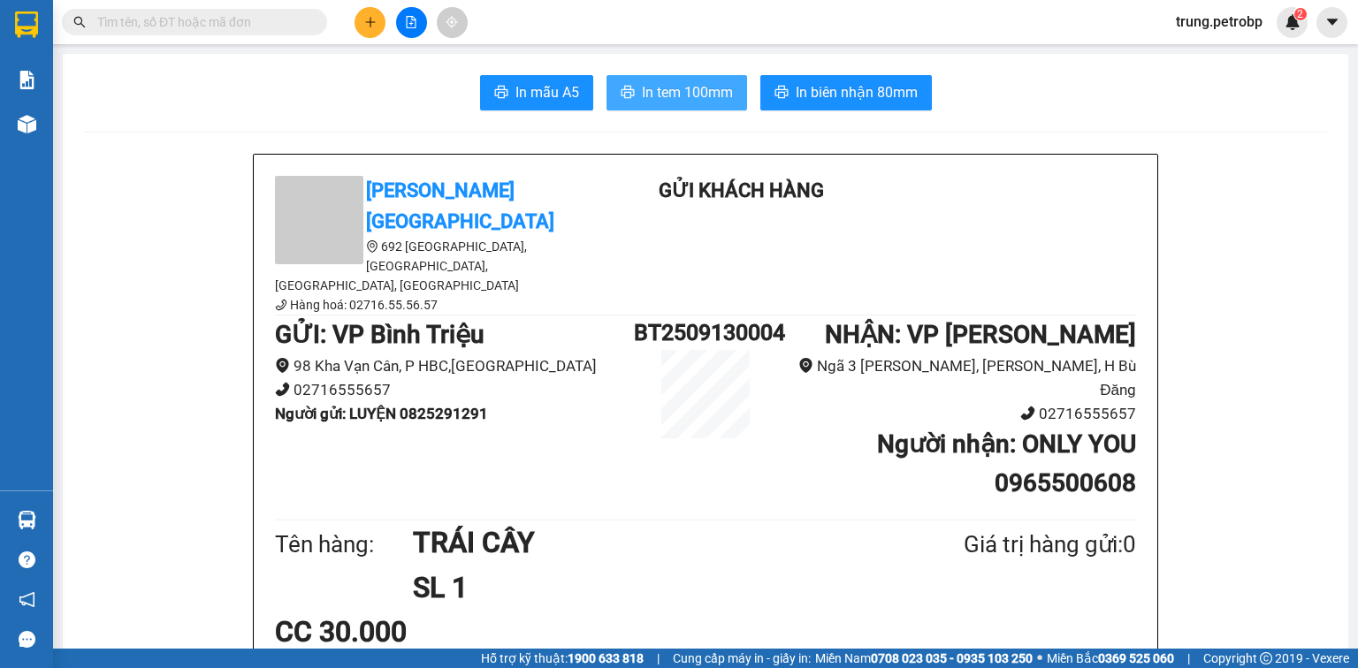
click at [682, 105] on button "In tem 100mm" at bounding box center [676, 92] width 141 height 35
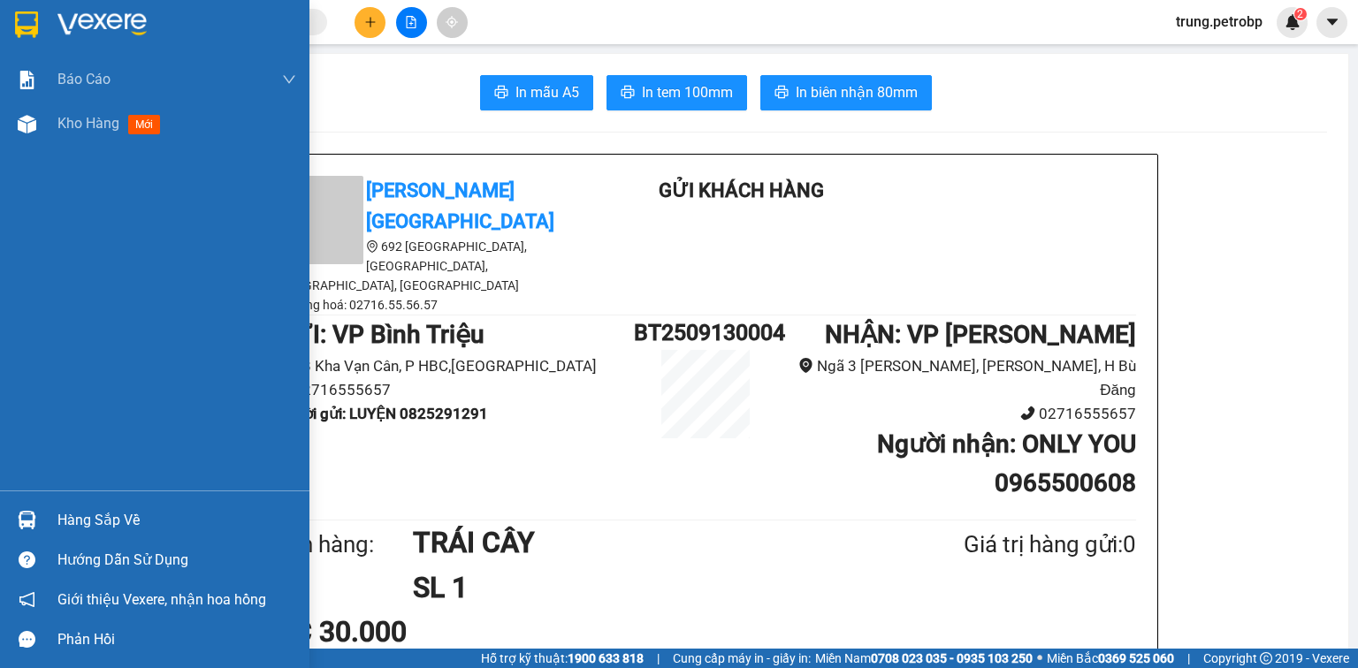
click at [103, 516] on div "Hàng sắp về" at bounding box center [176, 520] width 239 height 27
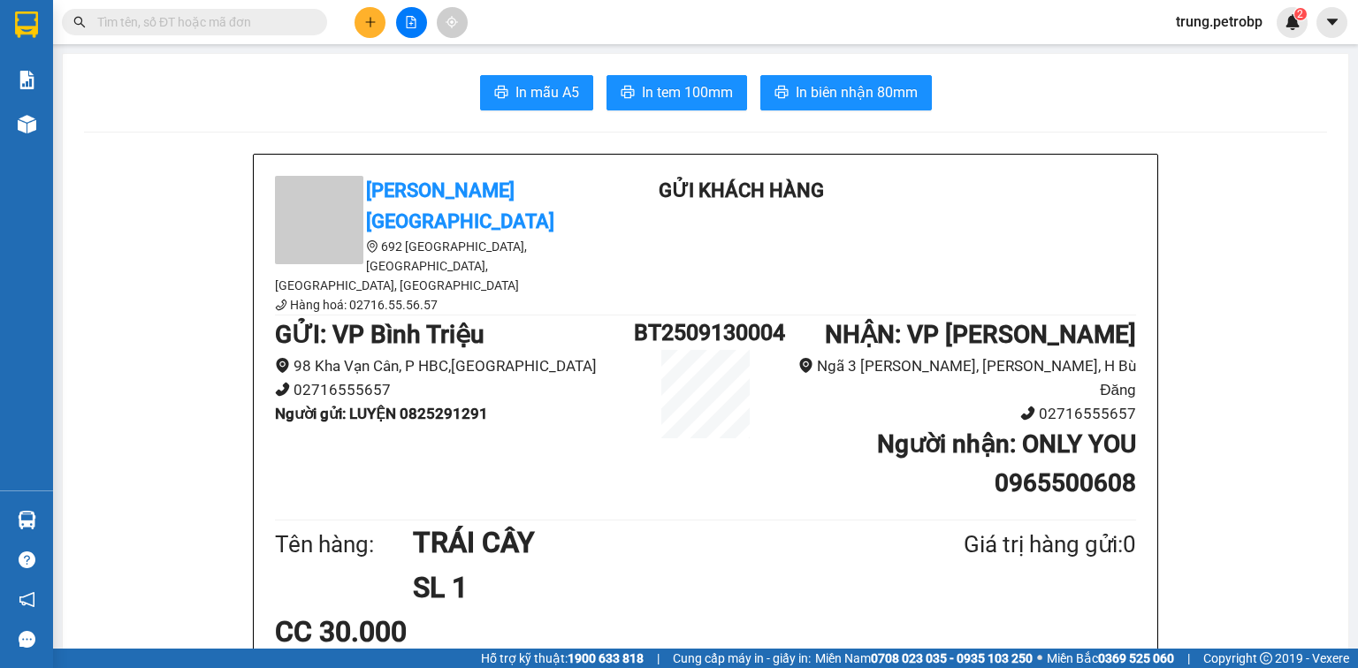
click at [93, 233] on section "Kết quả tìm kiếm ( 0 ) Bộ lọc No Data trung.petrobp 2 Báo cáo BC tiền tận nơi (…" at bounding box center [679, 334] width 1358 height 668
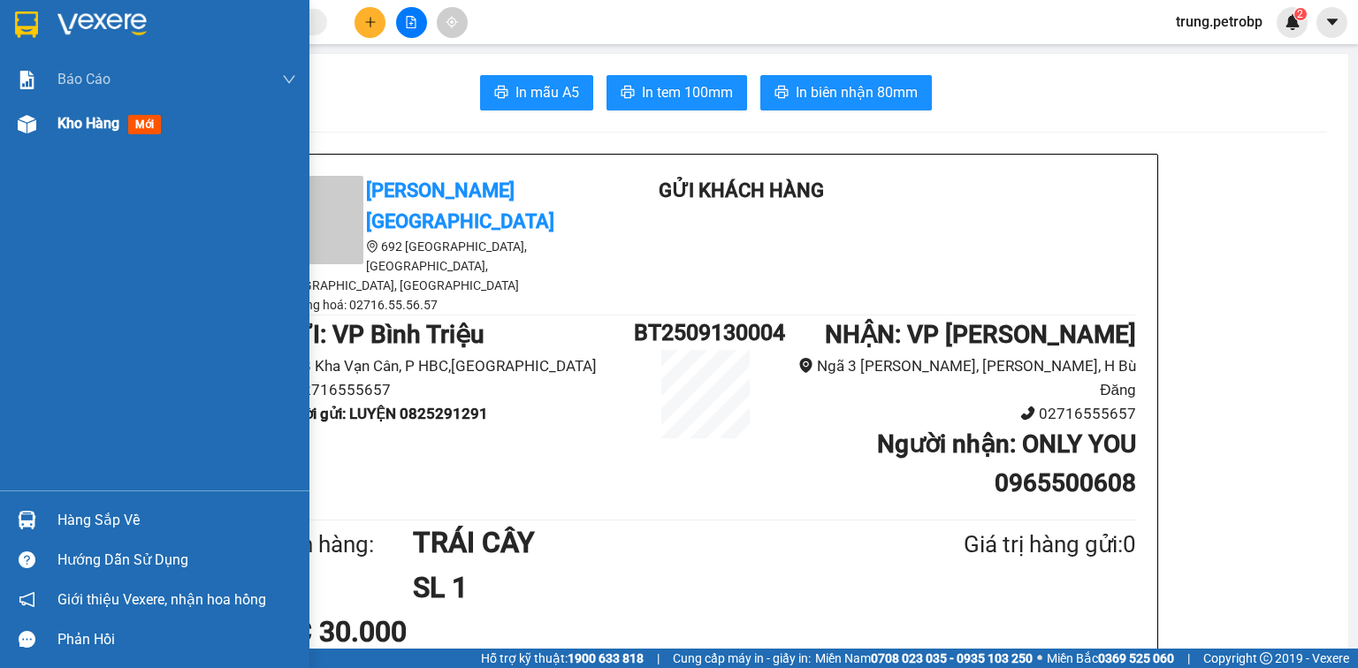
click at [99, 126] on span "Kho hàng" at bounding box center [88, 123] width 62 height 17
